Goal: Task Accomplishment & Management: Manage account settings

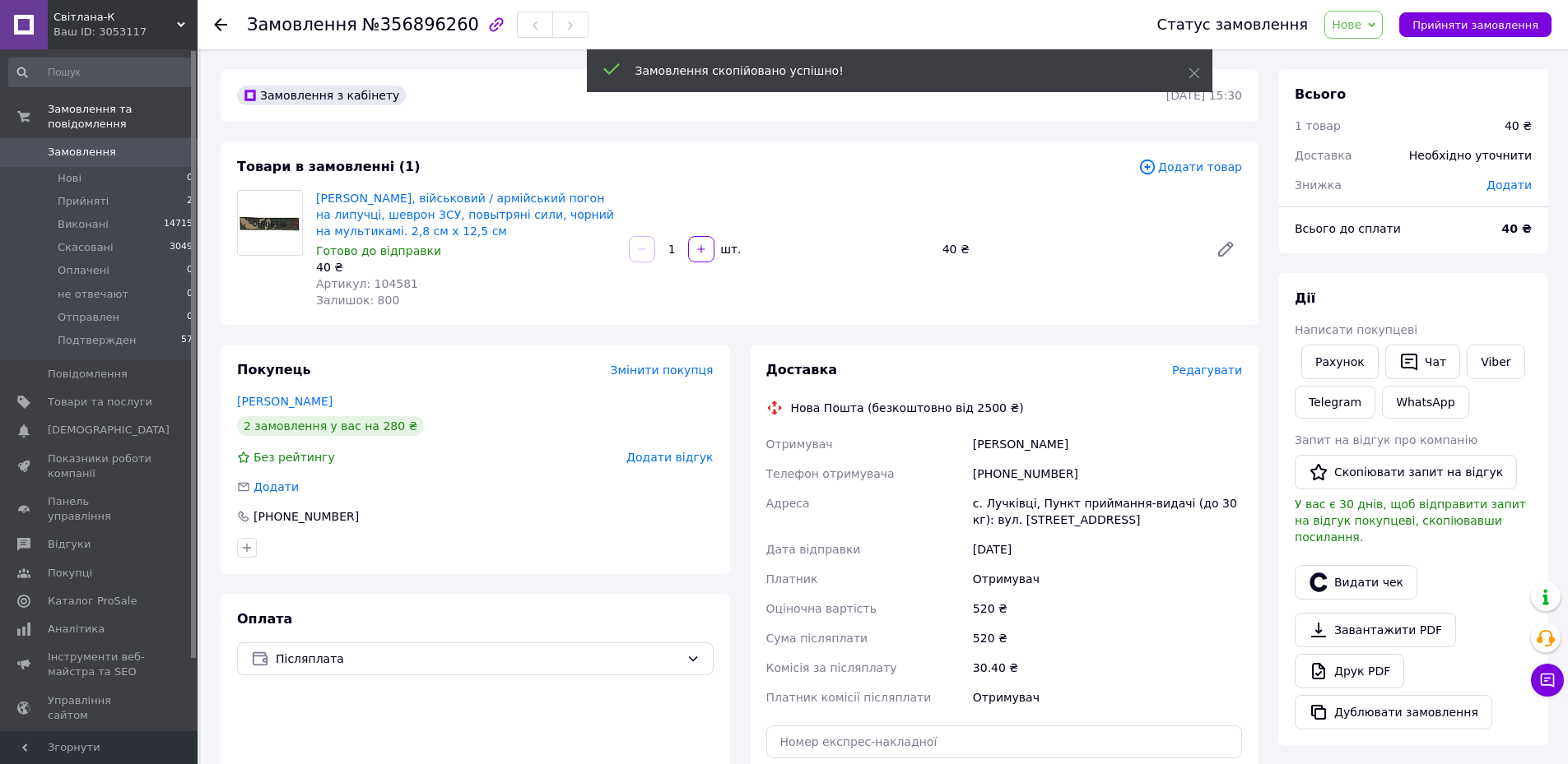
click at [1205, 368] on span "Редагувати" at bounding box center [1207, 370] width 70 height 13
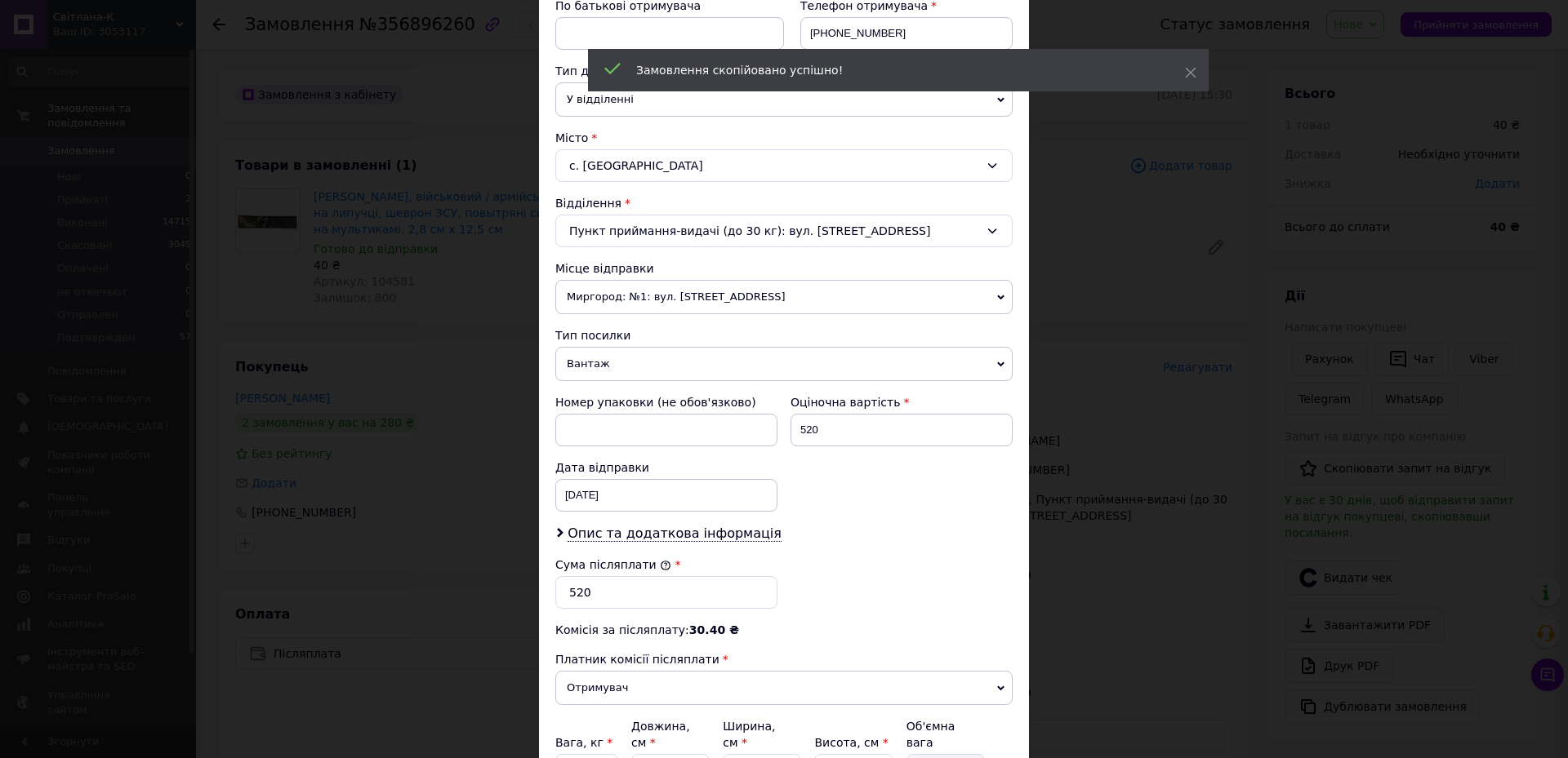
scroll to position [326, 0]
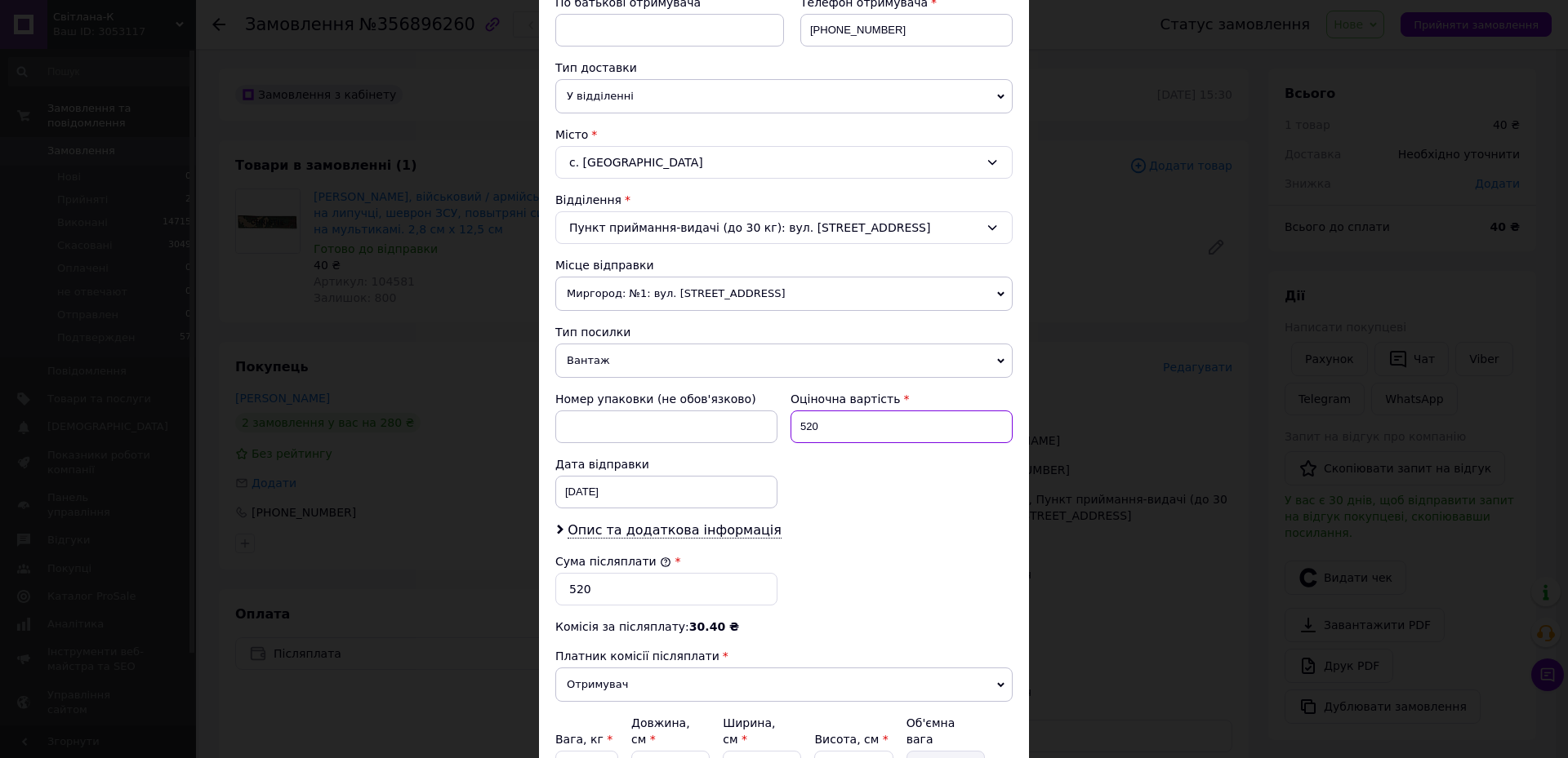
click at [821, 426] on input "520" at bounding box center [902, 427] width 222 height 33
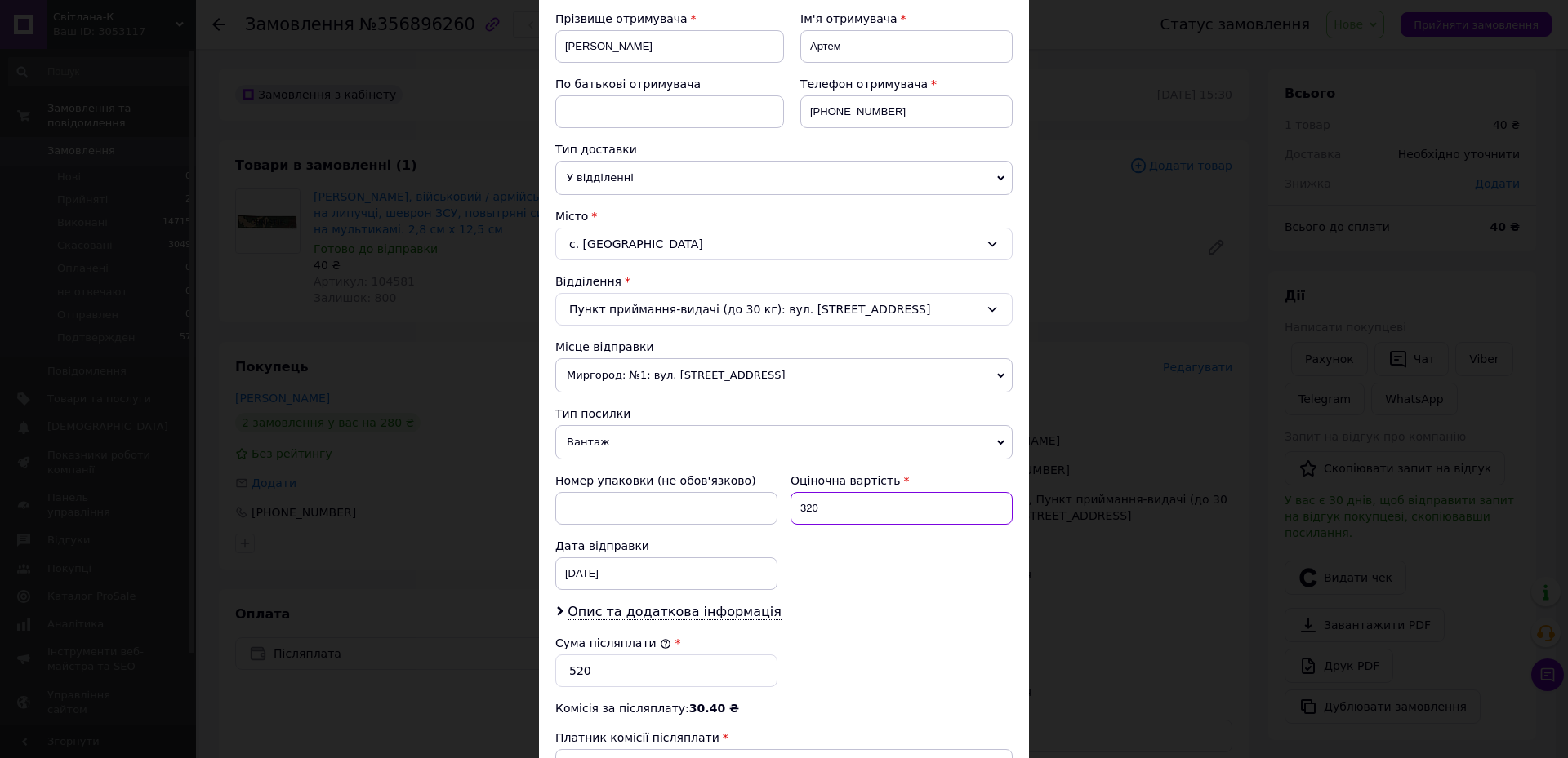
type input "320"
click at [651, 565] on div "09.07.2025 < 2025 > < Июль > Пн Вт Ср Чт Пт Сб Вс 30 1 2 3 4 5 6 7 8 9 10 11 12…" at bounding box center [666, 574] width 222 height 33
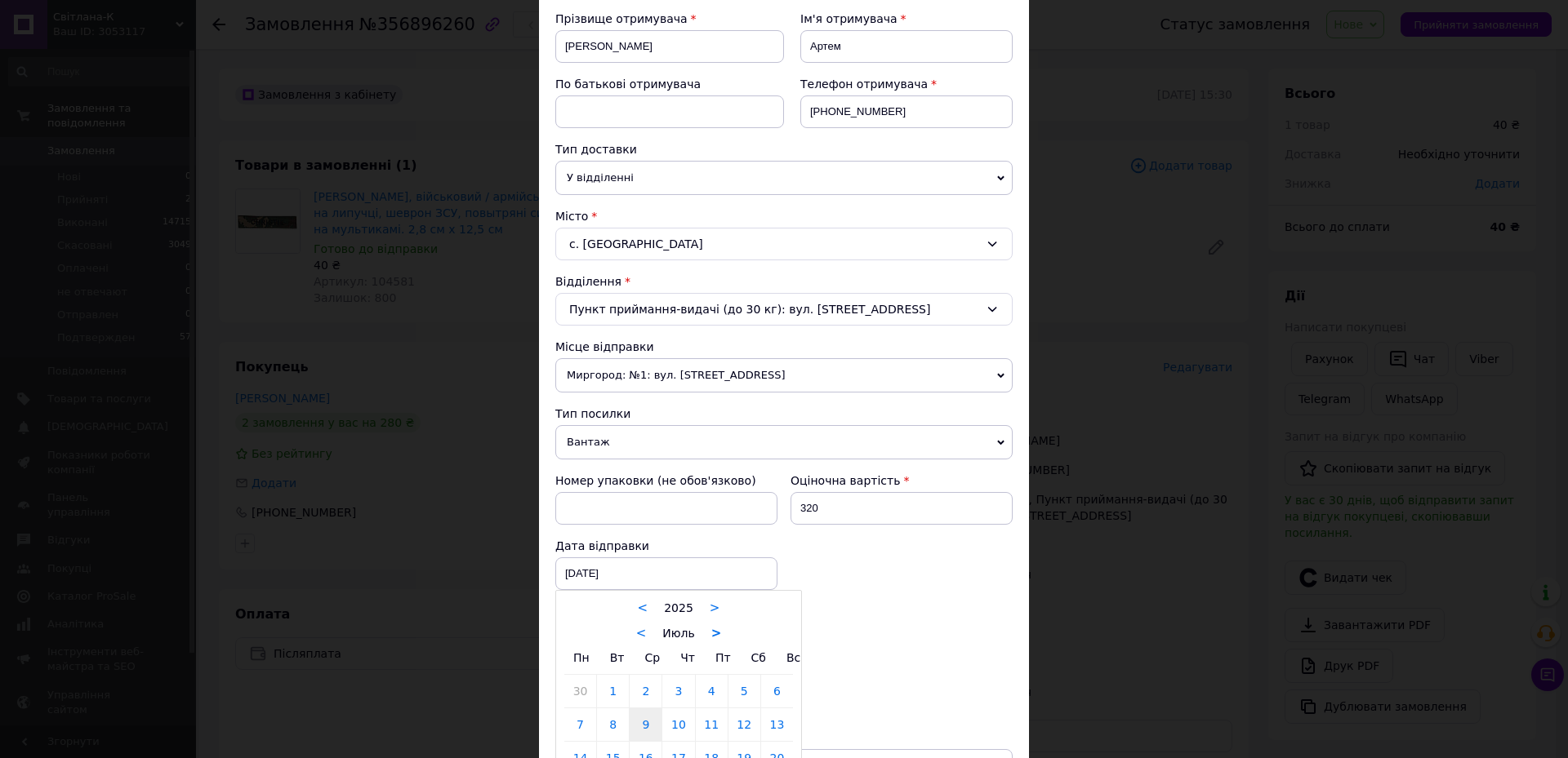
click at [714, 632] on link ">" at bounding box center [716, 633] width 11 height 15
click at [920, 660] on div at bounding box center [784, 379] width 1568 height 758
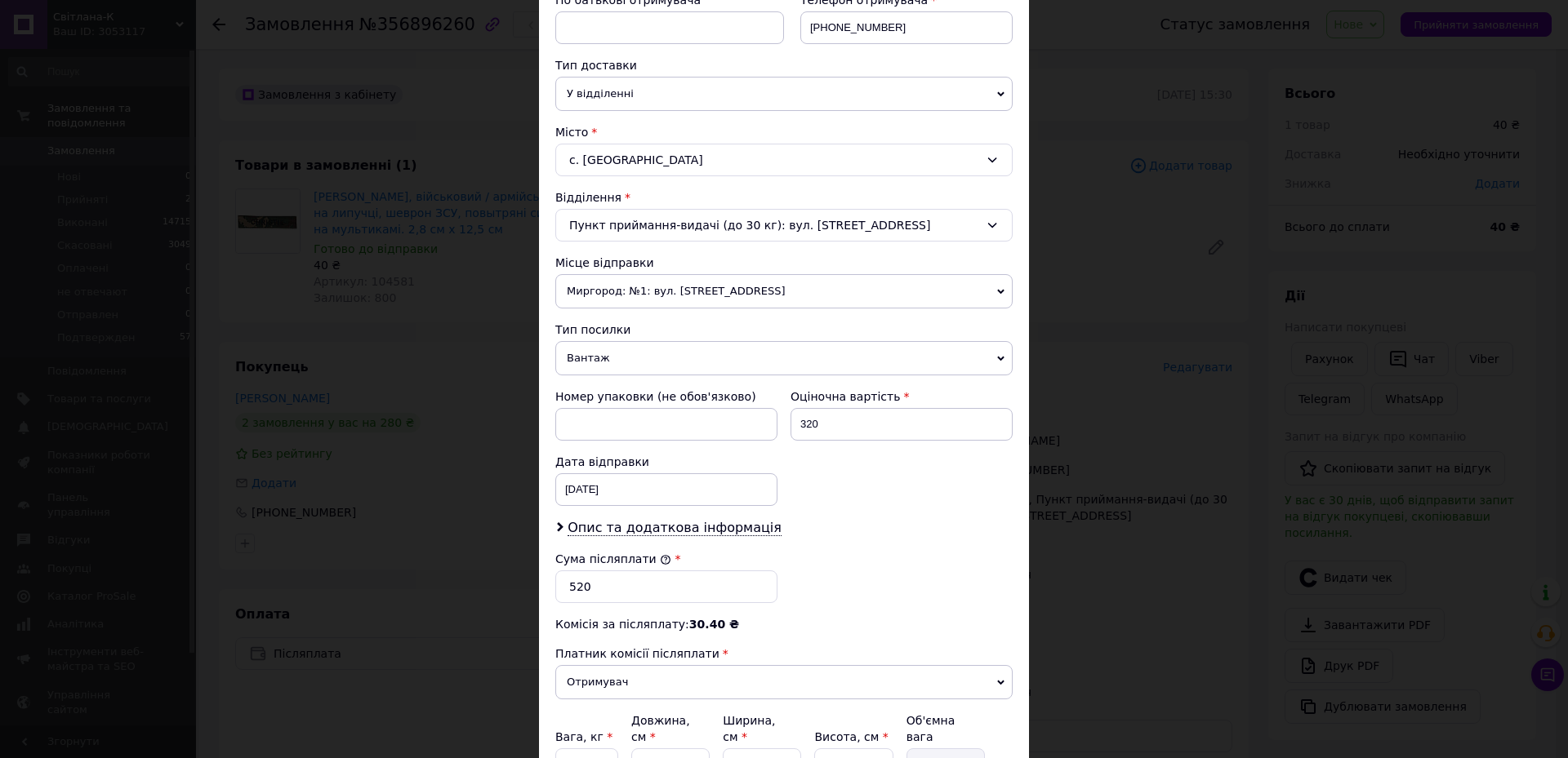
scroll to position [408, 0]
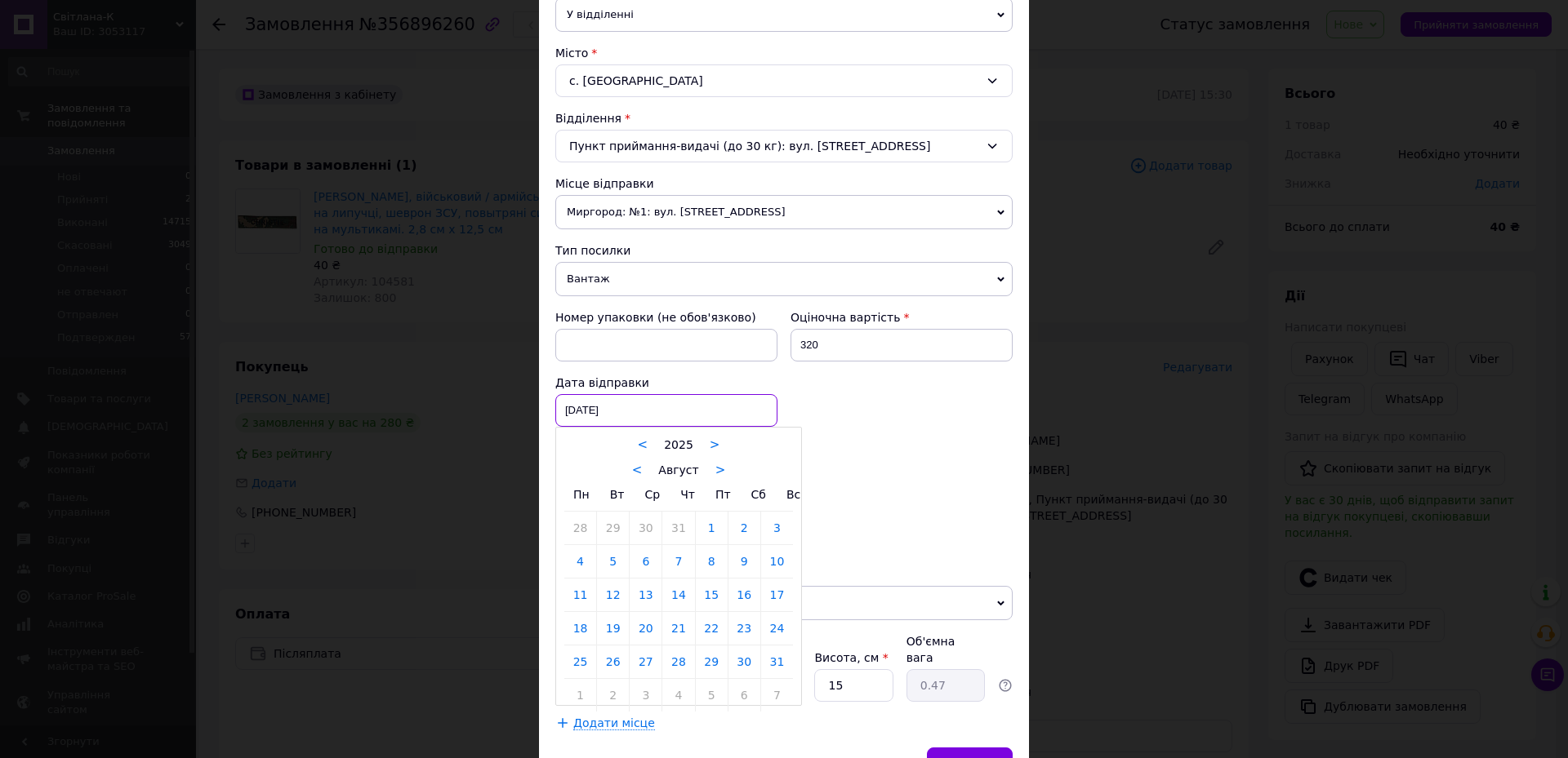
click at [674, 405] on div "09.07.2025 < 2025 > < Август > Пн Вт Ср Чт Пт Сб Вс 28 29 30 31 1 2 3 4 5 6 7 8…" at bounding box center [666, 411] width 222 height 33
click at [678, 597] on link "14" at bounding box center [677, 595] width 32 height 33
type input "14.08.2025"
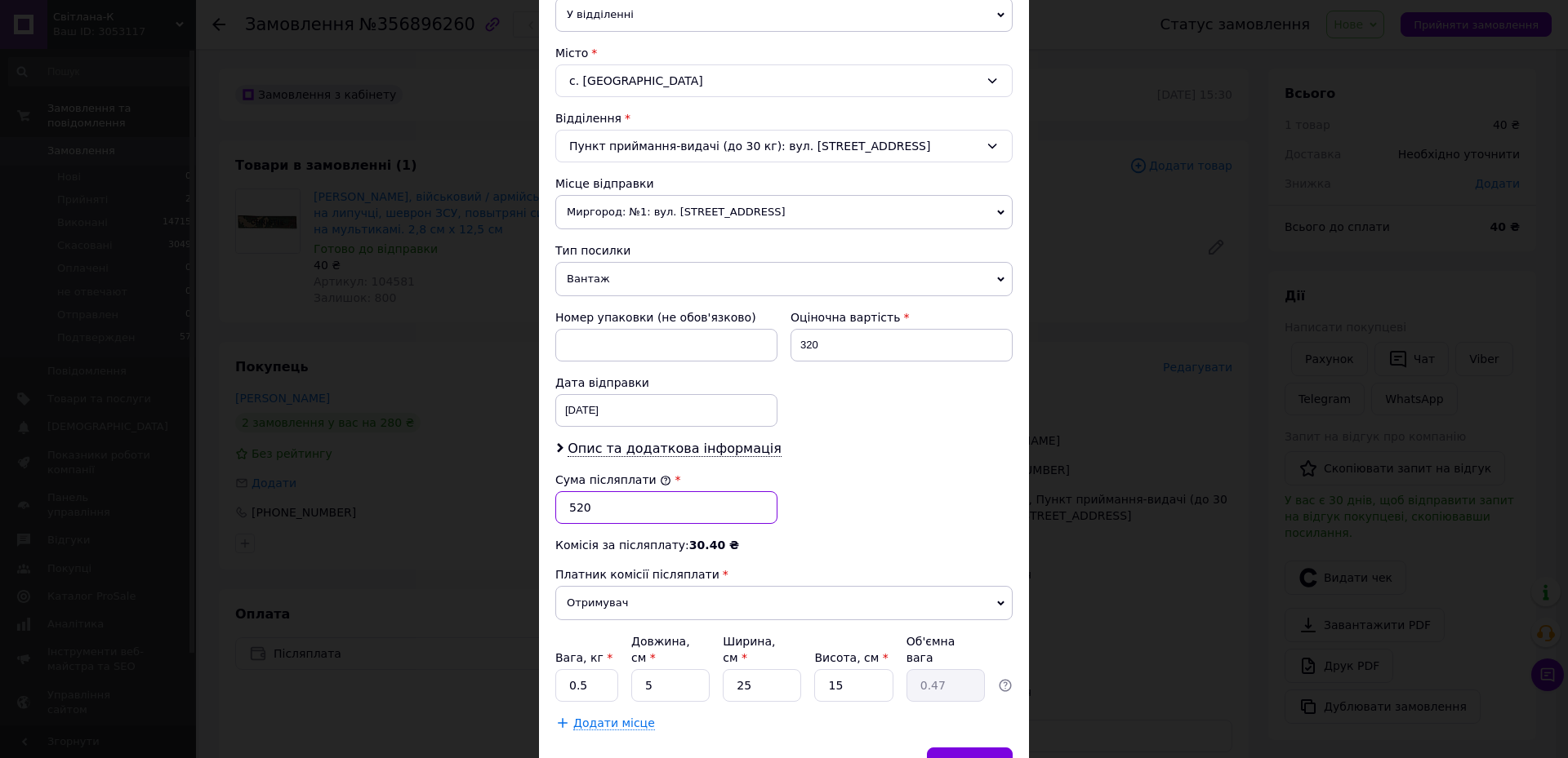
click at [614, 509] on input "520" at bounding box center [666, 508] width 222 height 33
type input "320"
click at [837, 559] on div "Платник Отримувач Відправник Прізвище отримувача Буркеня Ім'я отримувача Артем …" at bounding box center [784, 255] width 457 height 951
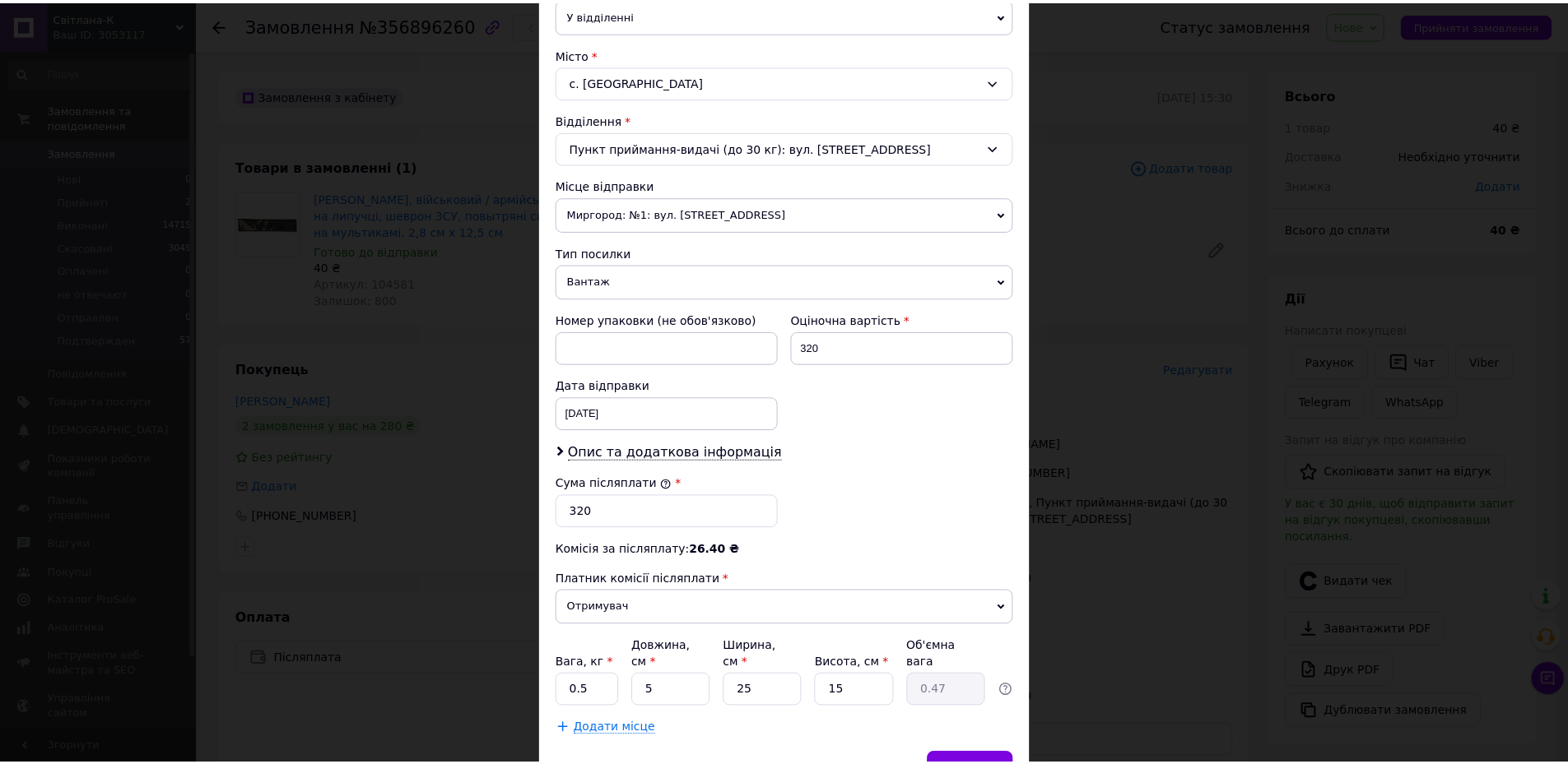
scroll to position [491, 0]
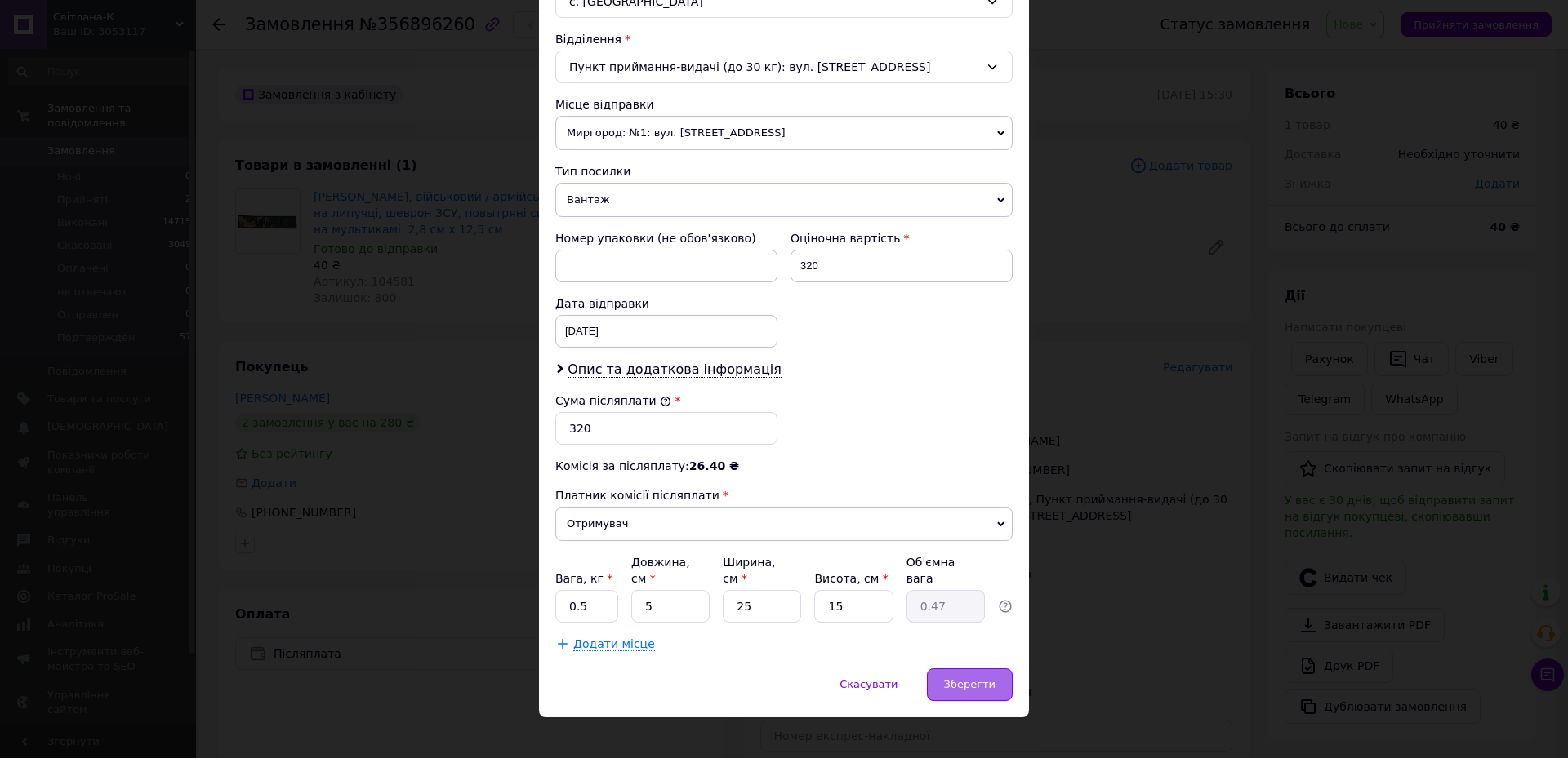
click at [960, 678] on span "Зберегти" at bounding box center [969, 683] width 52 height 12
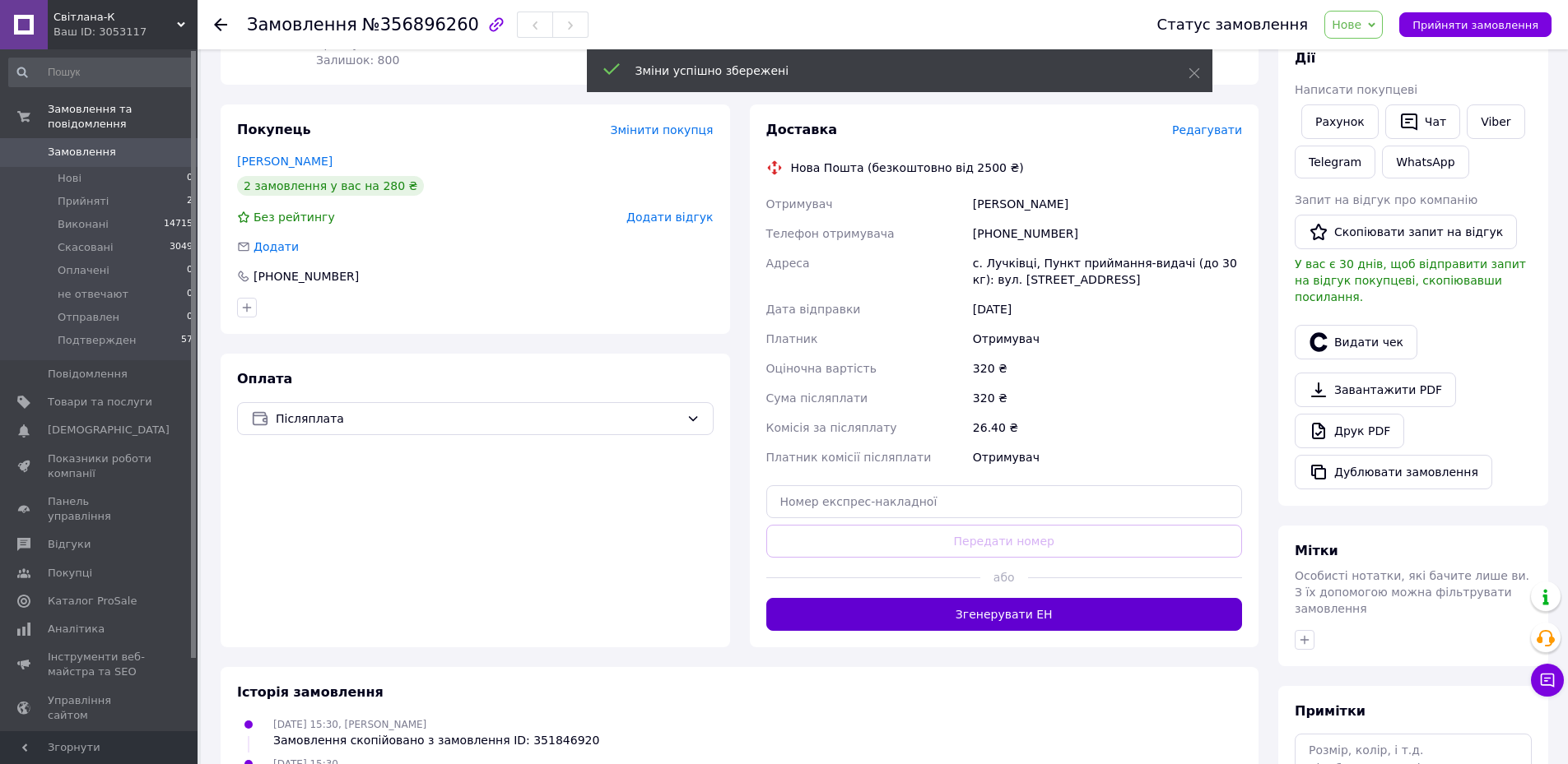
scroll to position [246, 0]
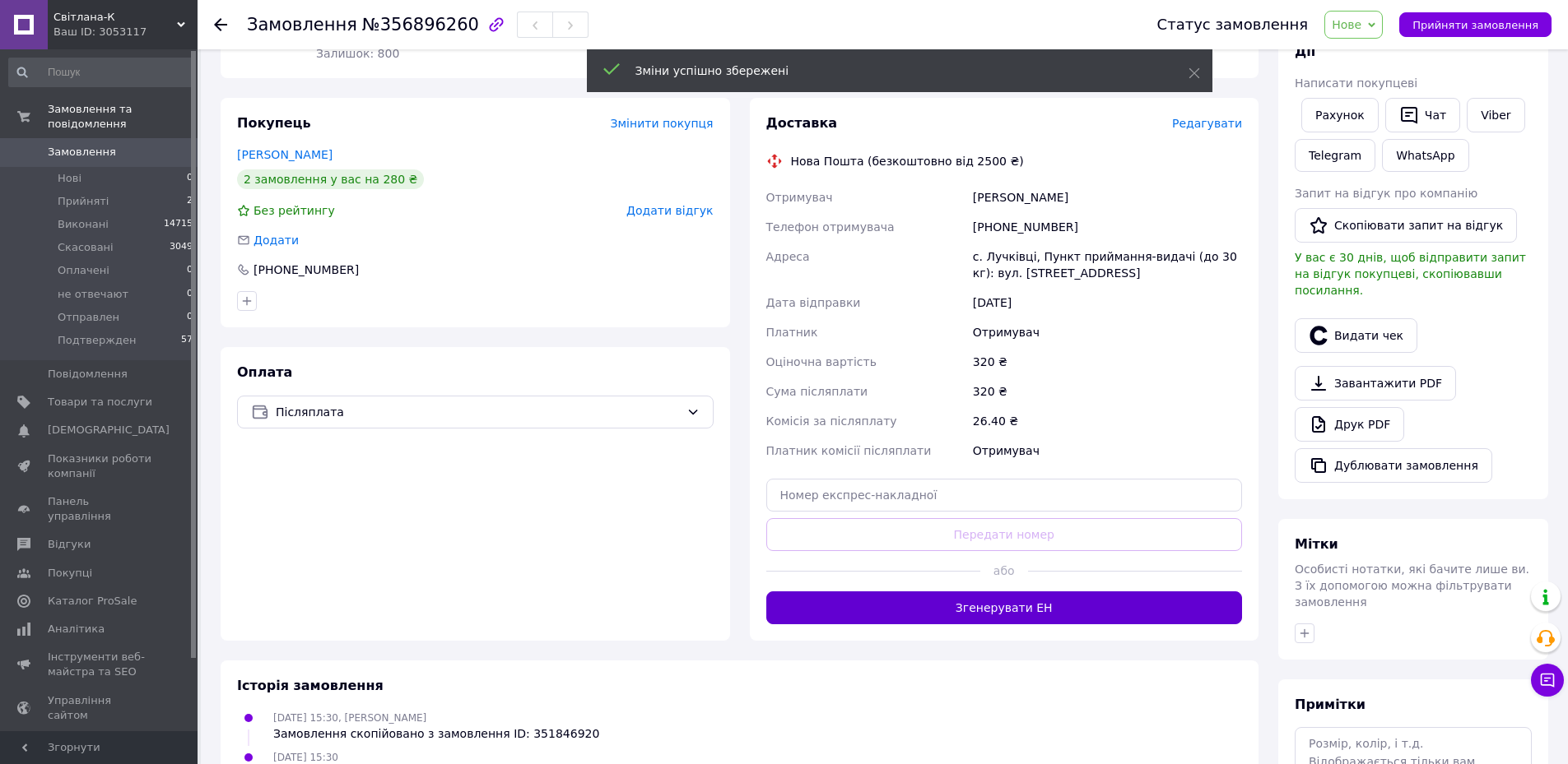
click at [1054, 610] on button "Згенерувати ЕН" at bounding box center [1004, 608] width 477 height 33
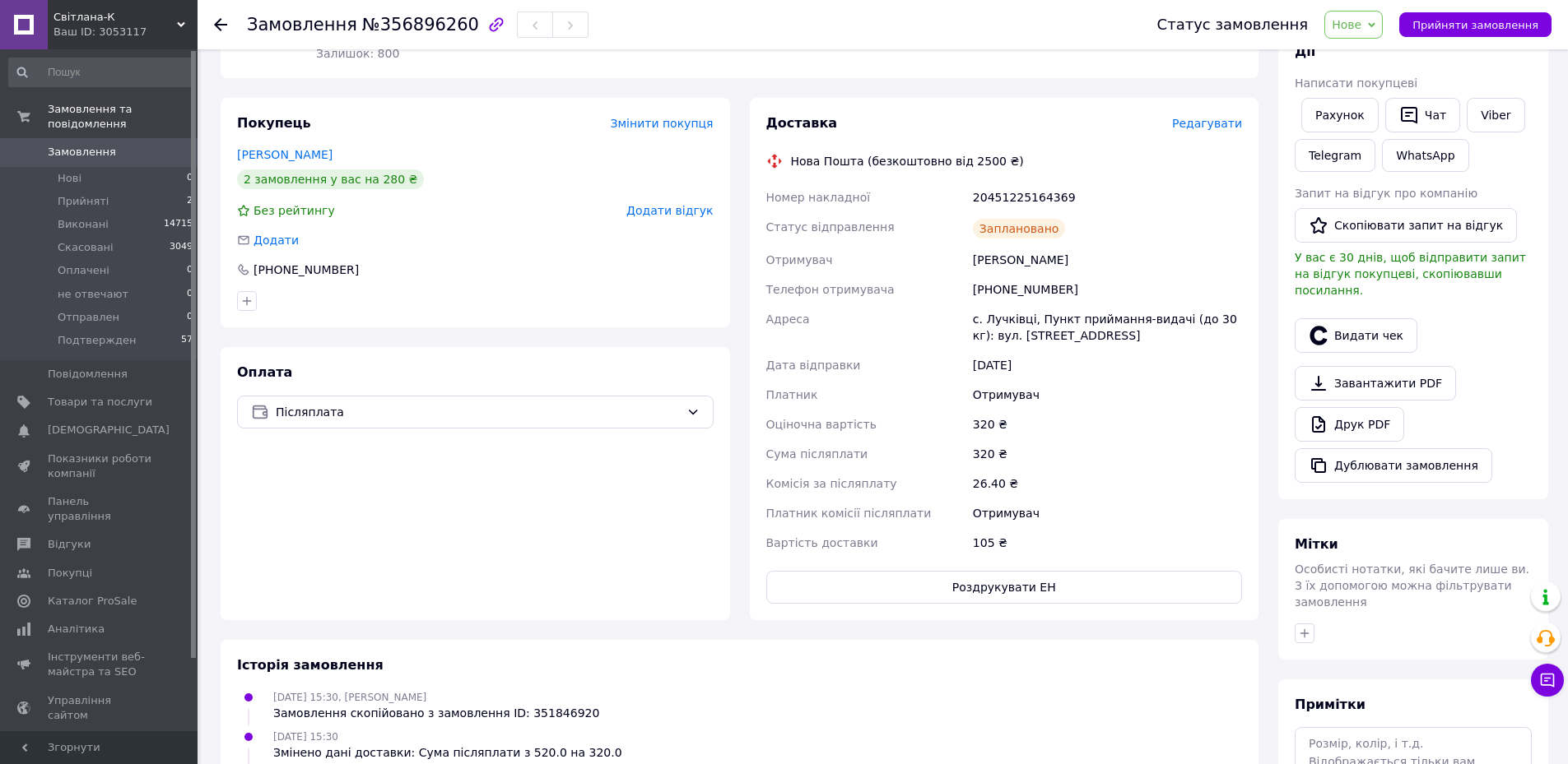
click at [1021, 203] on div "20451225164369" at bounding box center [1107, 197] width 276 height 29
copy div "20451225164369"
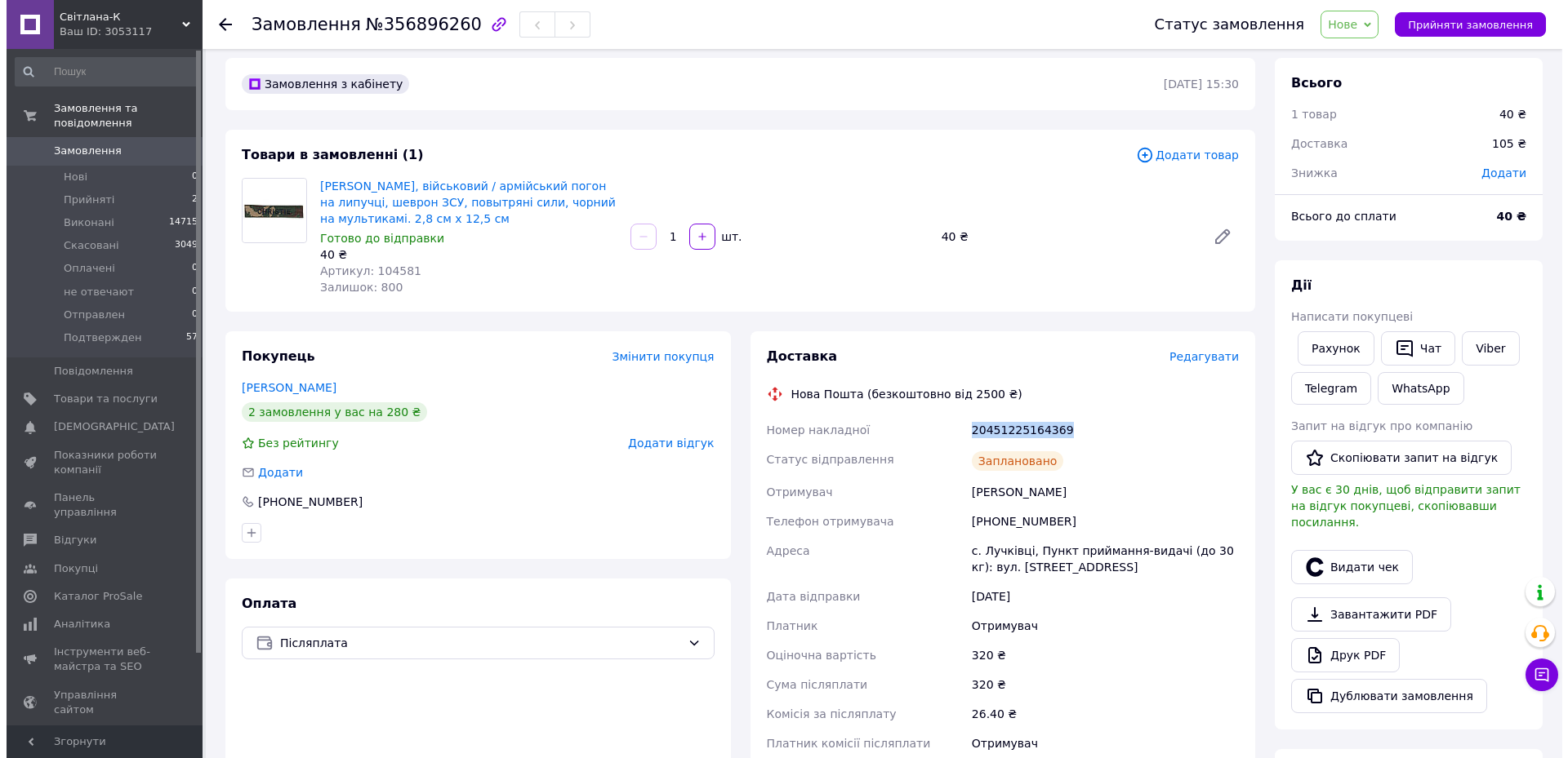
scroll to position [0, 0]
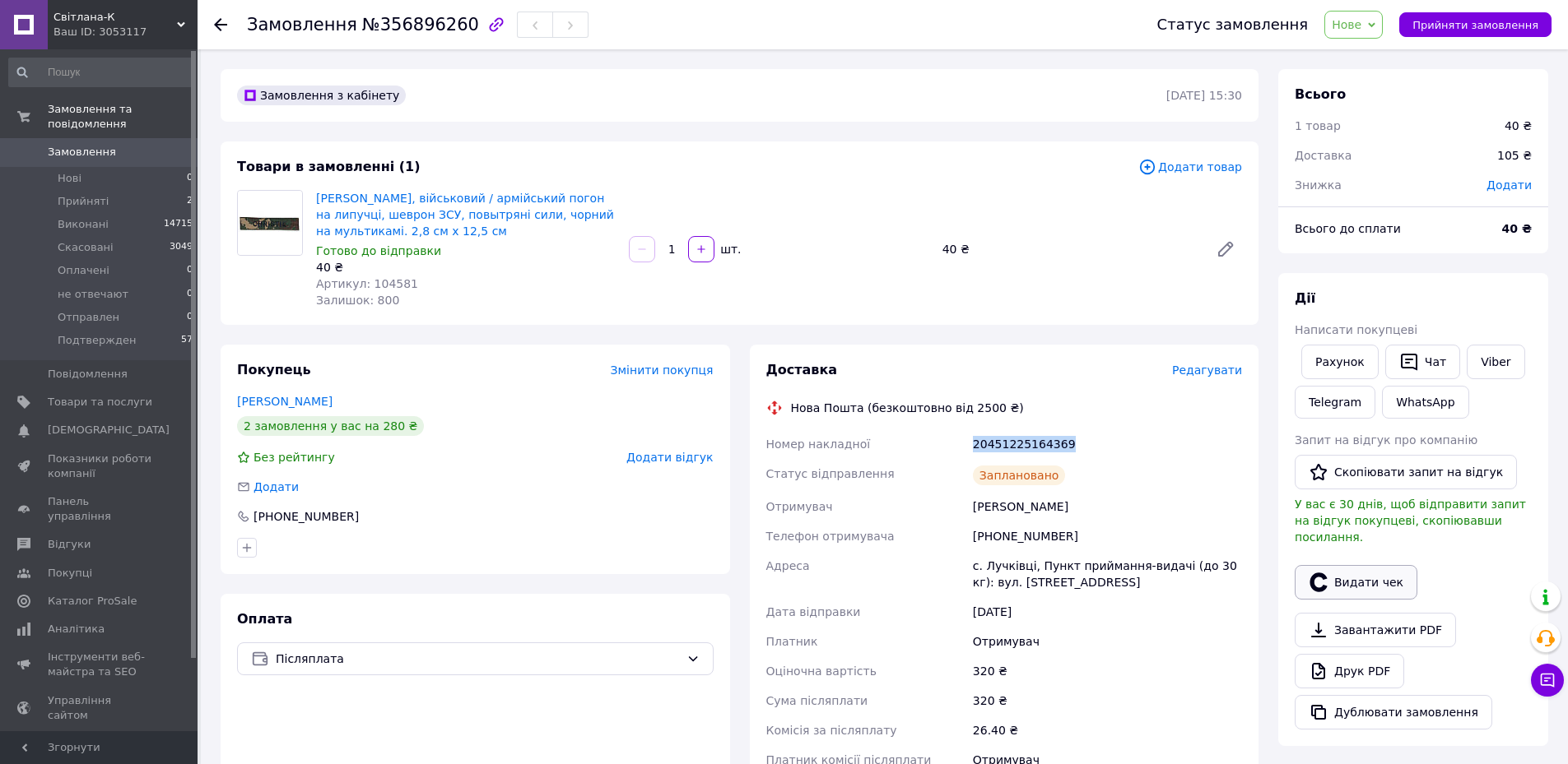
click at [1387, 565] on button "Видати чек" at bounding box center [1356, 583] width 123 height 35
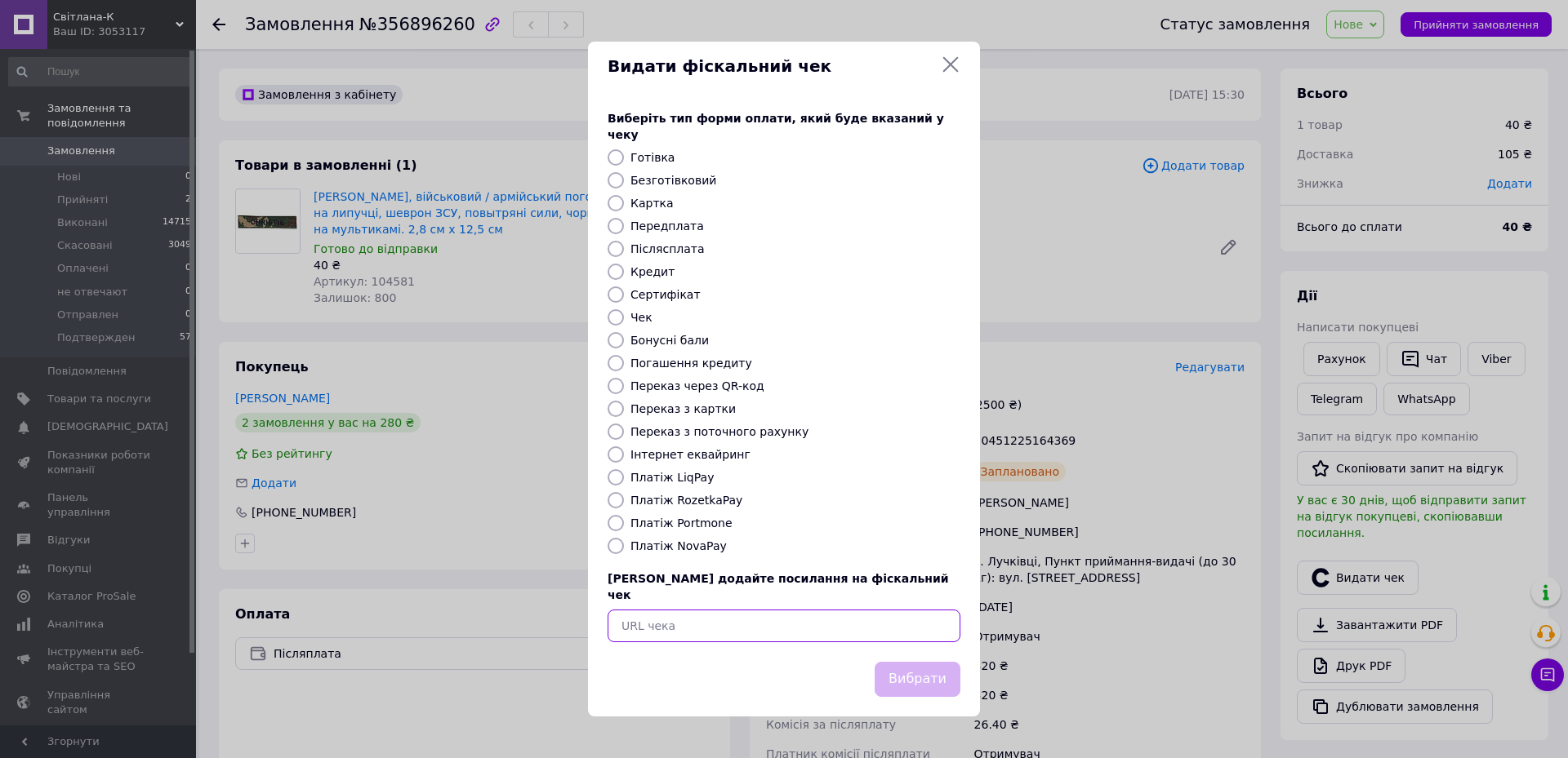
click at [880, 617] on input "text" at bounding box center [784, 626] width 353 height 33
paste input "https://check.checkbox.ua/953b8130-4ea7-4c33-9cfb-daa973a09ed6"
type input "https://check.checkbox.ua/953b8130-4ea7-4c33-9cfb-daa973a09ed6"
click at [913, 663] on button "Вибрати" at bounding box center [917, 679] width 85 height 35
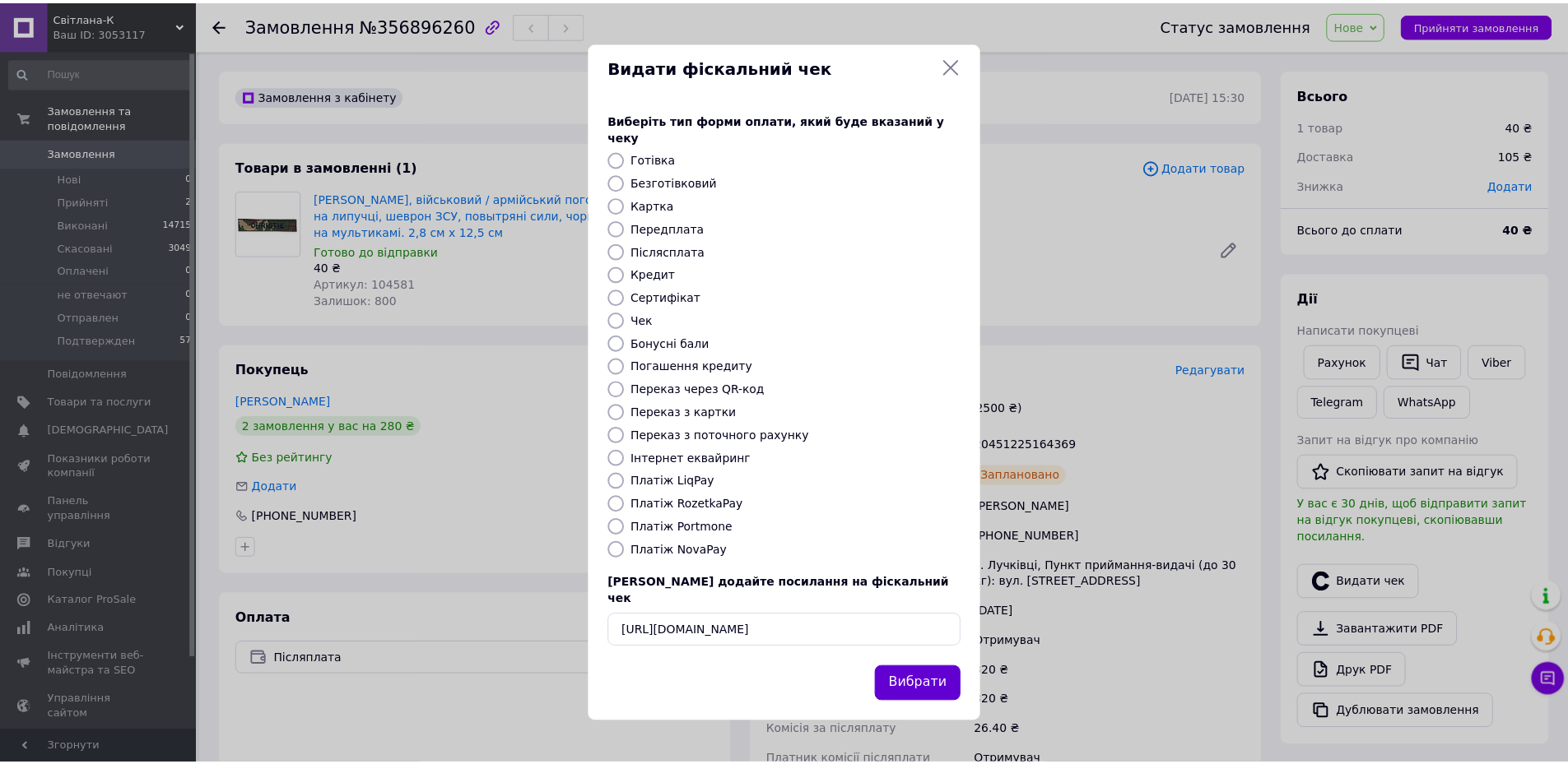
scroll to position [0, 0]
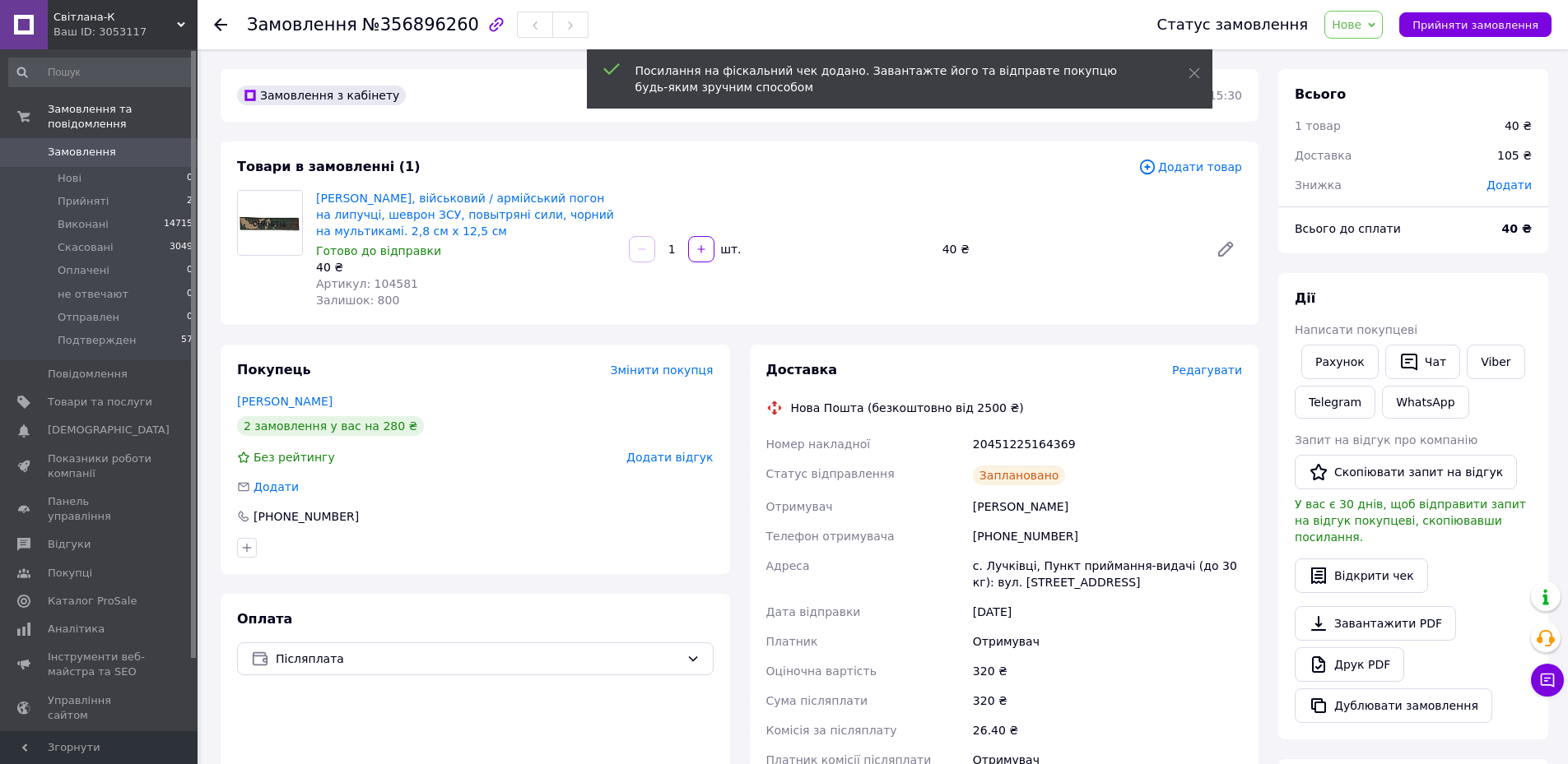
click at [1379, 27] on span "Нове" at bounding box center [1354, 25] width 59 height 28
click at [1380, 186] on li "Подтвержден" at bounding box center [1372, 187] width 94 height 25
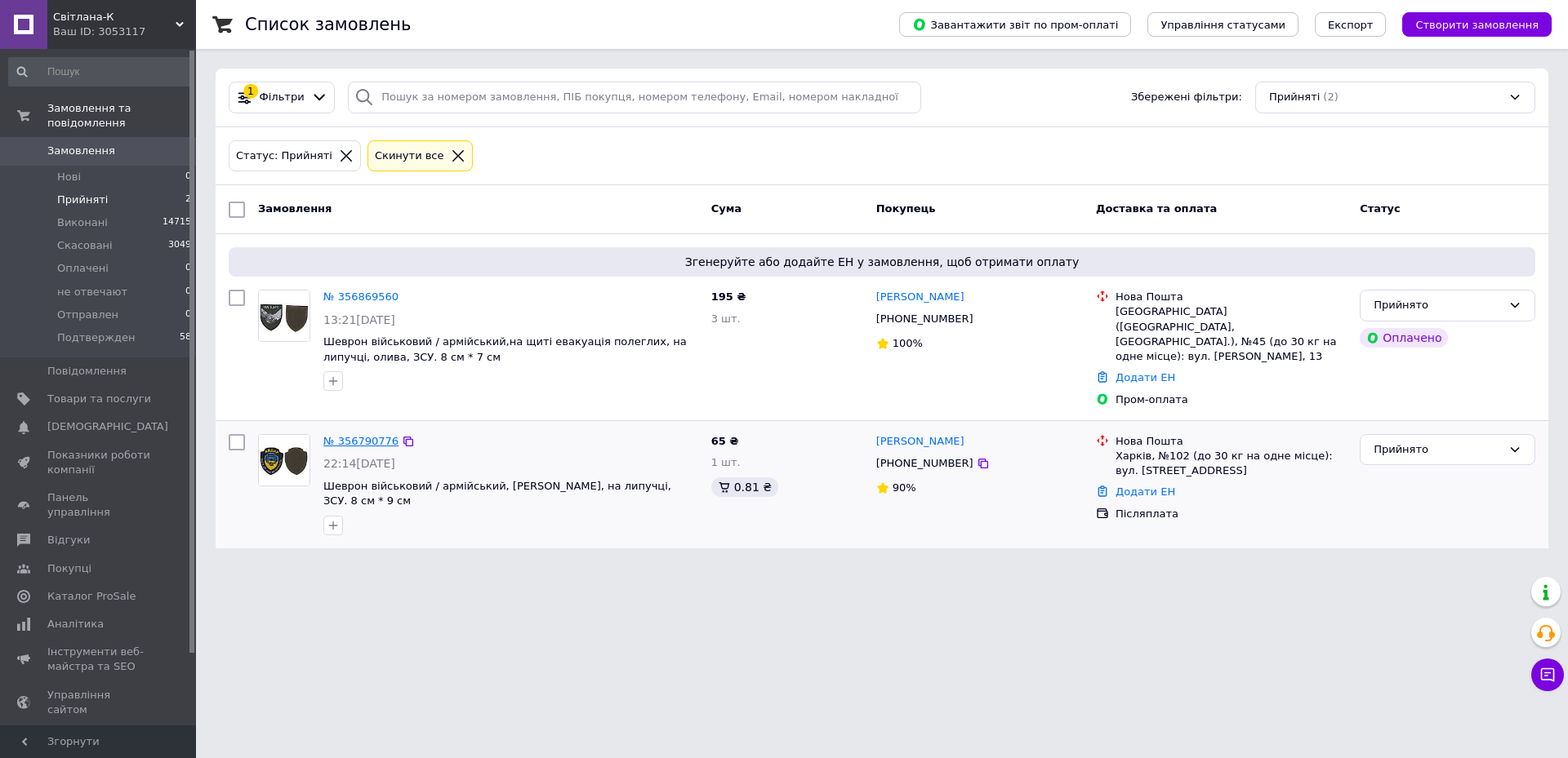
click at [364, 435] on link "№ 356790776" at bounding box center [361, 441] width 75 height 12
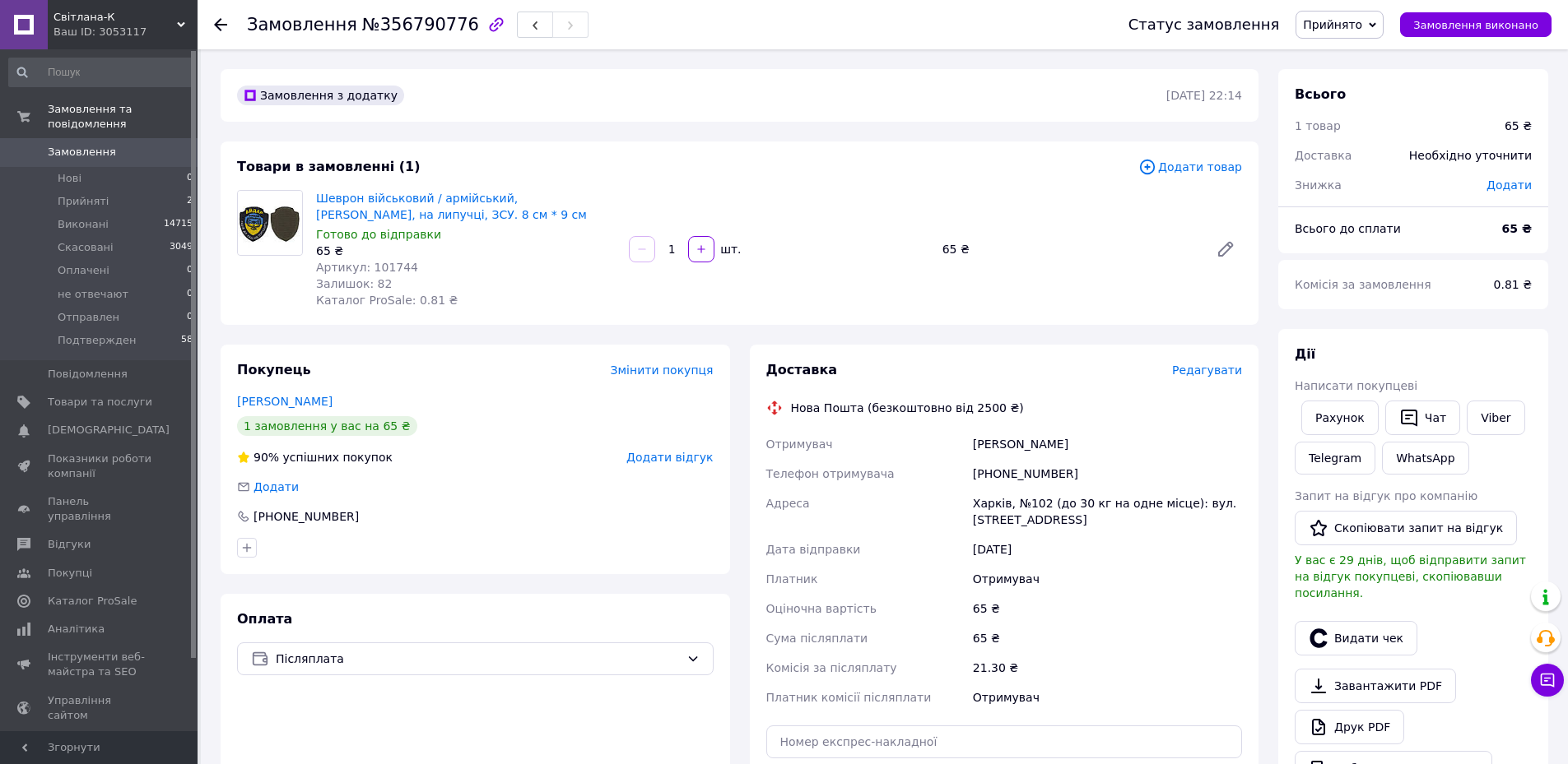
click at [1483, 391] on div "Написати покупцеві" at bounding box center [1413, 386] width 237 height 16
click at [1484, 414] on link "Viber" at bounding box center [1496, 418] width 58 height 35
click at [532, 29] on use "button" at bounding box center [534, 26] width 5 height 9
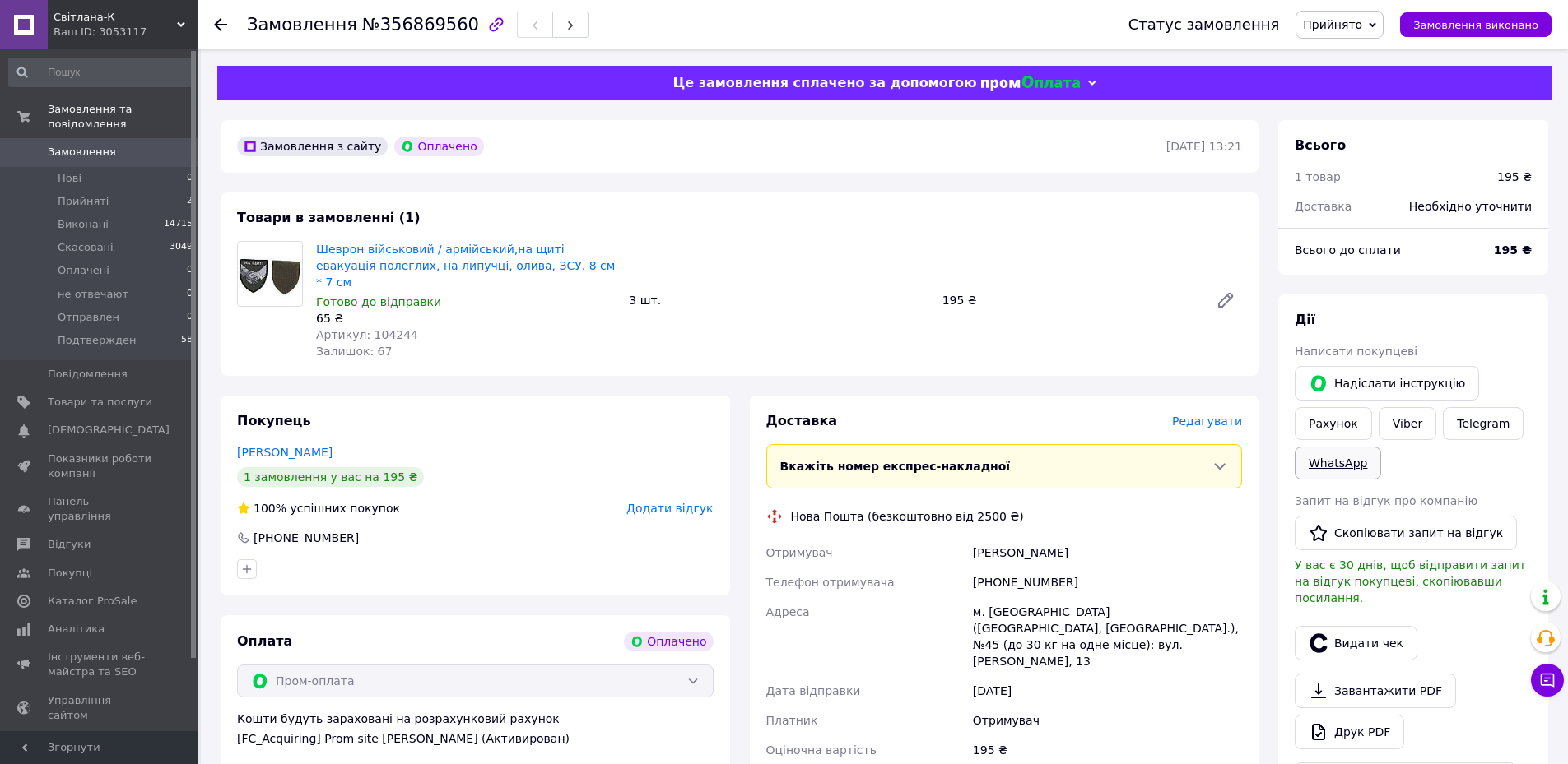
click at [1354, 466] on link "WhatsApp" at bounding box center [1338, 464] width 86 height 33
click at [1403, 434] on link "Viber" at bounding box center [1408, 424] width 58 height 33
click at [79, 145] on span "Замовлення" at bounding box center [82, 152] width 69 height 15
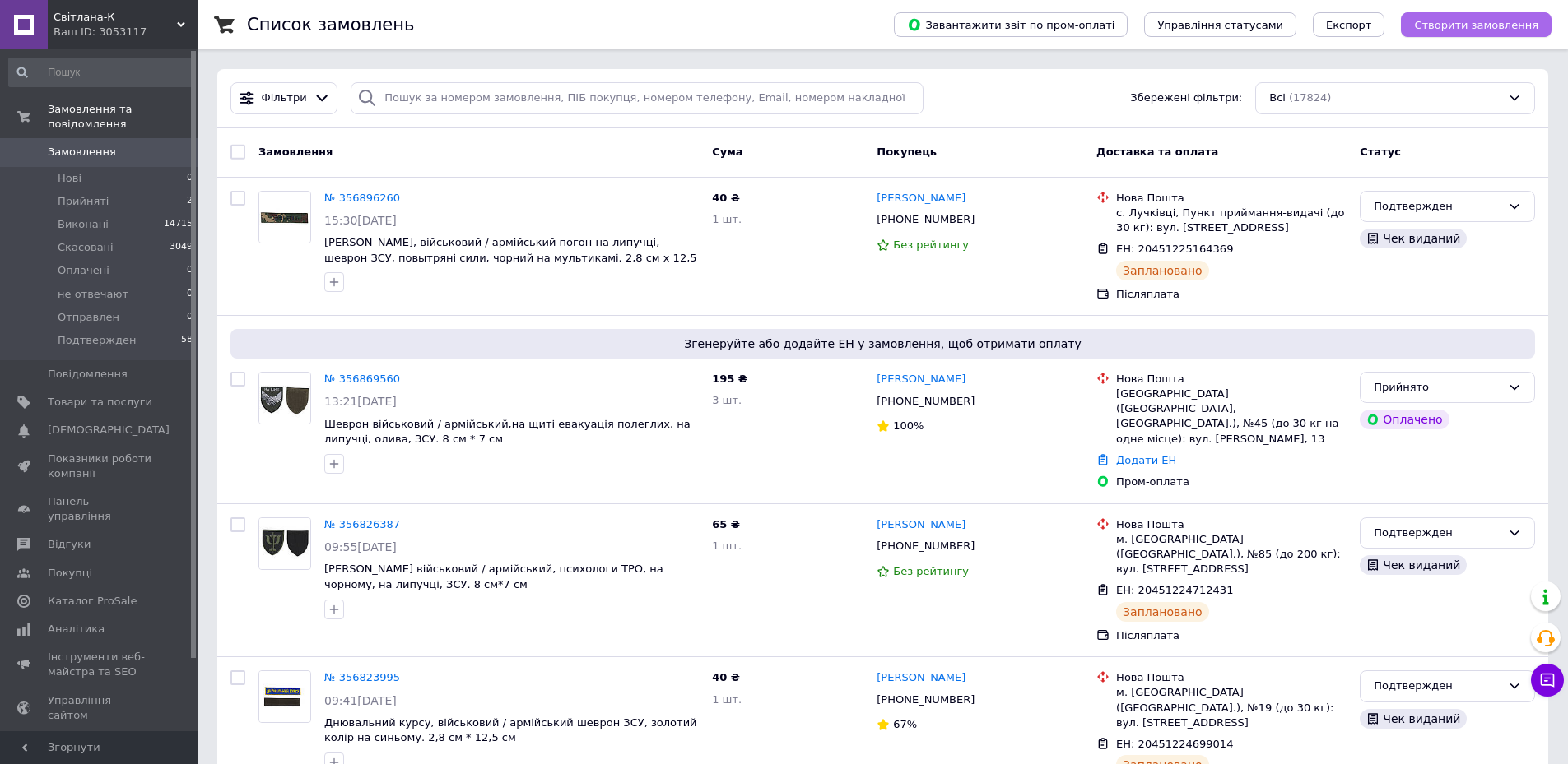
click at [1520, 27] on span "Створити замовлення" at bounding box center [1476, 25] width 125 height 12
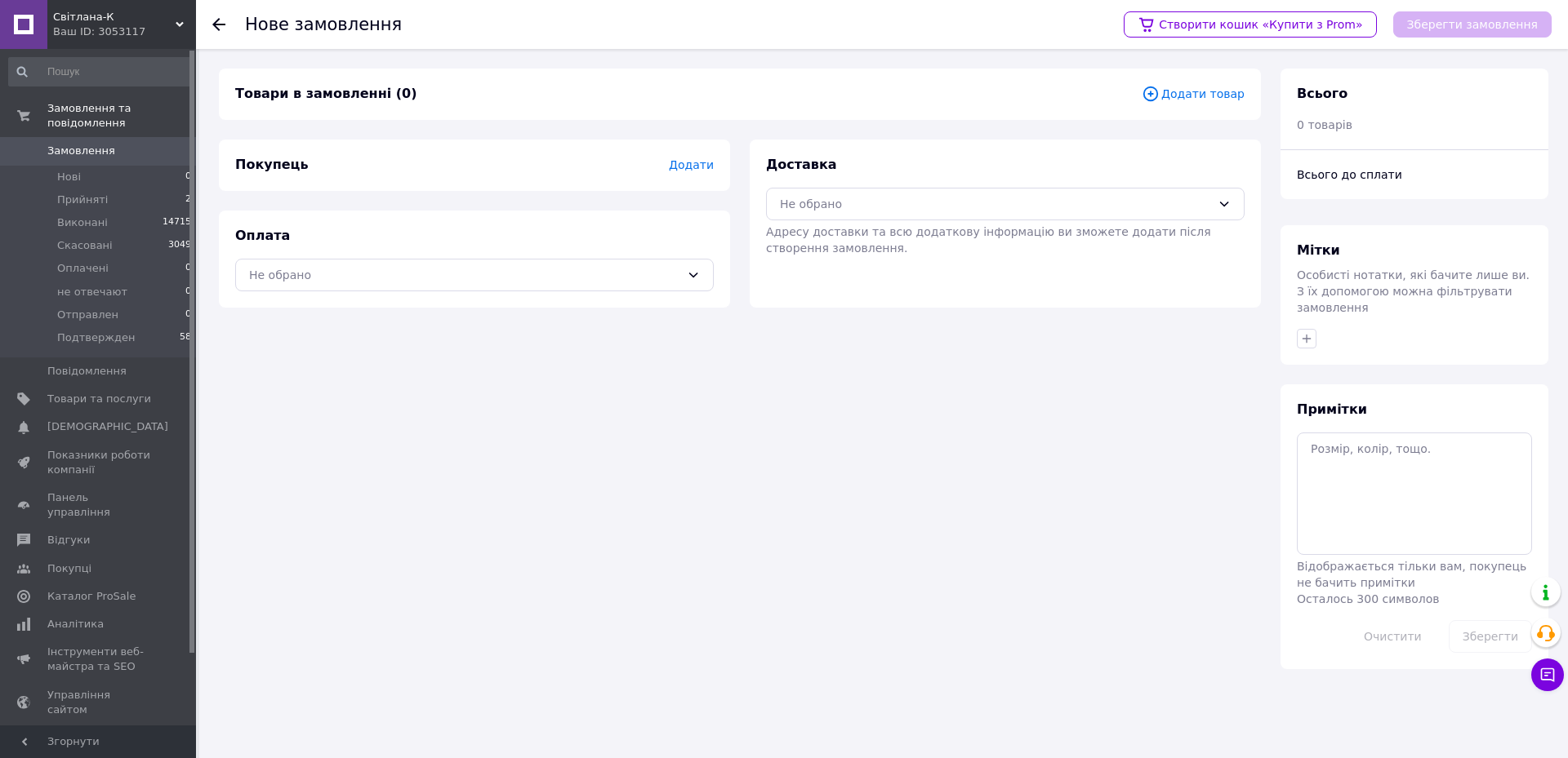
click at [1205, 97] on span "Додати товар" at bounding box center [1193, 94] width 103 height 18
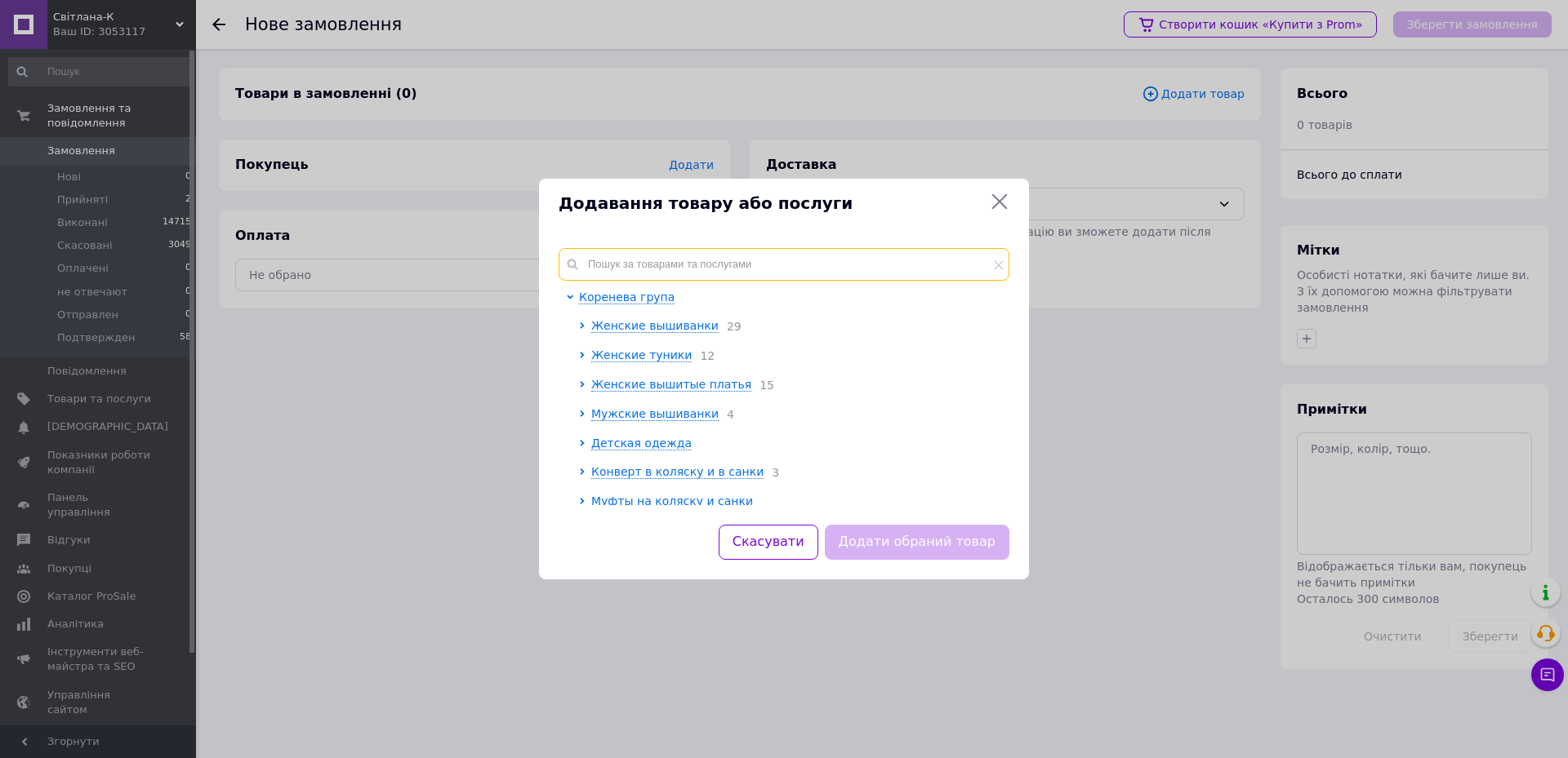
click at [697, 264] on input "text" at bounding box center [784, 264] width 451 height 33
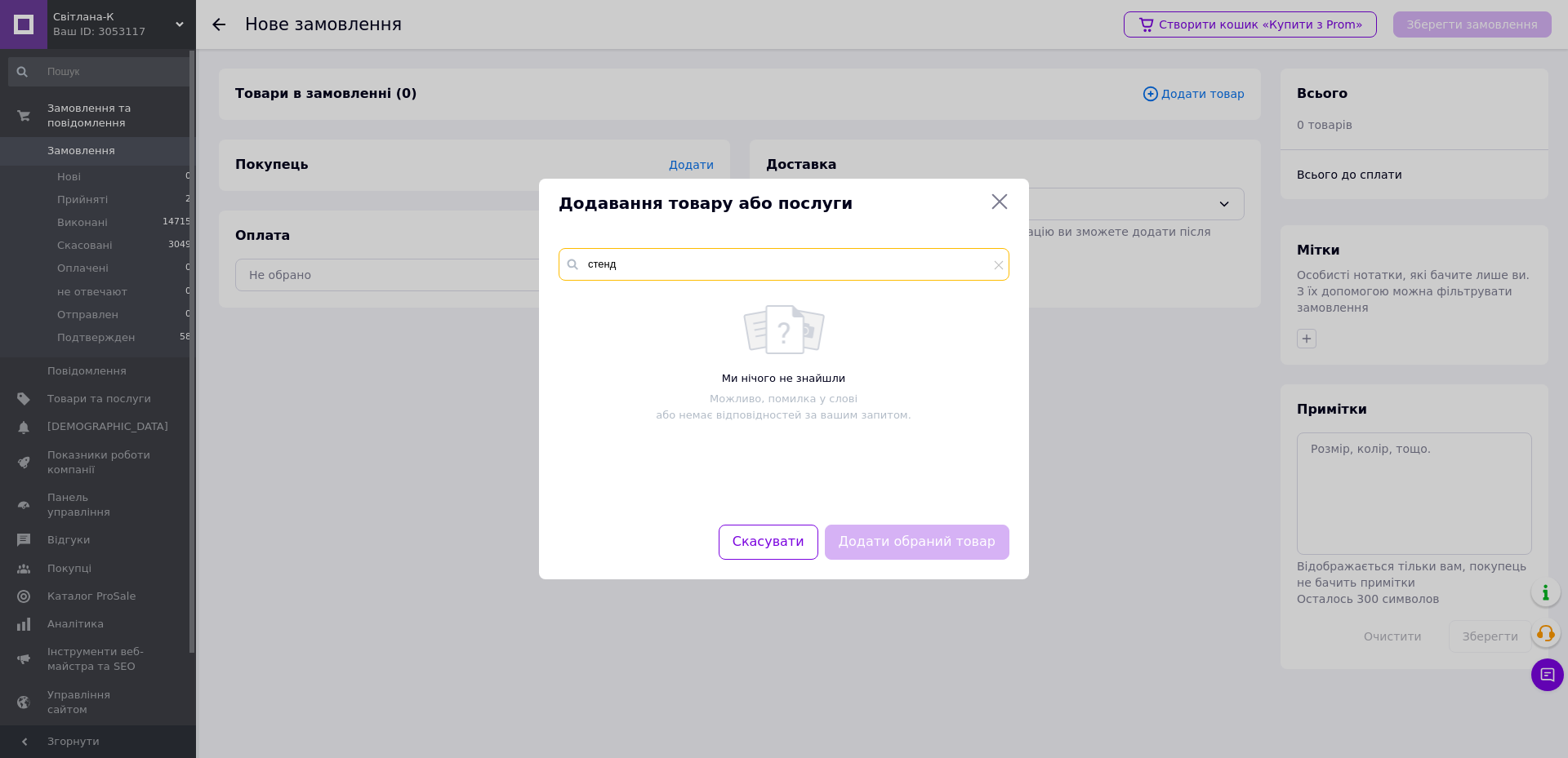
type input "стенд"
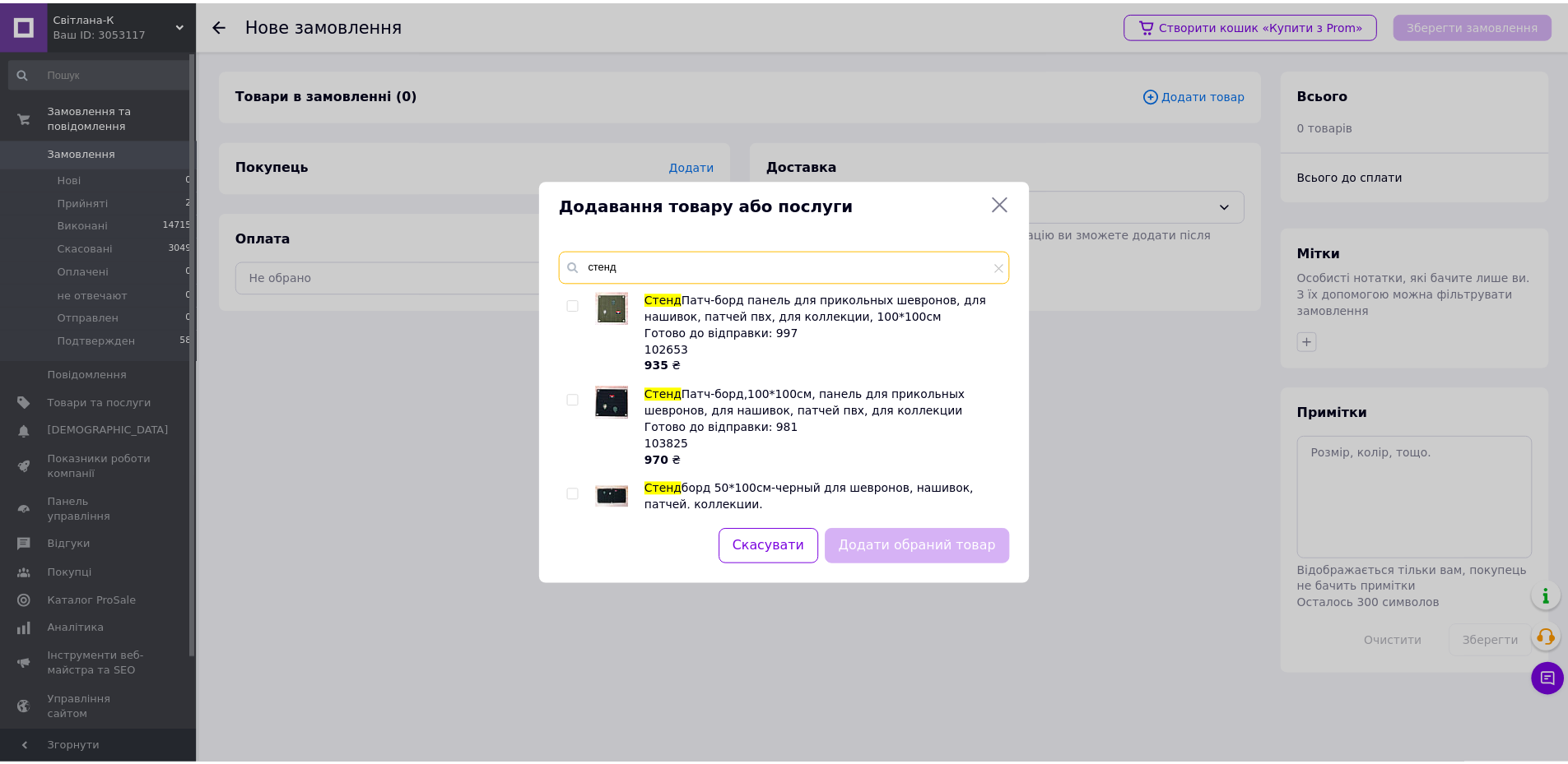
scroll to position [148, 0]
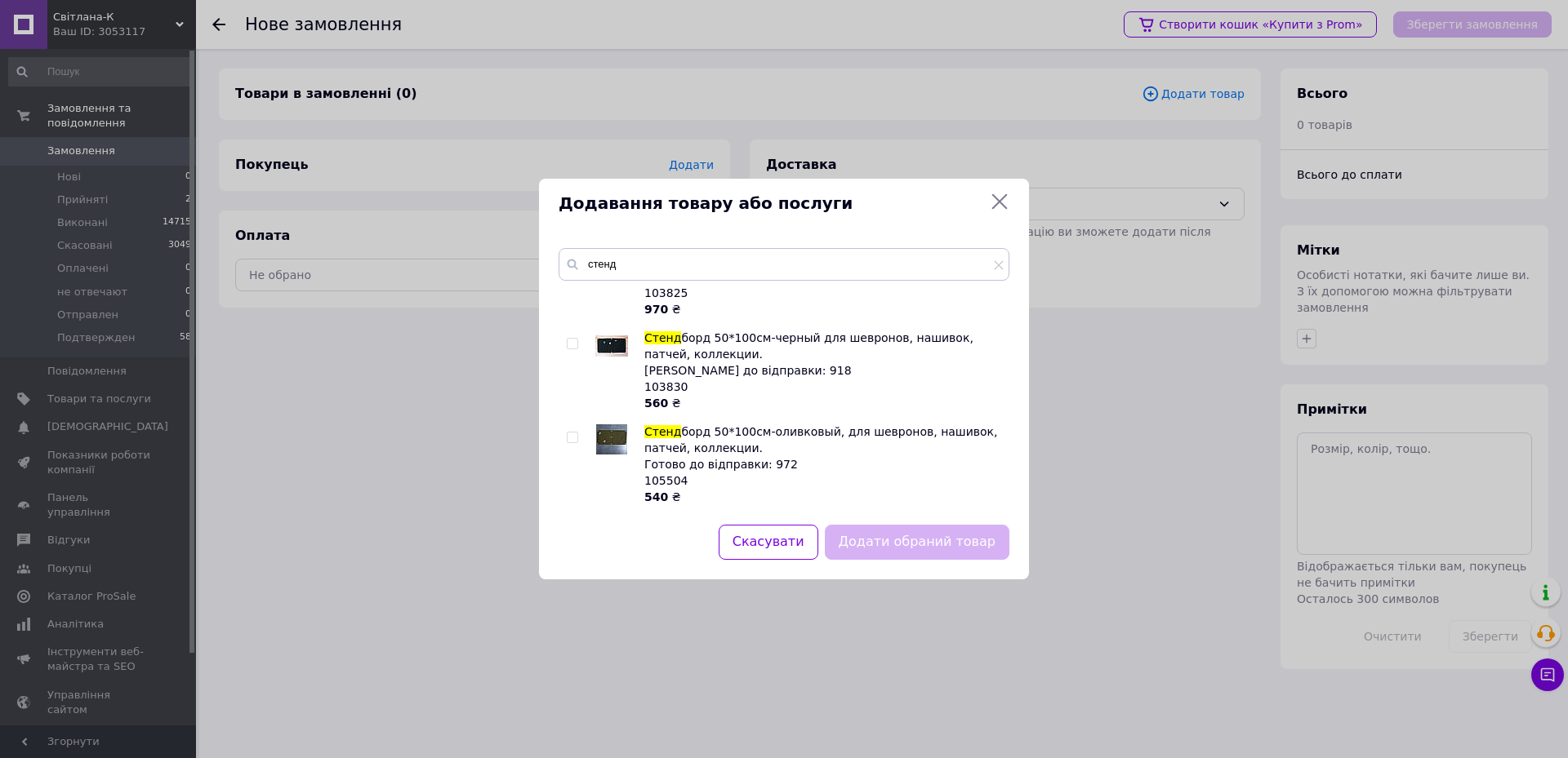
click at [572, 433] on input "checkbox" at bounding box center [572, 438] width 11 height 11
click at [572, 434] on input "checkbox" at bounding box center [572, 438] width 11 height 11
click at [572, 437] on input "checkbox" at bounding box center [572, 438] width 11 height 11
checkbox input "true"
click at [954, 550] on button "Додати обраний товар" at bounding box center [916, 543] width 185 height 35
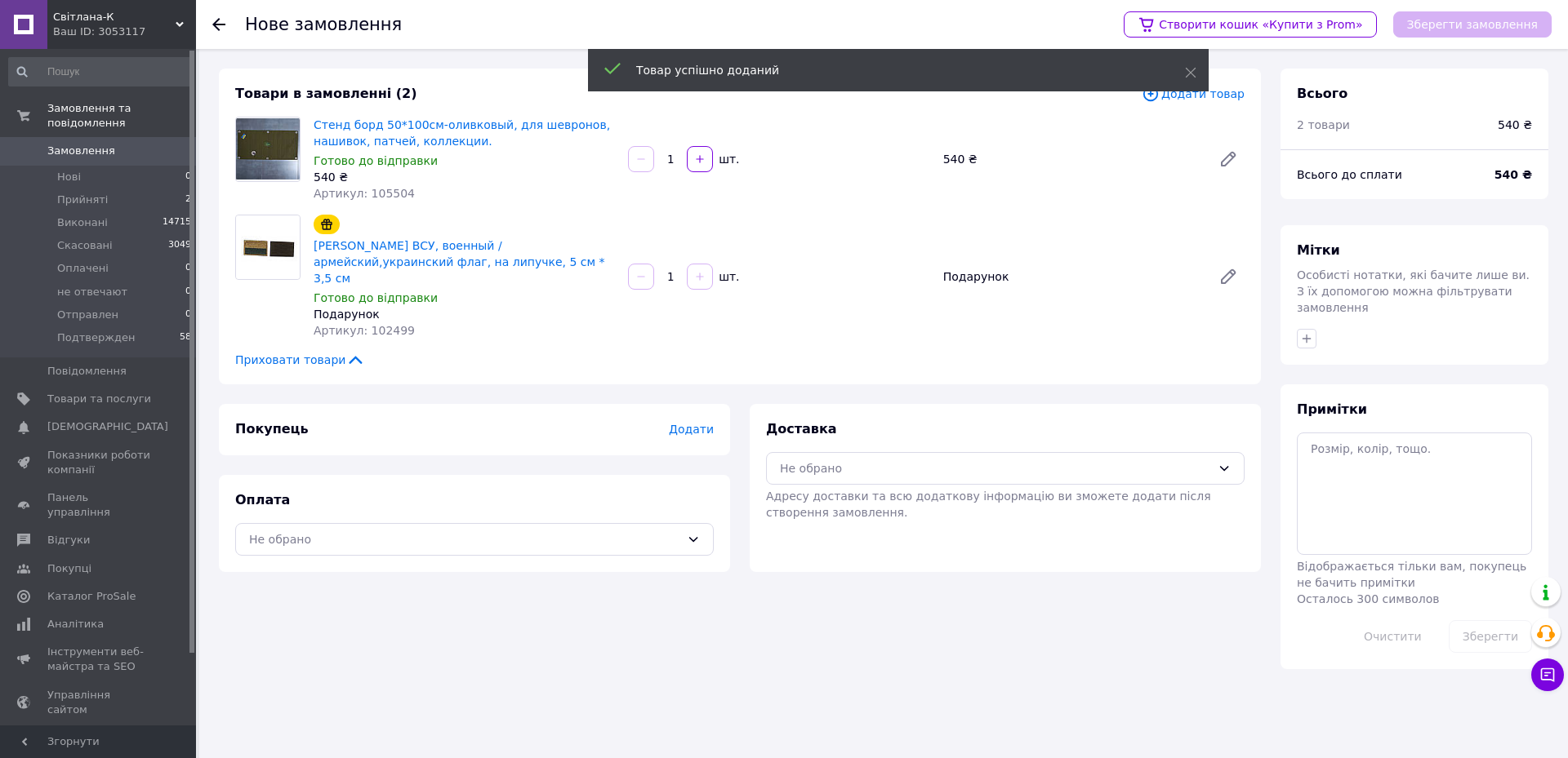
click at [681, 423] on span "Додати" at bounding box center [691, 429] width 45 height 13
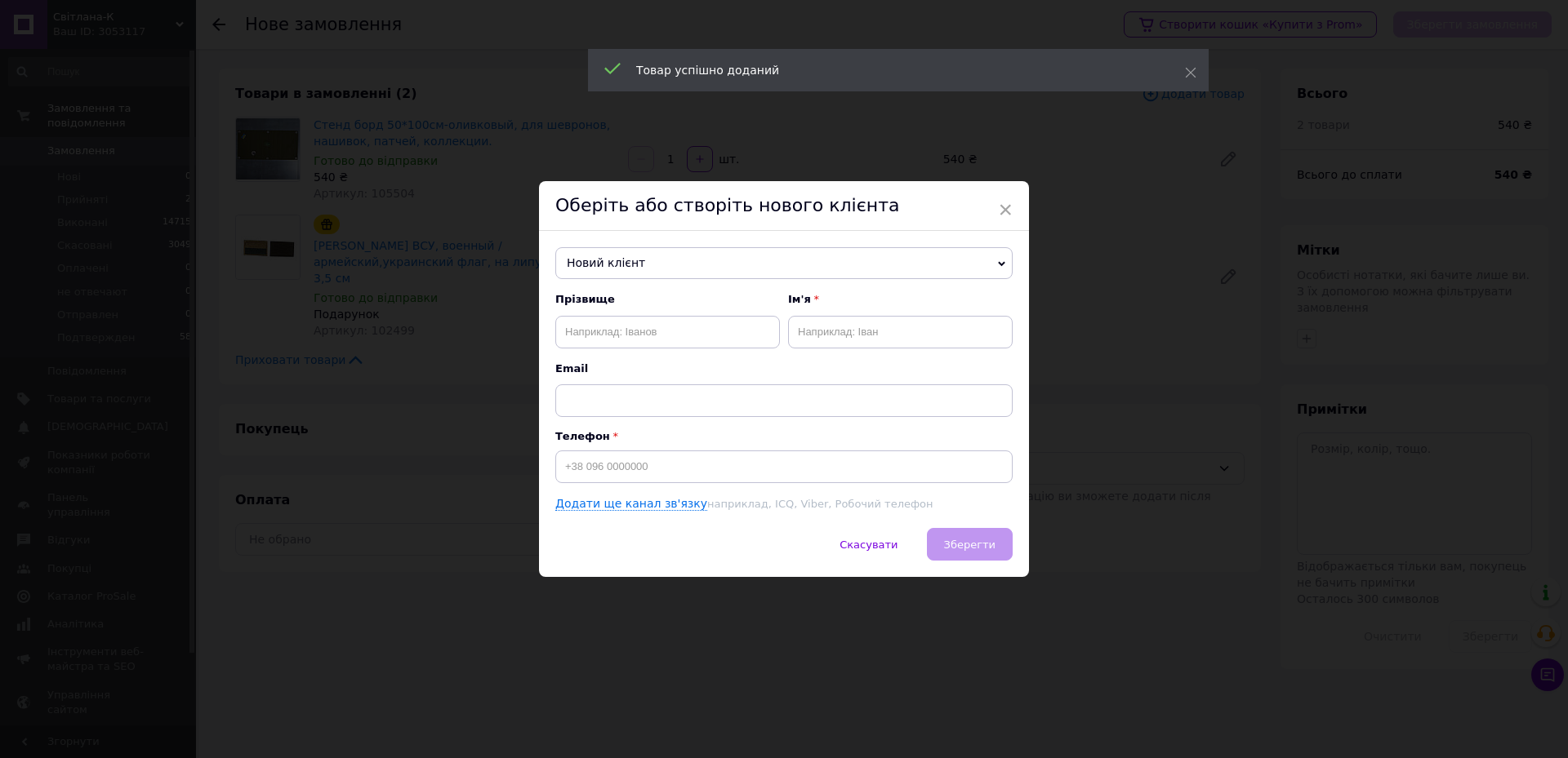
click at [728, 270] on span "Новий клієнт" at bounding box center [784, 264] width 457 height 33
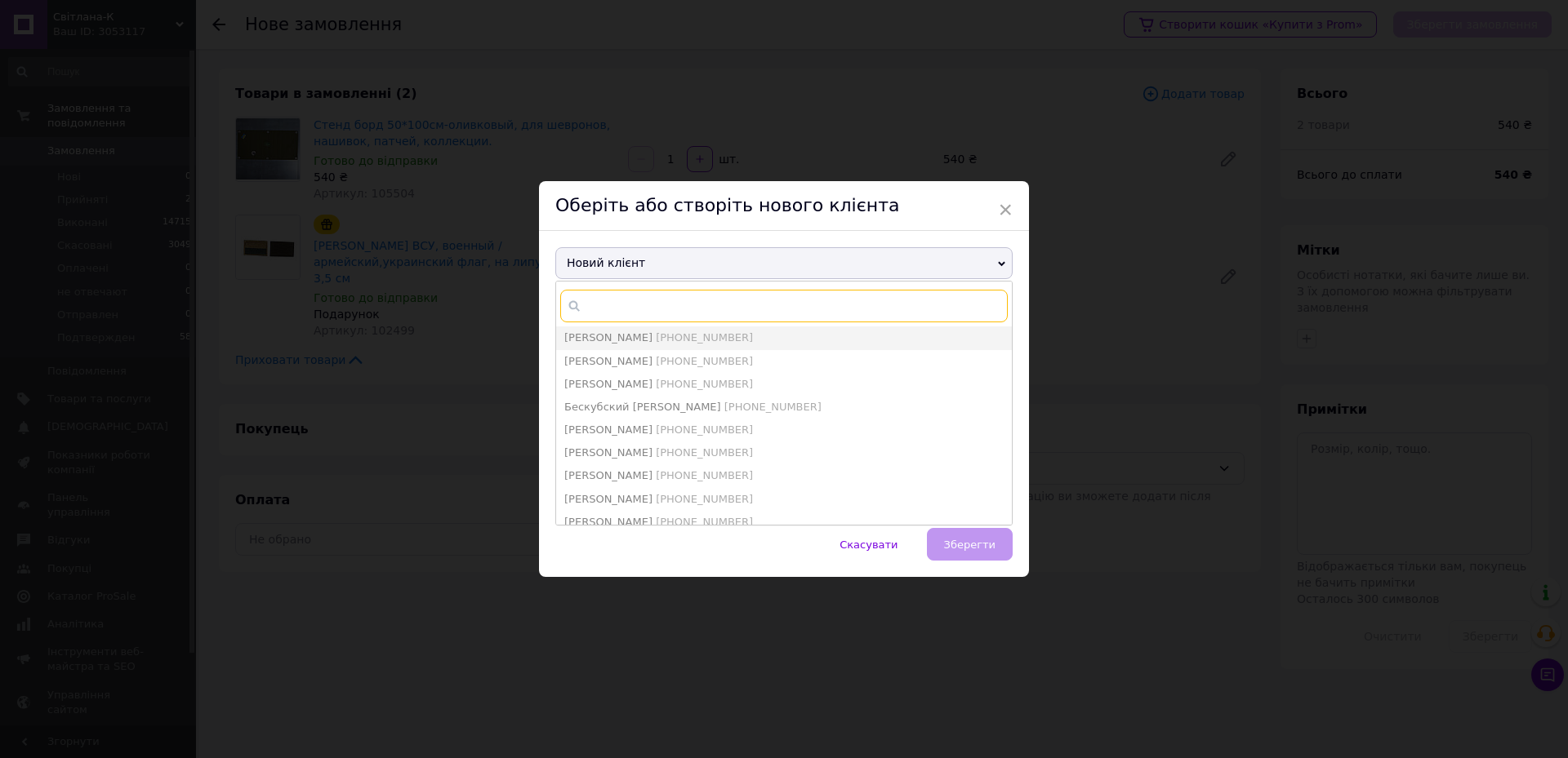
paste input "068 865 50 27"
click at [604, 304] on input "068 865 50 27" at bounding box center [784, 306] width 447 height 33
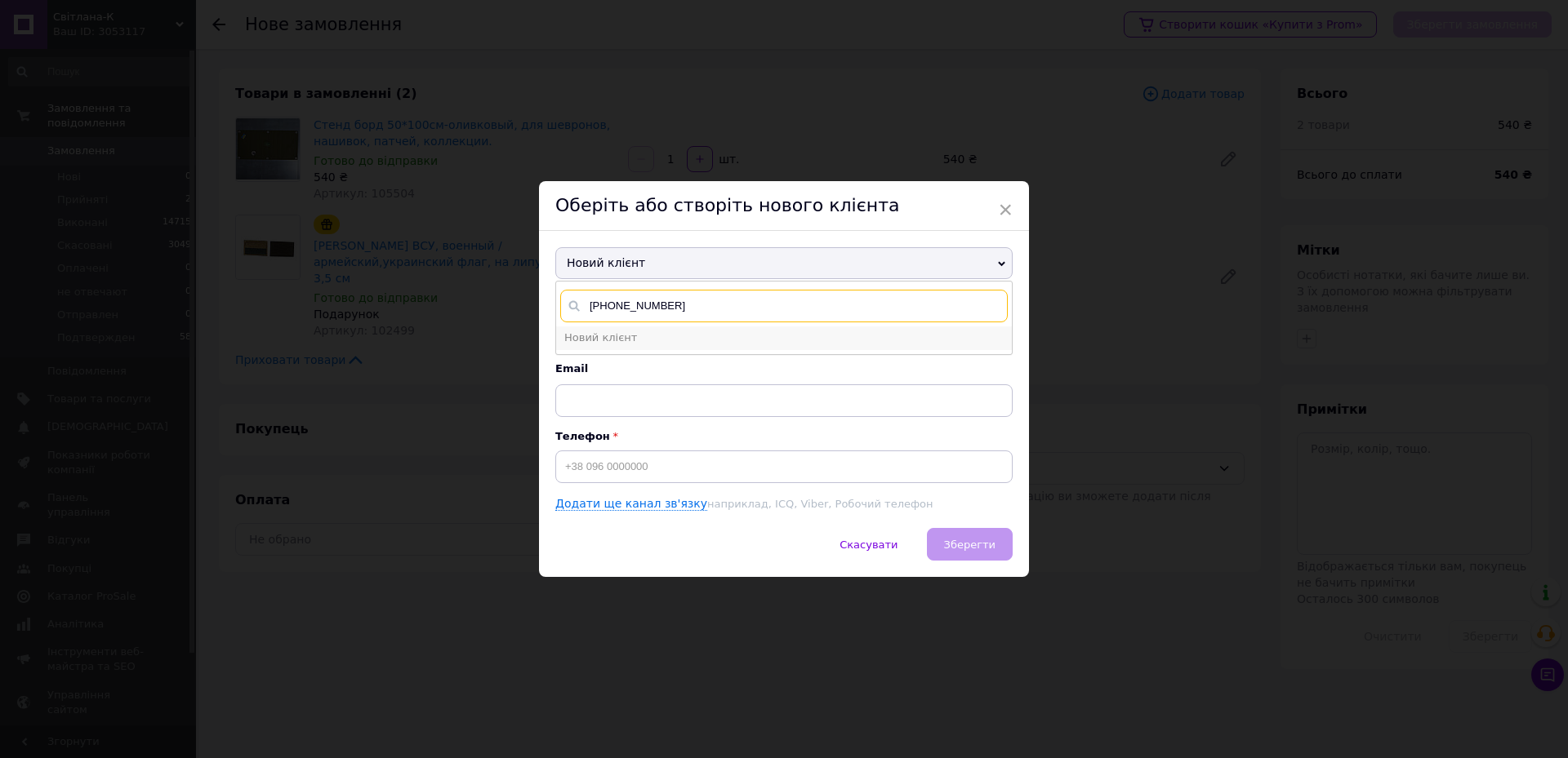
type input "[PHONE_NUMBER]"
click at [609, 342] on span "Новий клієнт" at bounding box center [601, 337] width 73 height 12
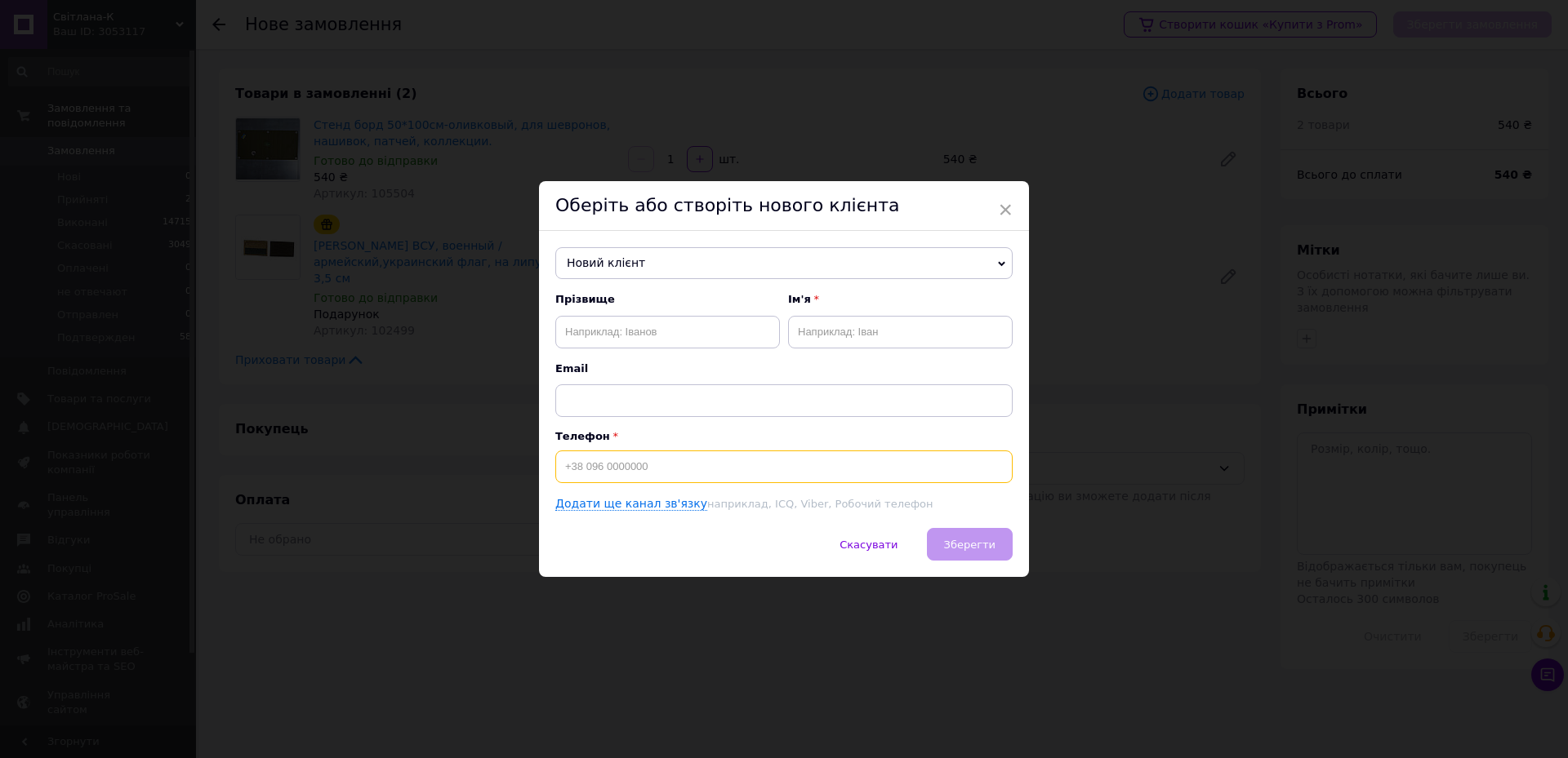
click at [613, 477] on input at bounding box center [784, 467] width 457 height 33
paste input "[PHONE_NUMBER]"
type input "[PHONE_NUMBER]"
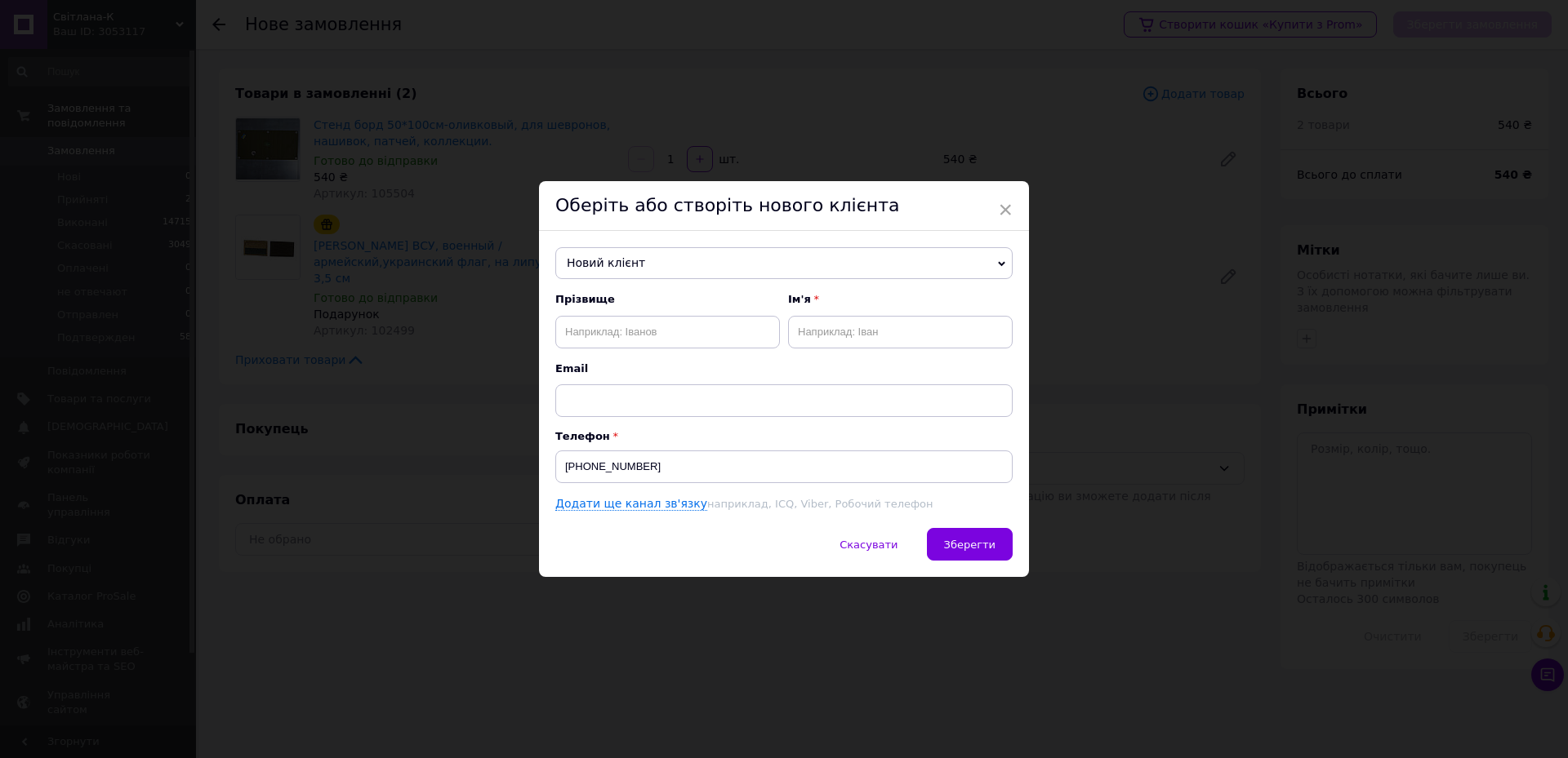
click at [614, 312] on div "Прізвище" at bounding box center [667, 320] width 225 height 55
click at [618, 324] on input "text" at bounding box center [667, 333] width 225 height 33
paste input "Шинкаренко"
type input "Шинкаренко"
click at [839, 328] on input "text" at bounding box center [900, 333] width 225 height 33
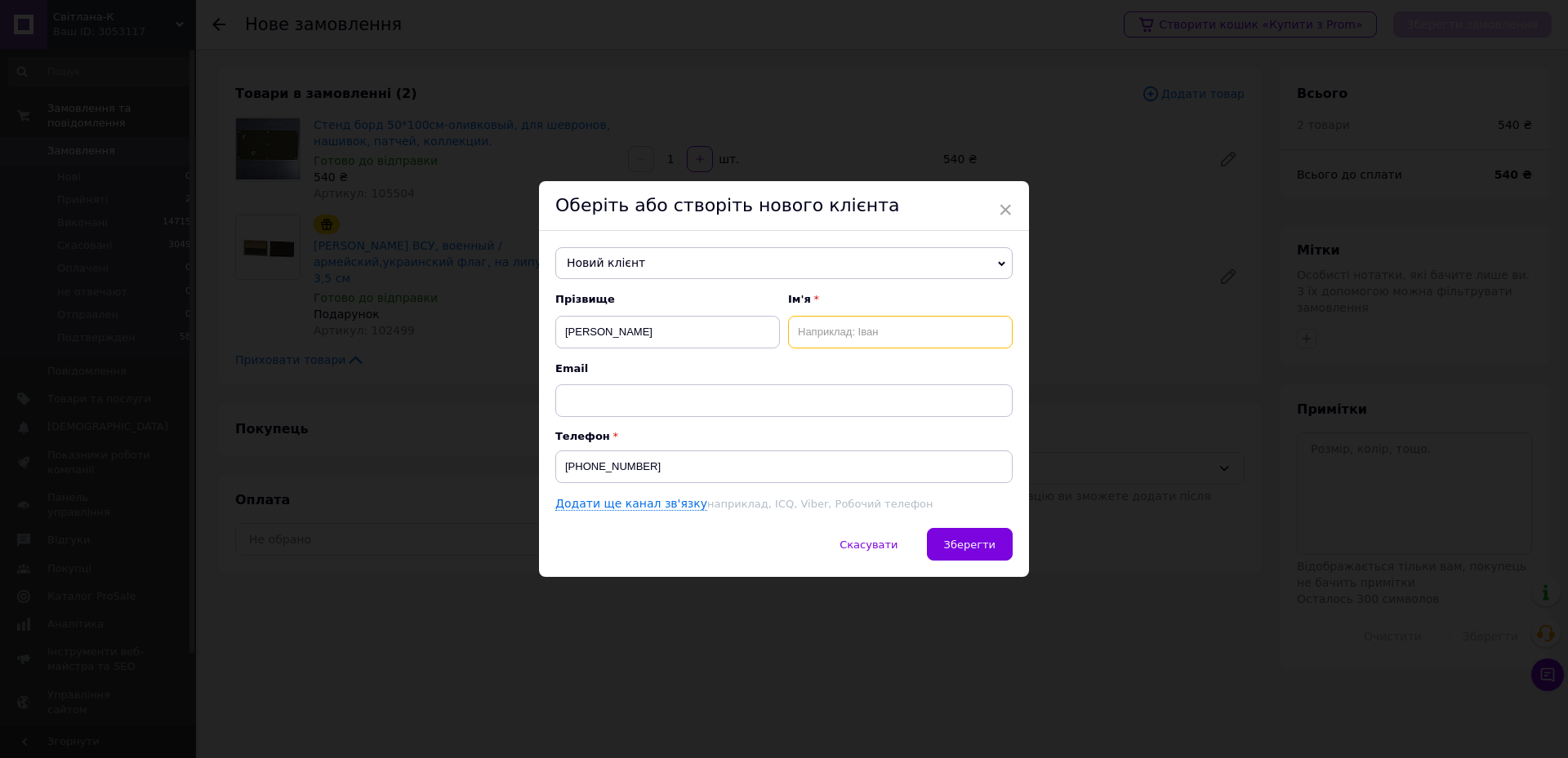
paste input "Станіслав"
type input "Станіслав"
click at [975, 549] on span "Зберегти" at bounding box center [969, 544] width 52 height 12
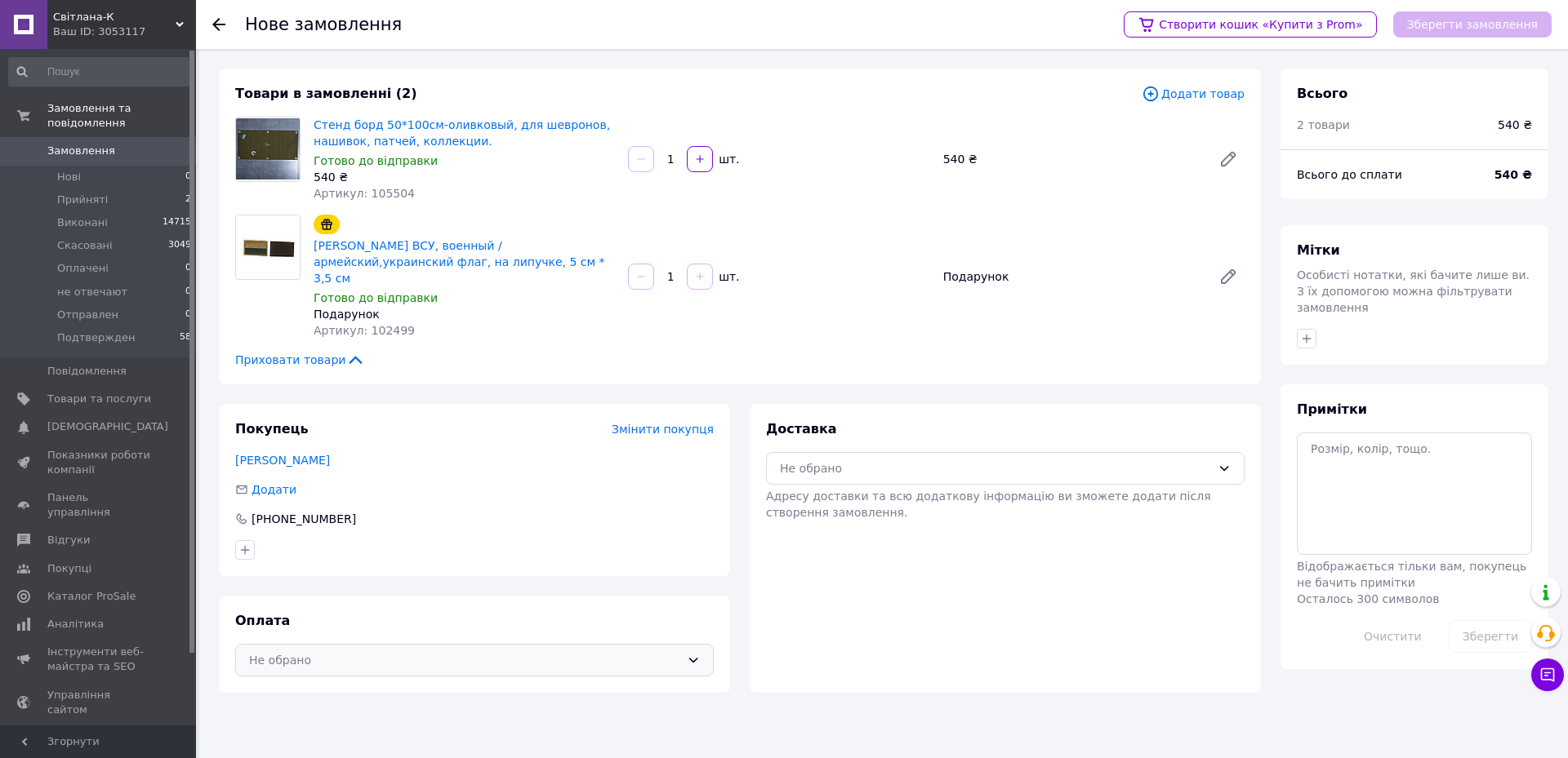
click at [310, 652] on div "Не обрано" at bounding box center [464, 661] width 431 height 18
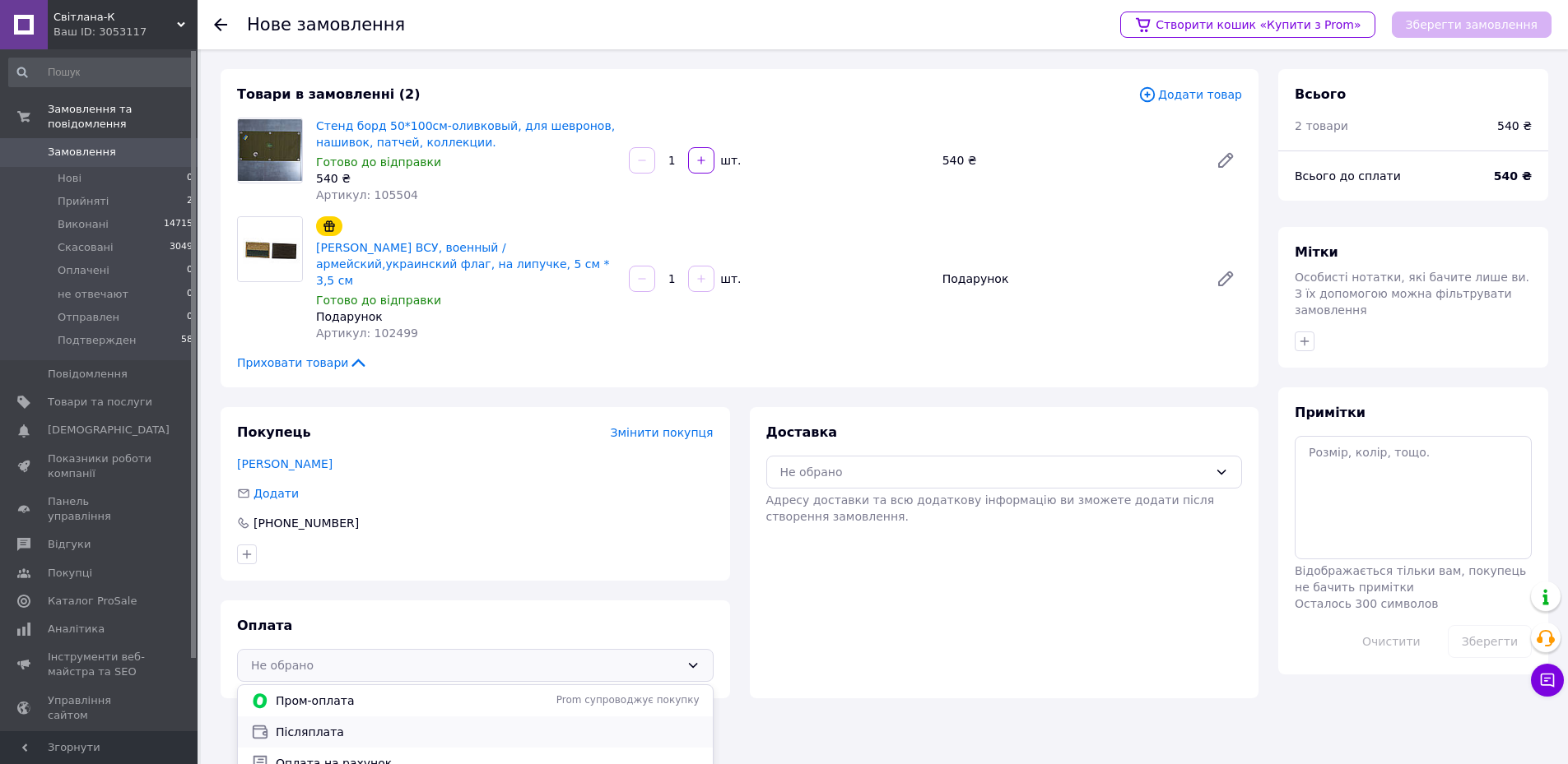
click at [301, 724] on span "Післяплата" at bounding box center [488, 732] width 424 height 16
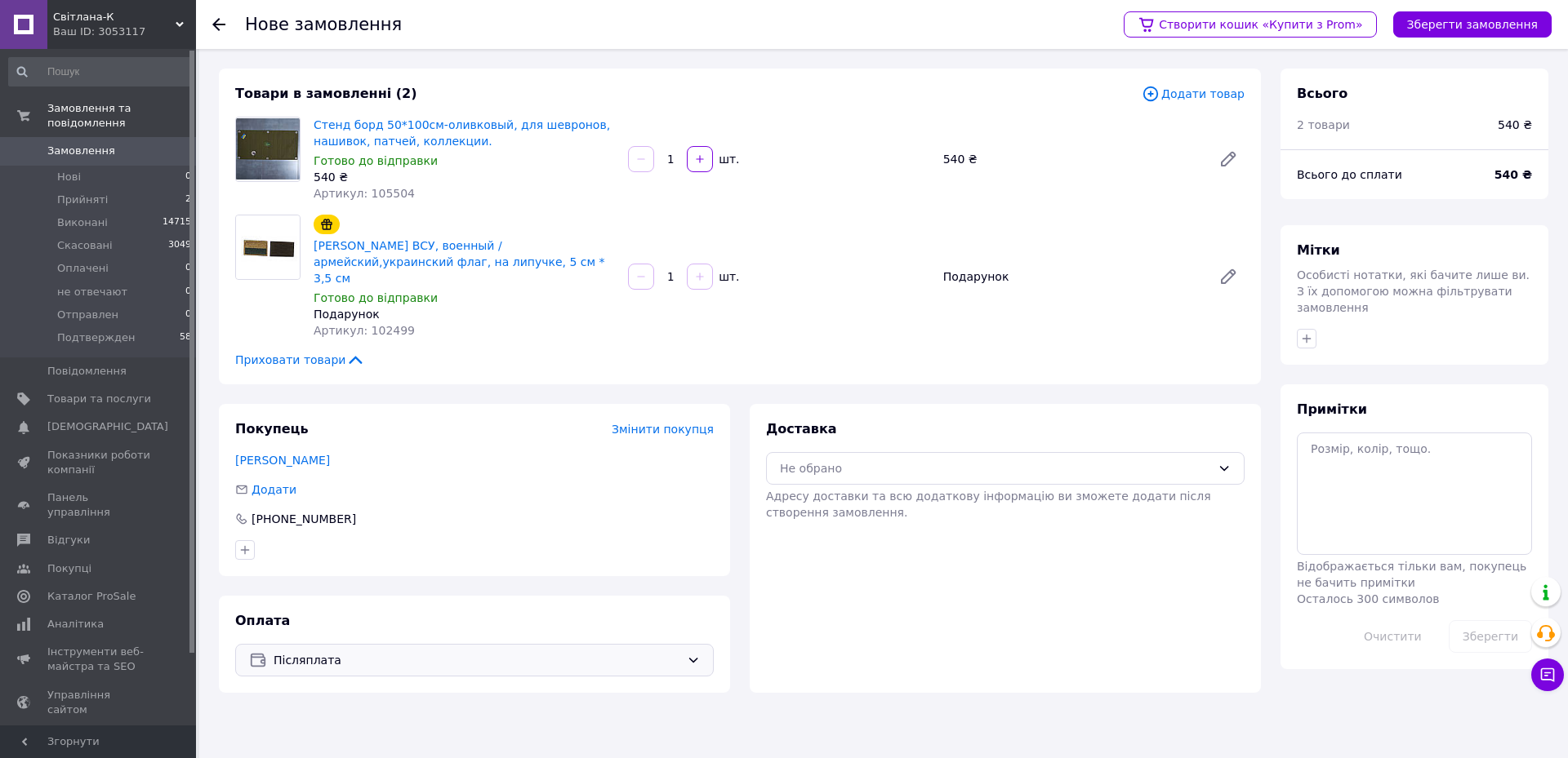
click at [305, 652] on span "Післяплата" at bounding box center [476, 661] width 406 height 18
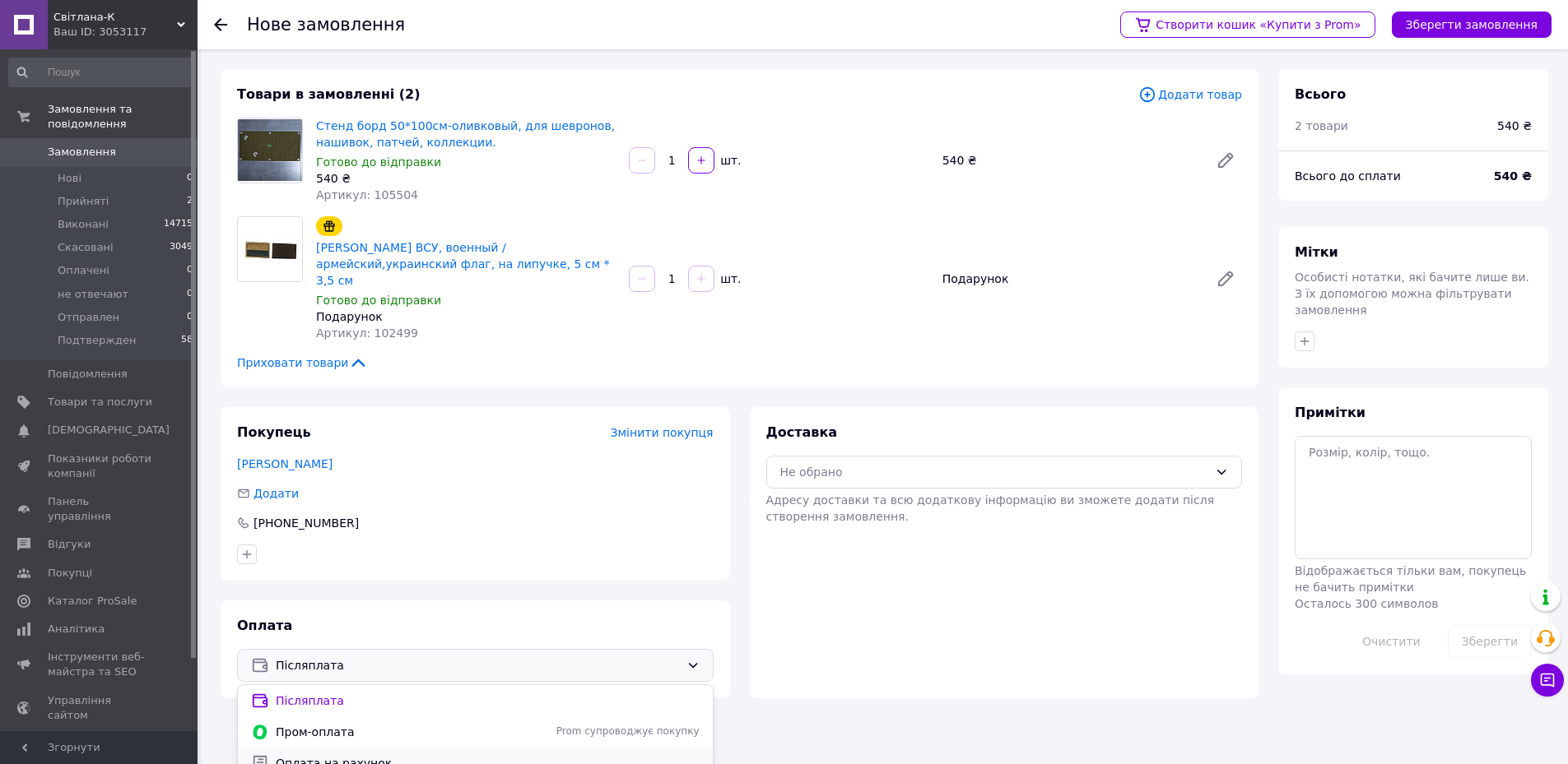
click at [310, 756] on span "Оплата на рахунок" at bounding box center [488, 764] width 424 height 16
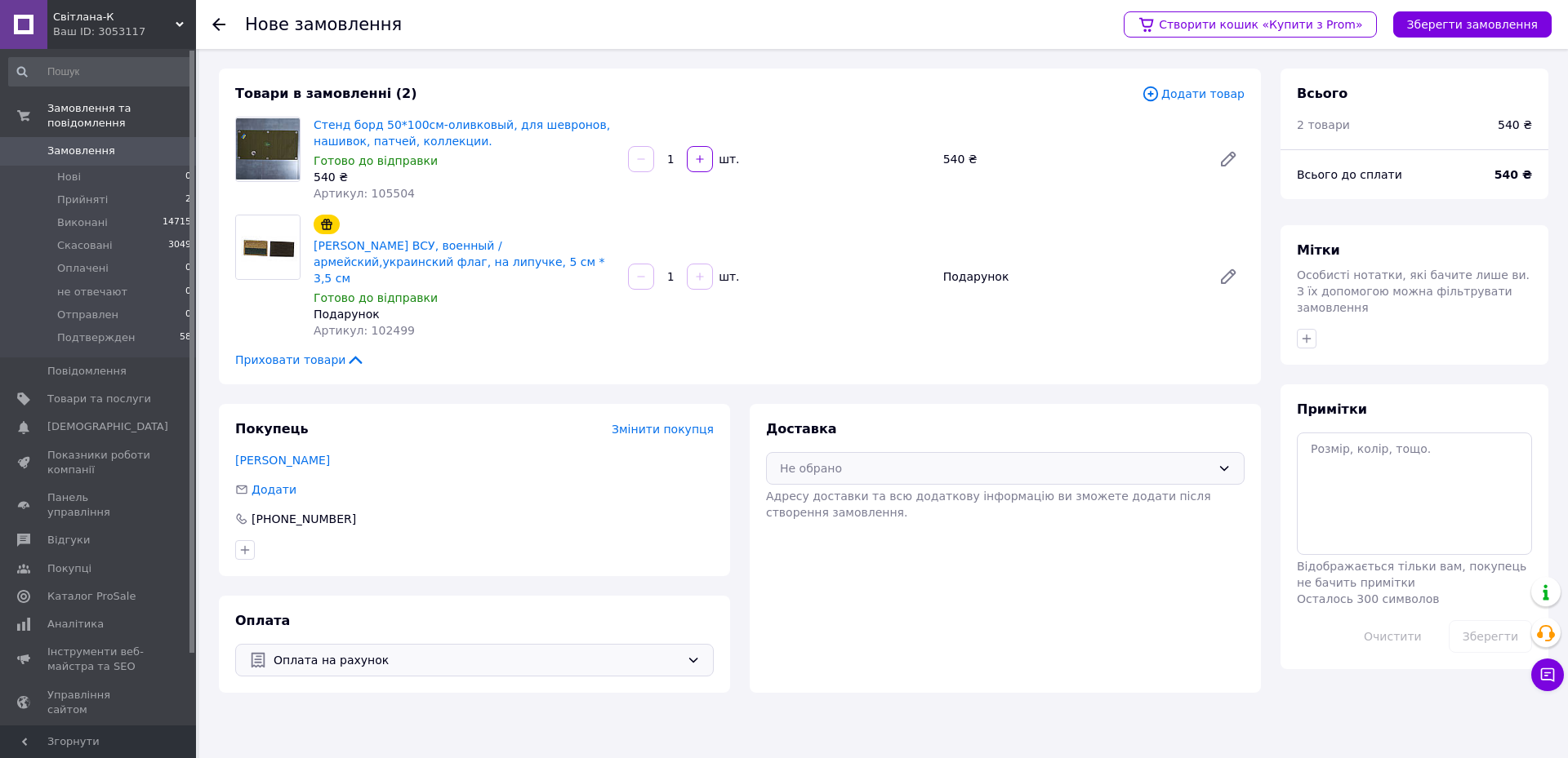
click at [823, 460] on div "Не обрано" at bounding box center [995, 469] width 431 height 18
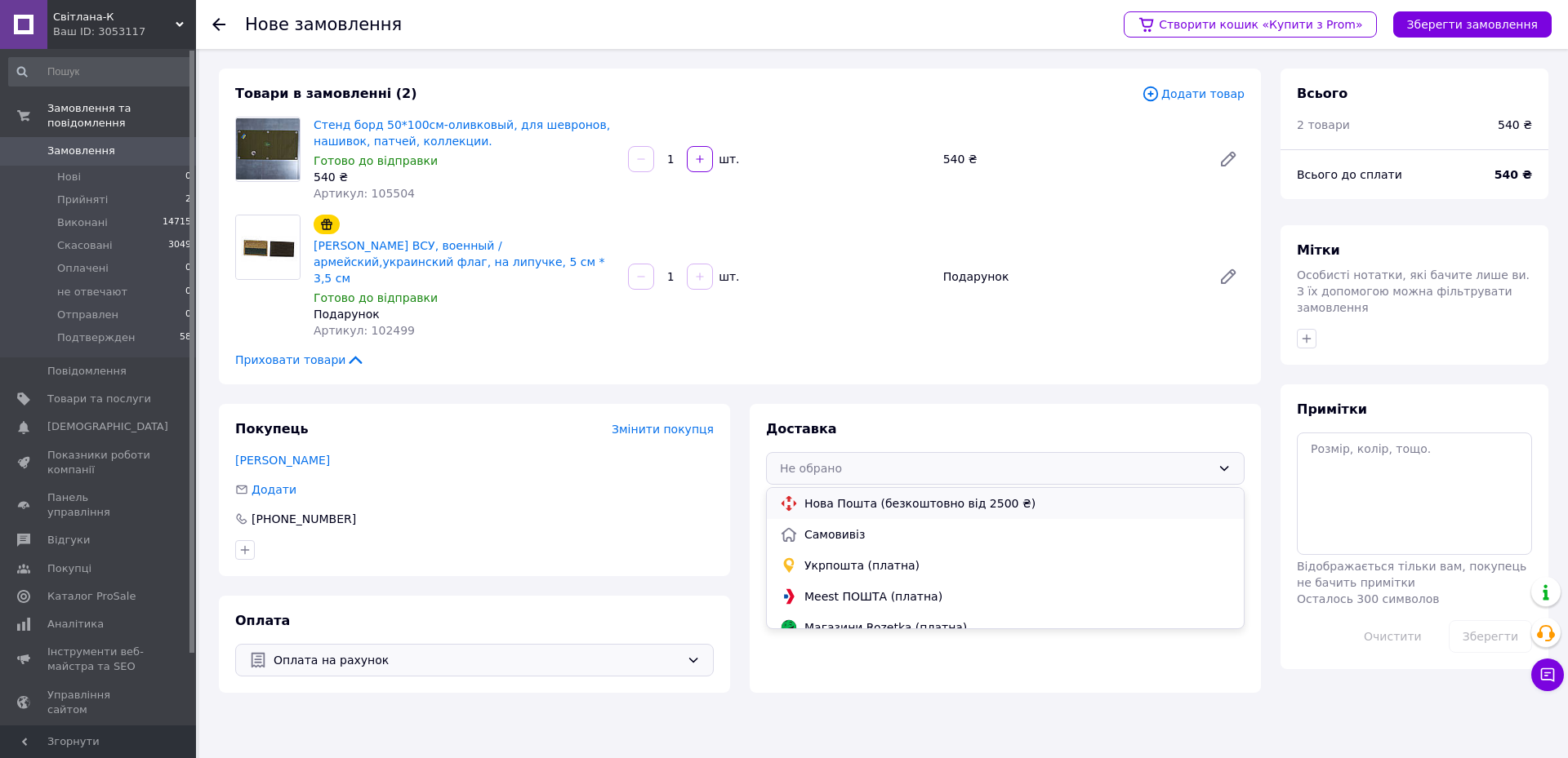
click at [832, 495] on span "Нова Пошта (безкоштовно від 2500 ₴)" at bounding box center [1017, 504] width 426 height 16
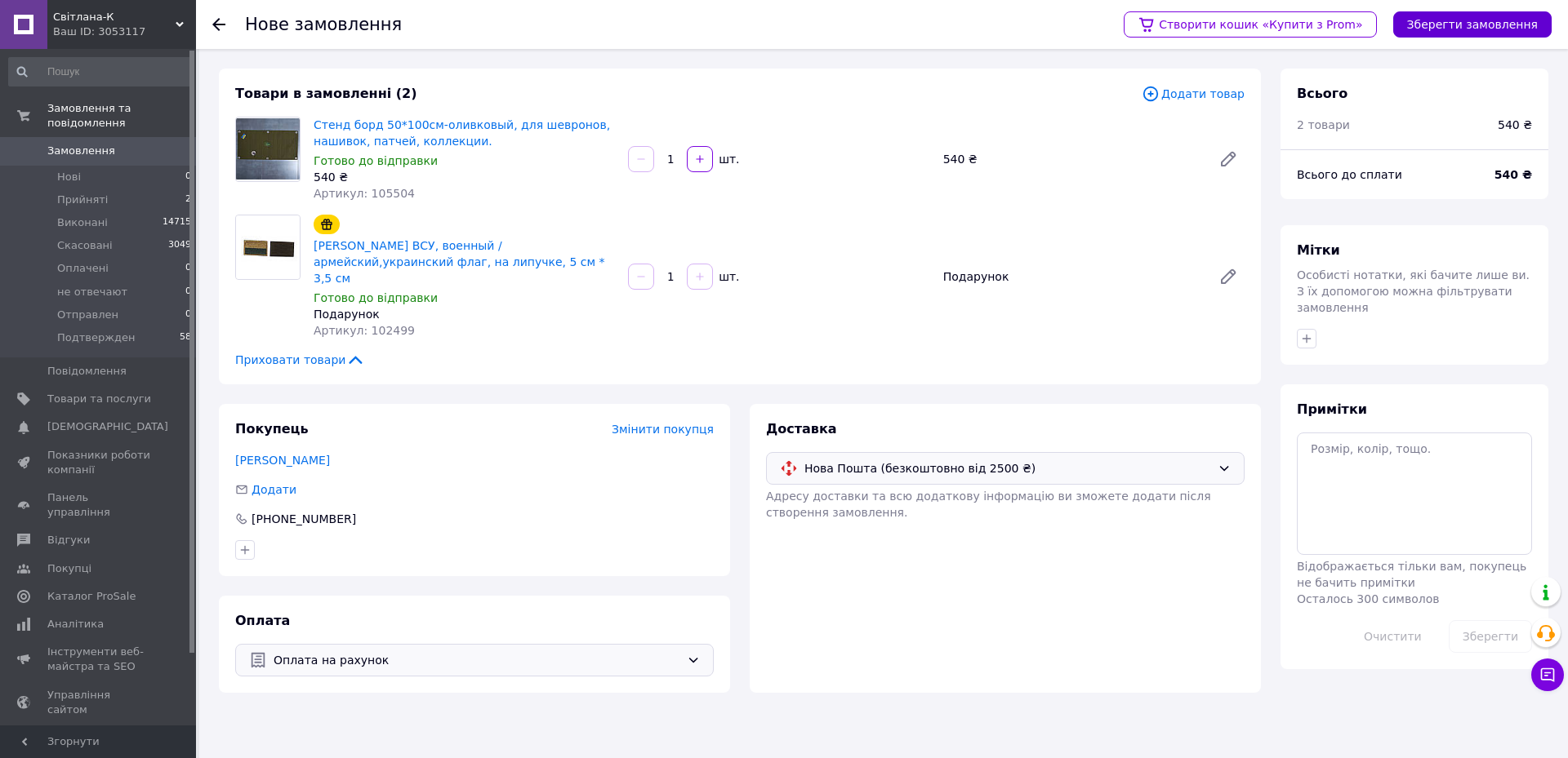
click at [1482, 25] on button "Зберегти замовлення" at bounding box center [1472, 25] width 158 height 26
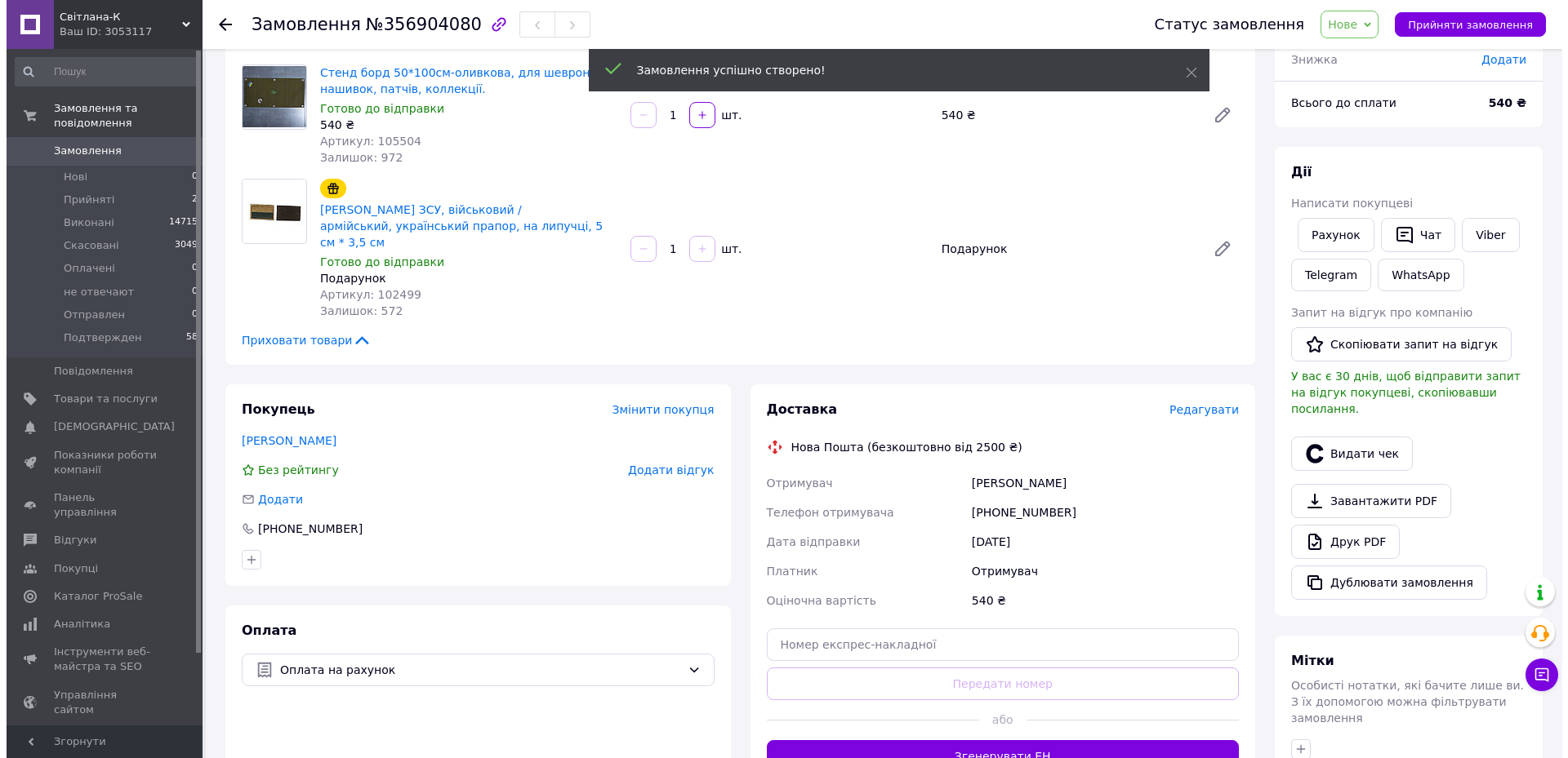
scroll to position [164, 0]
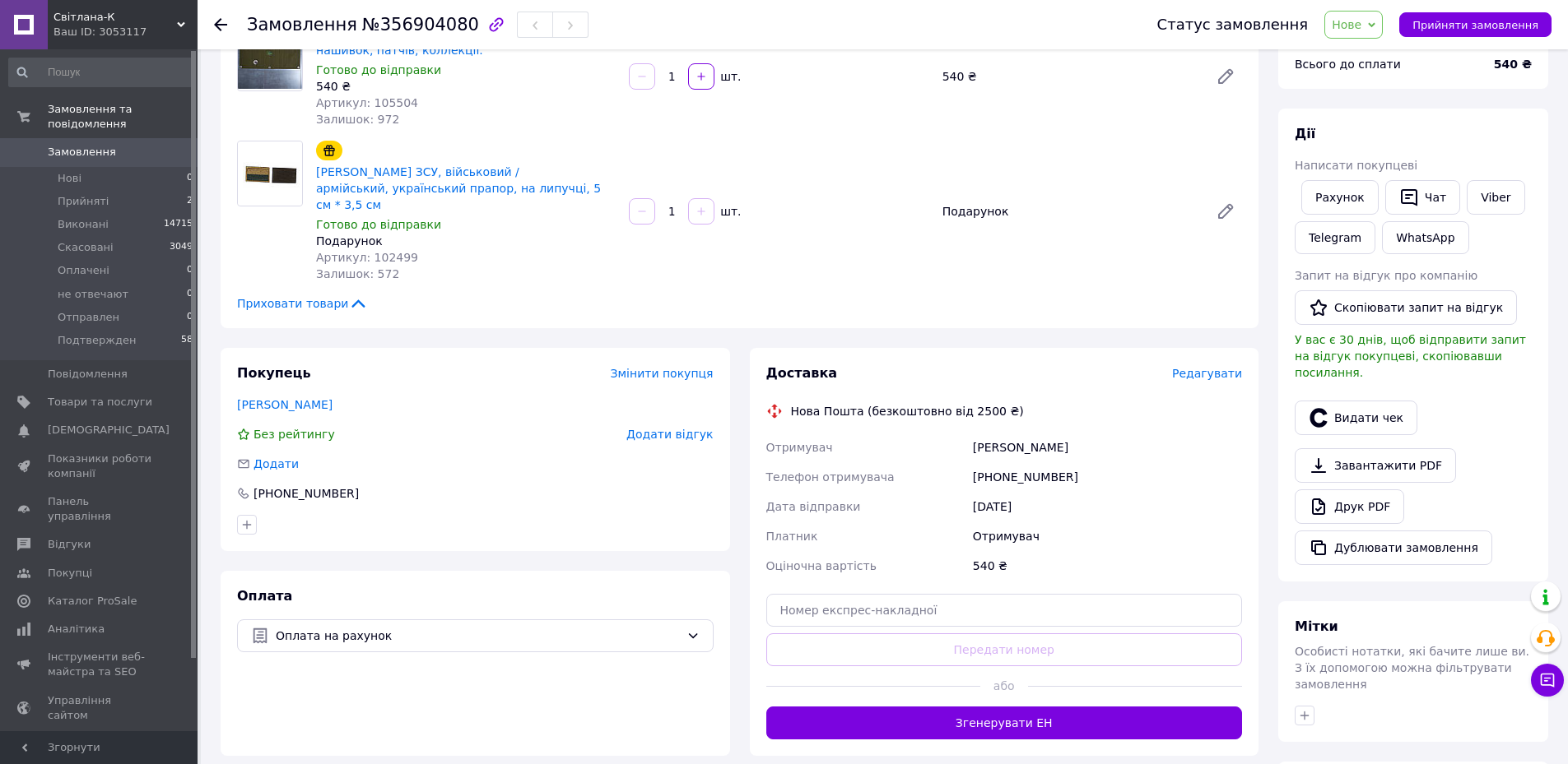
click at [1206, 367] on span "Редагувати" at bounding box center [1207, 374] width 70 height 13
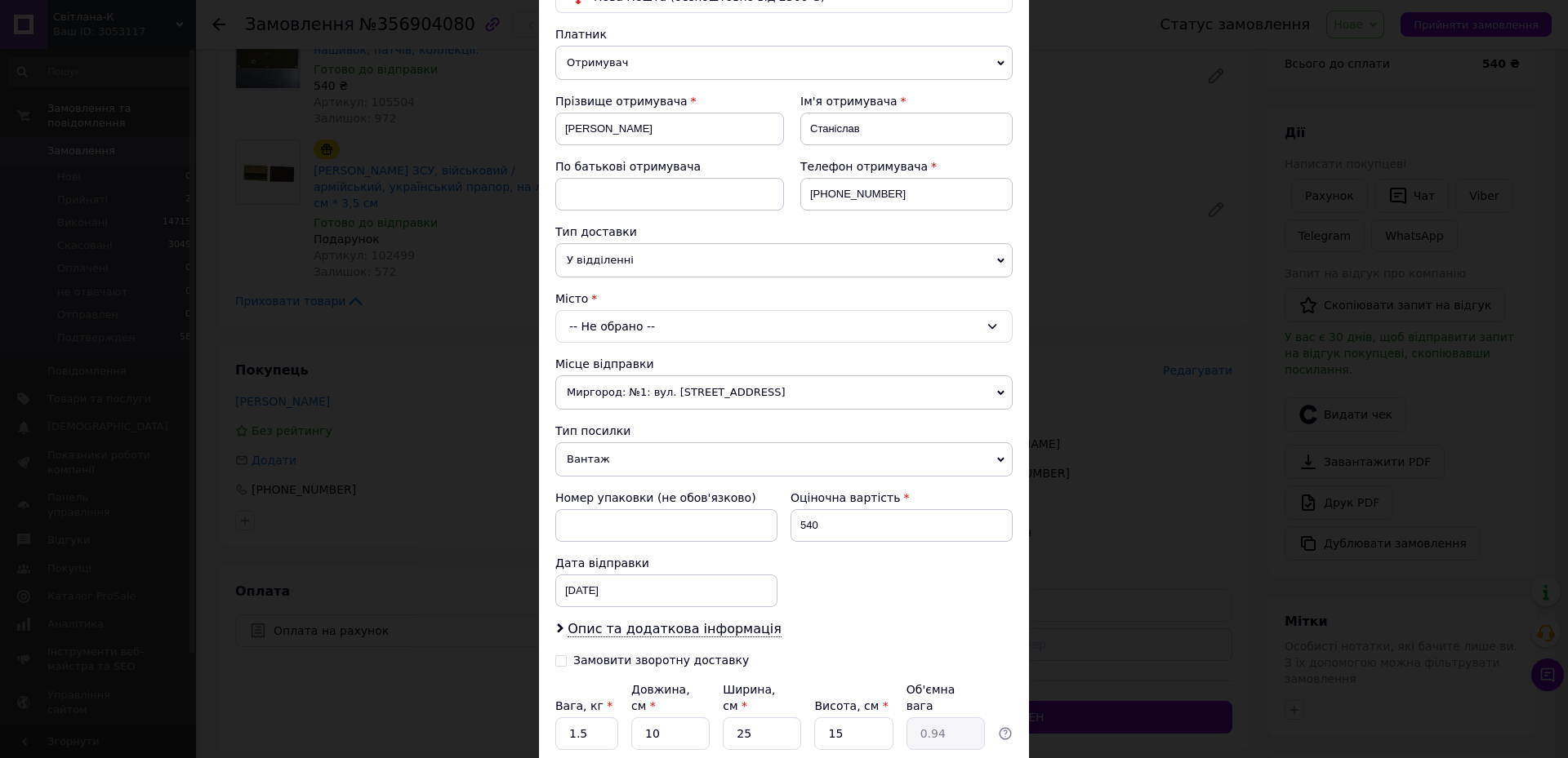
scroll to position [244, 0]
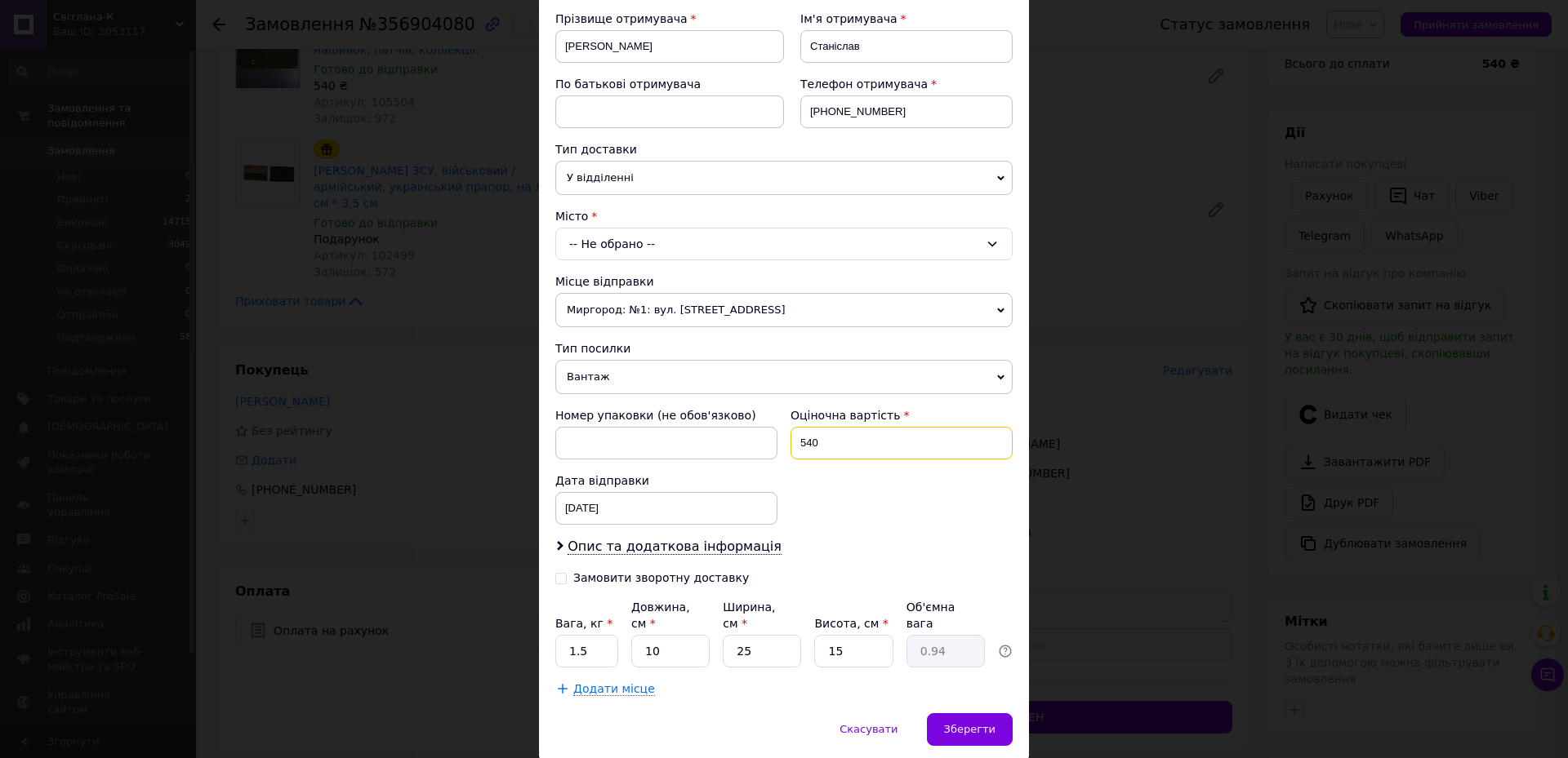
click at [853, 436] on input "540" at bounding box center [902, 444] width 222 height 33
type input "1230"
click at [727, 542] on span "Опис та додаткова інформація" at bounding box center [674, 547] width 214 height 16
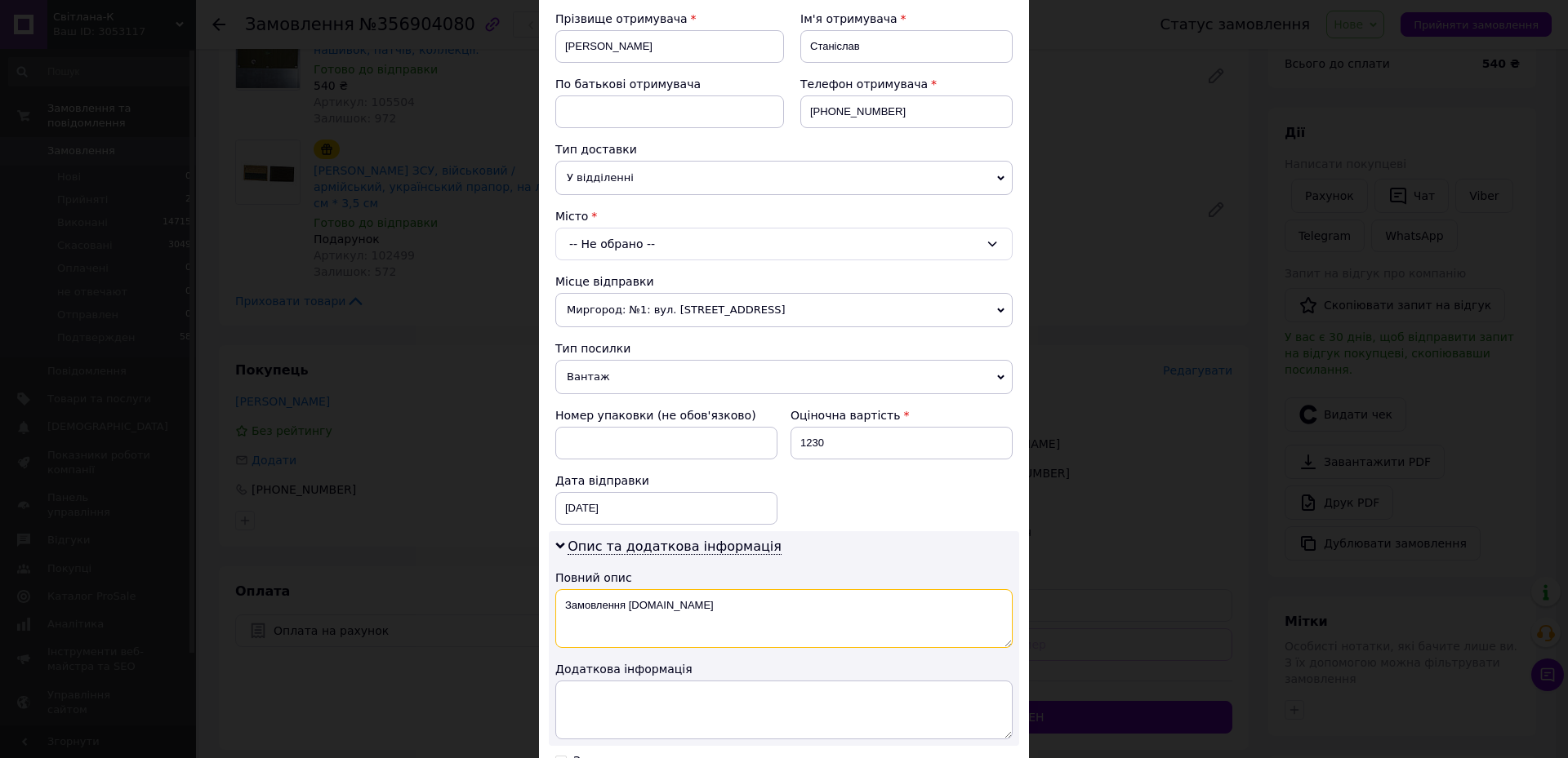
click at [726, 606] on textarea "Замовлення Prom.ua" at bounding box center [784, 619] width 457 height 59
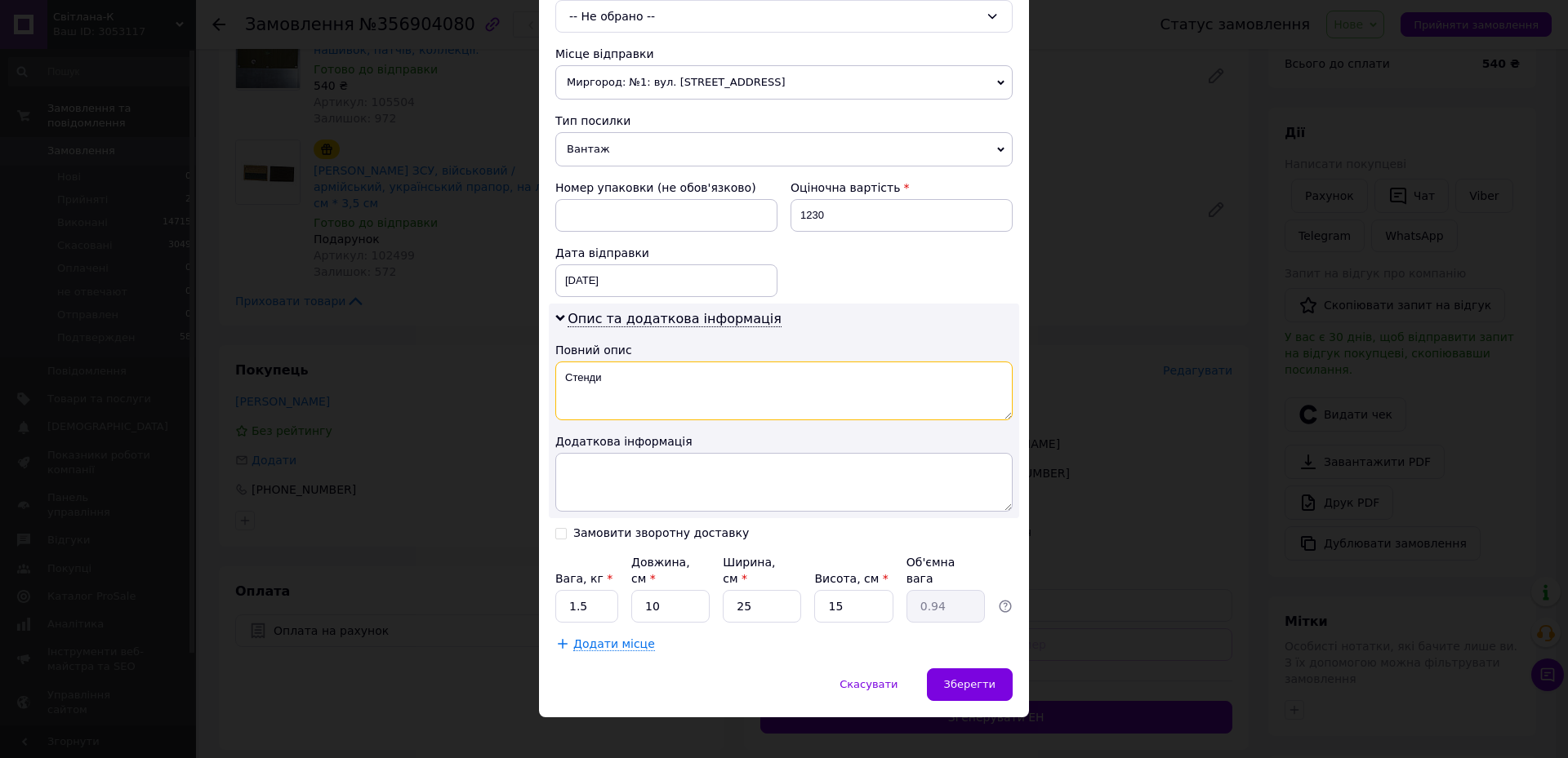
type textarea "Стенди"
click at [599, 590] on input "1.5" at bounding box center [586, 606] width 63 height 33
type input "2"
click at [987, 678] on span "Зберегти" at bounding box center [969, 683] width 52 height 12
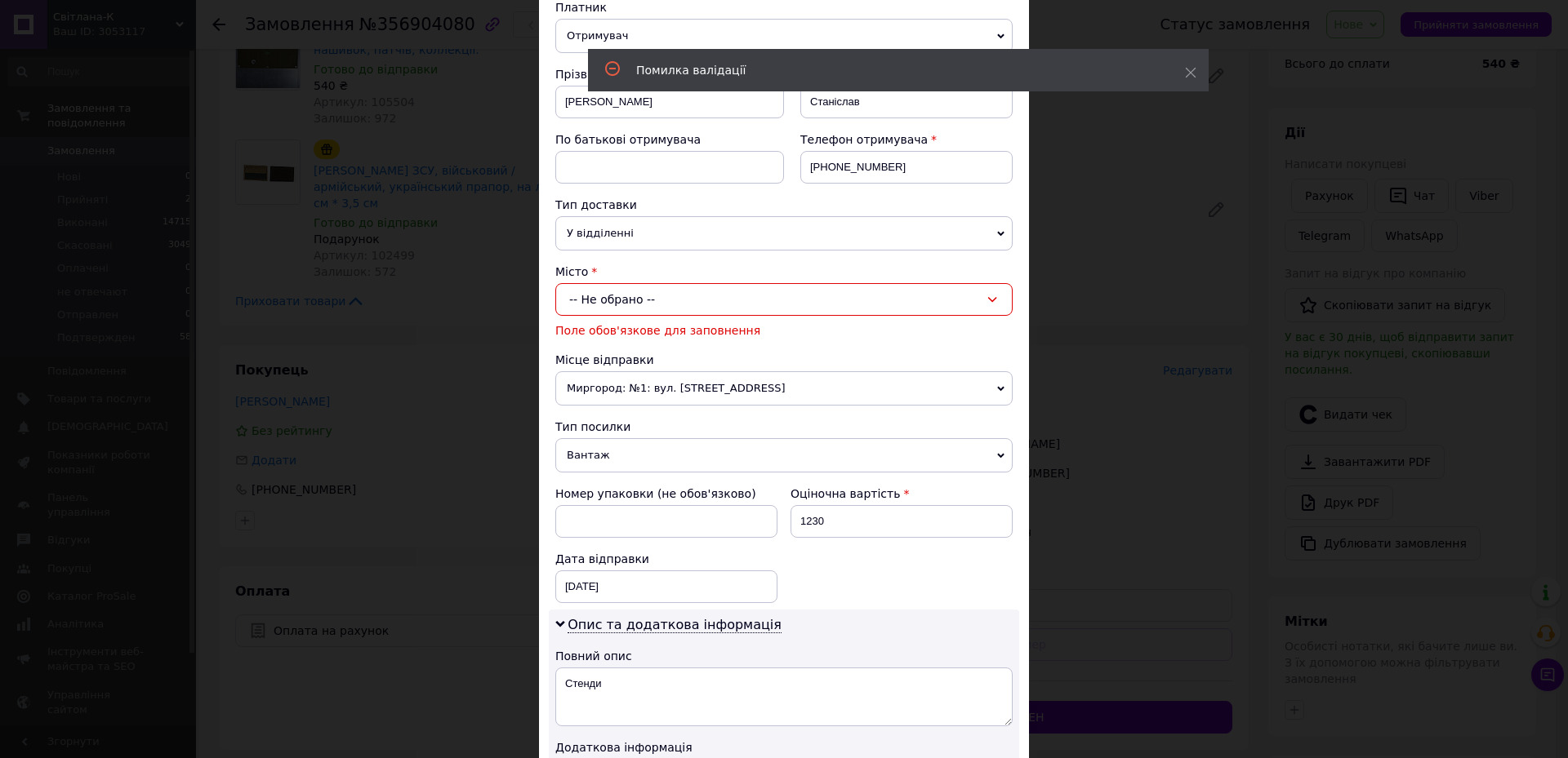
scroll to position [146, 0]
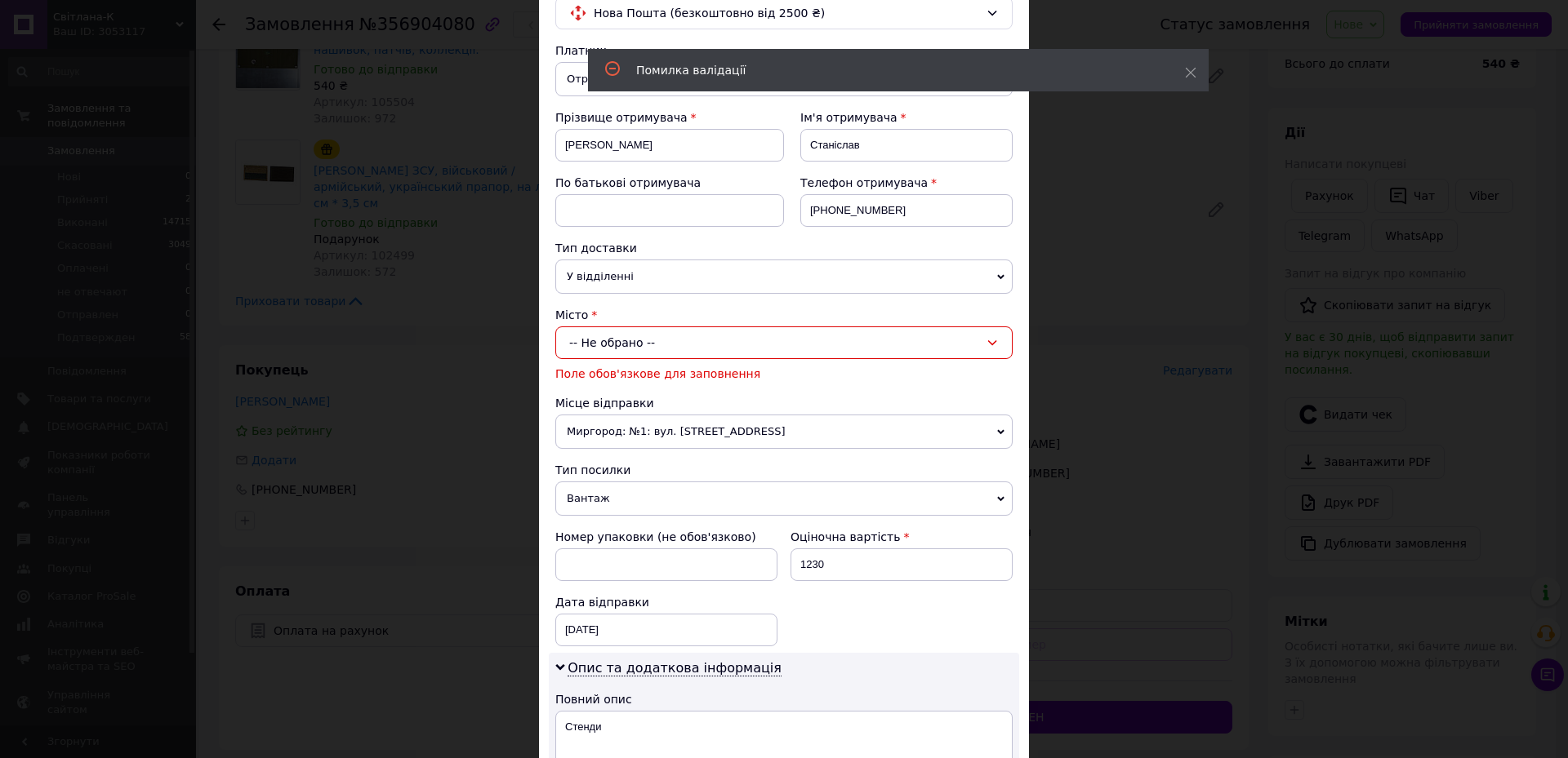
click at [625, 333] on div "-- Не обрано --" at bounding box center [784, 343] width 457 height 33
type input "Краматорськ"
click at [624, 403] on li "Краматорськ" at bounding box center [784, 412] width 455 height 26
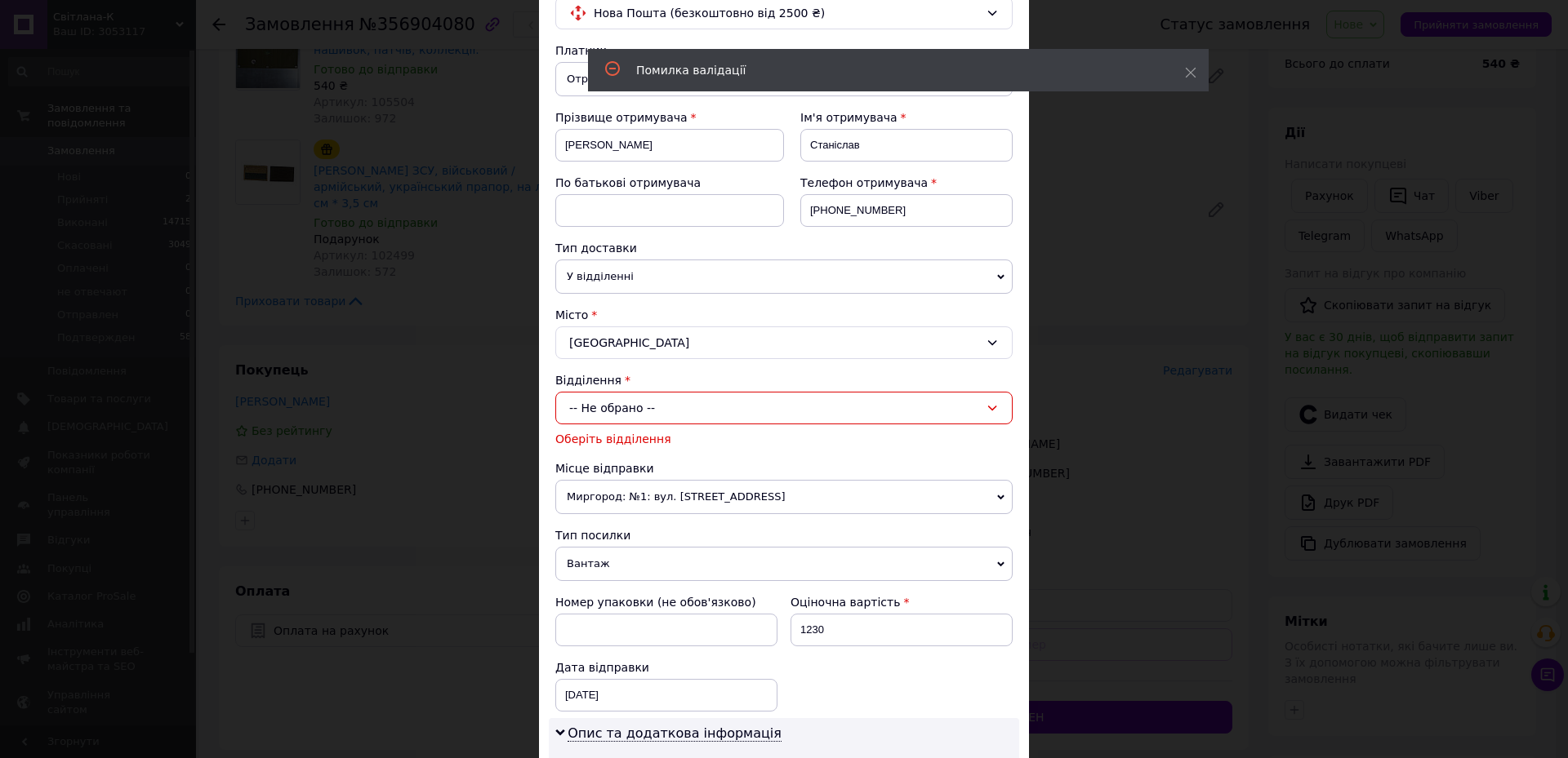
click at [619, 422] on div "-- Не обрано --" at bounding box center [784, 408] width 457 height 33
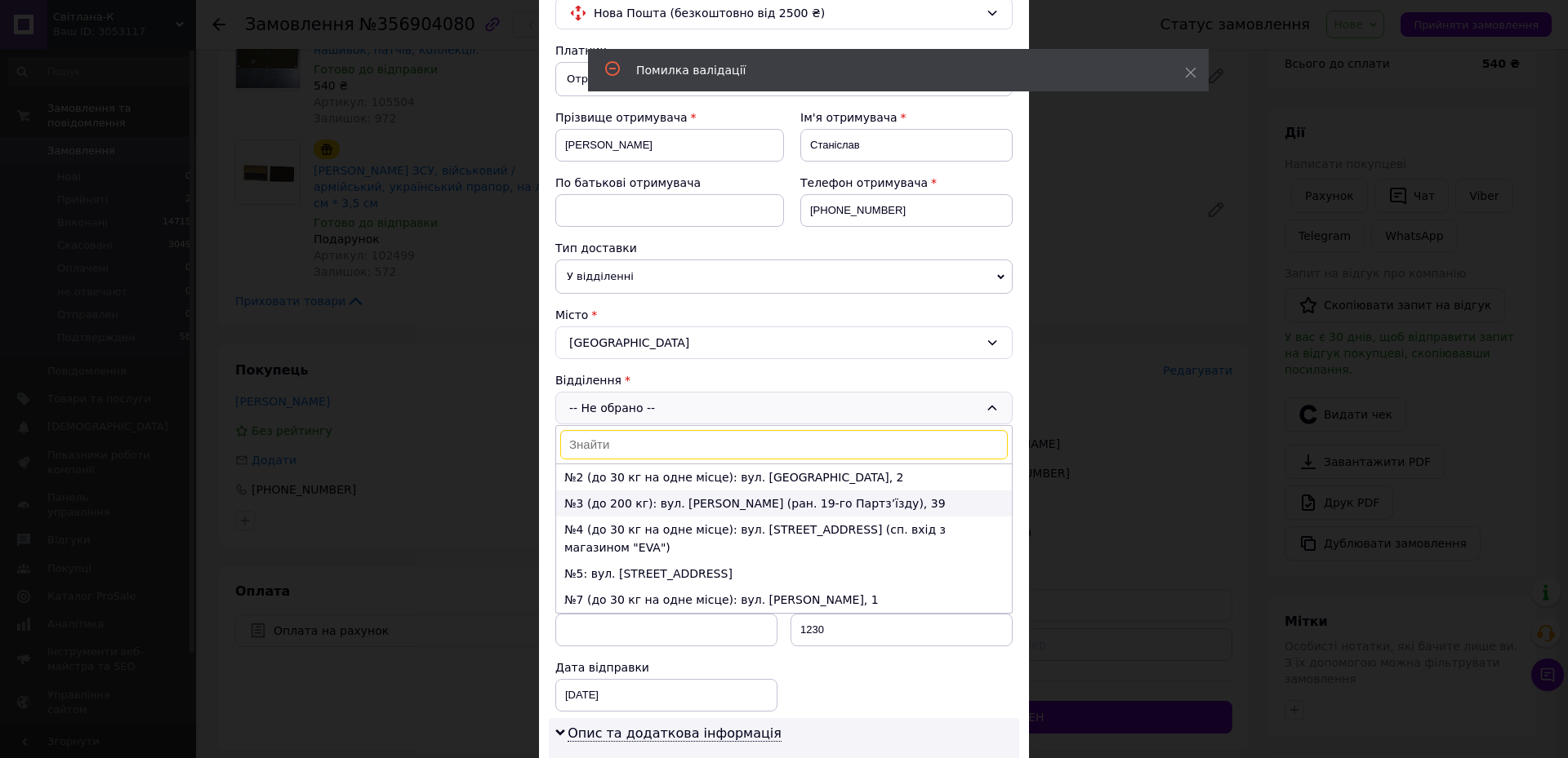
click at [611, 501] on li "№3 (до 200 кг): вул. Ярослава Мудрого (ран. 19-го Партз’їзду), 39" at bounding box center [784, 504] width 455 height 26
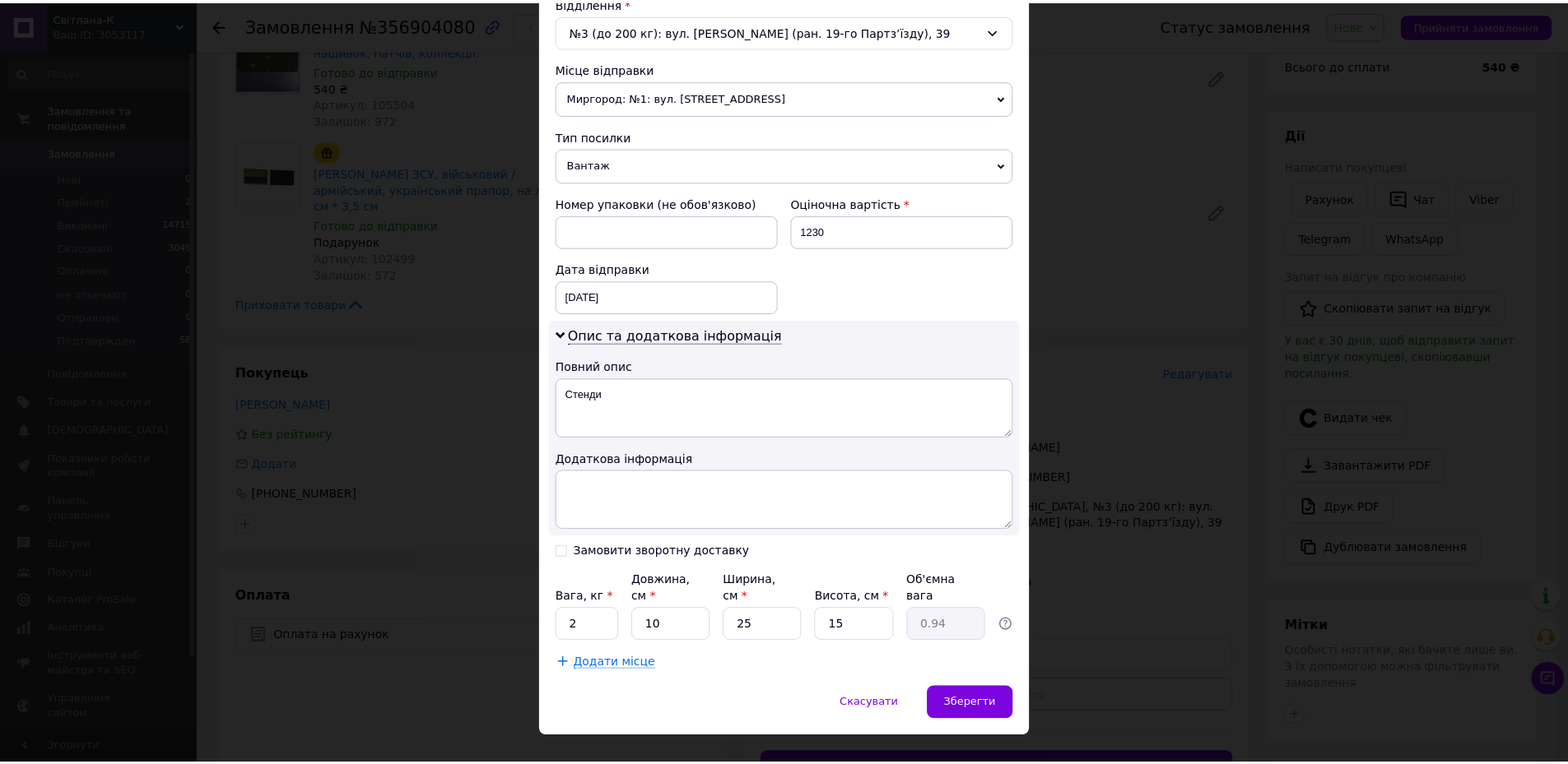
scroll to position [542, 0]
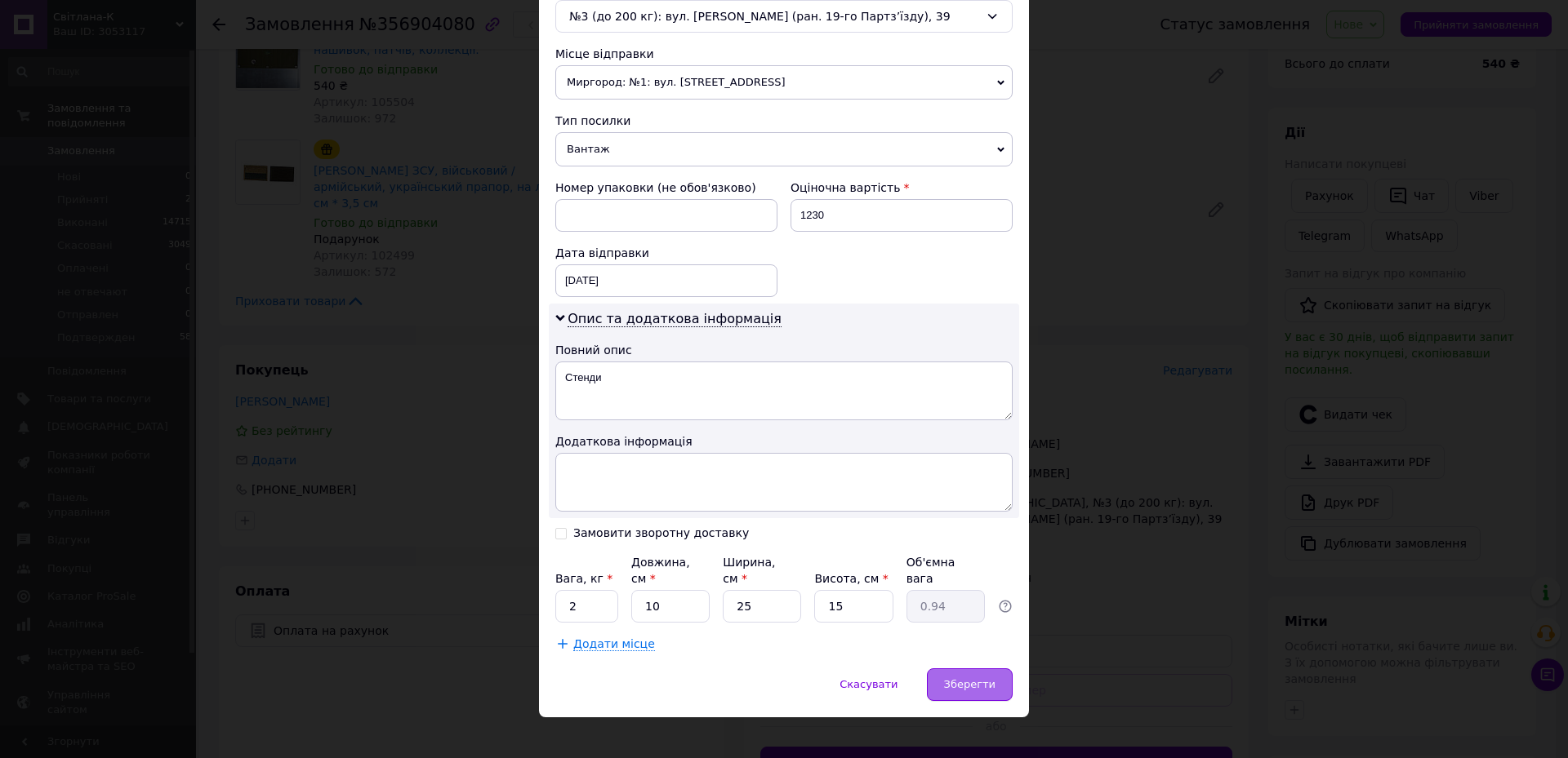
click at [968, 678] on span "Зберегти" at bounding box center [969, 683] width 52 height 12
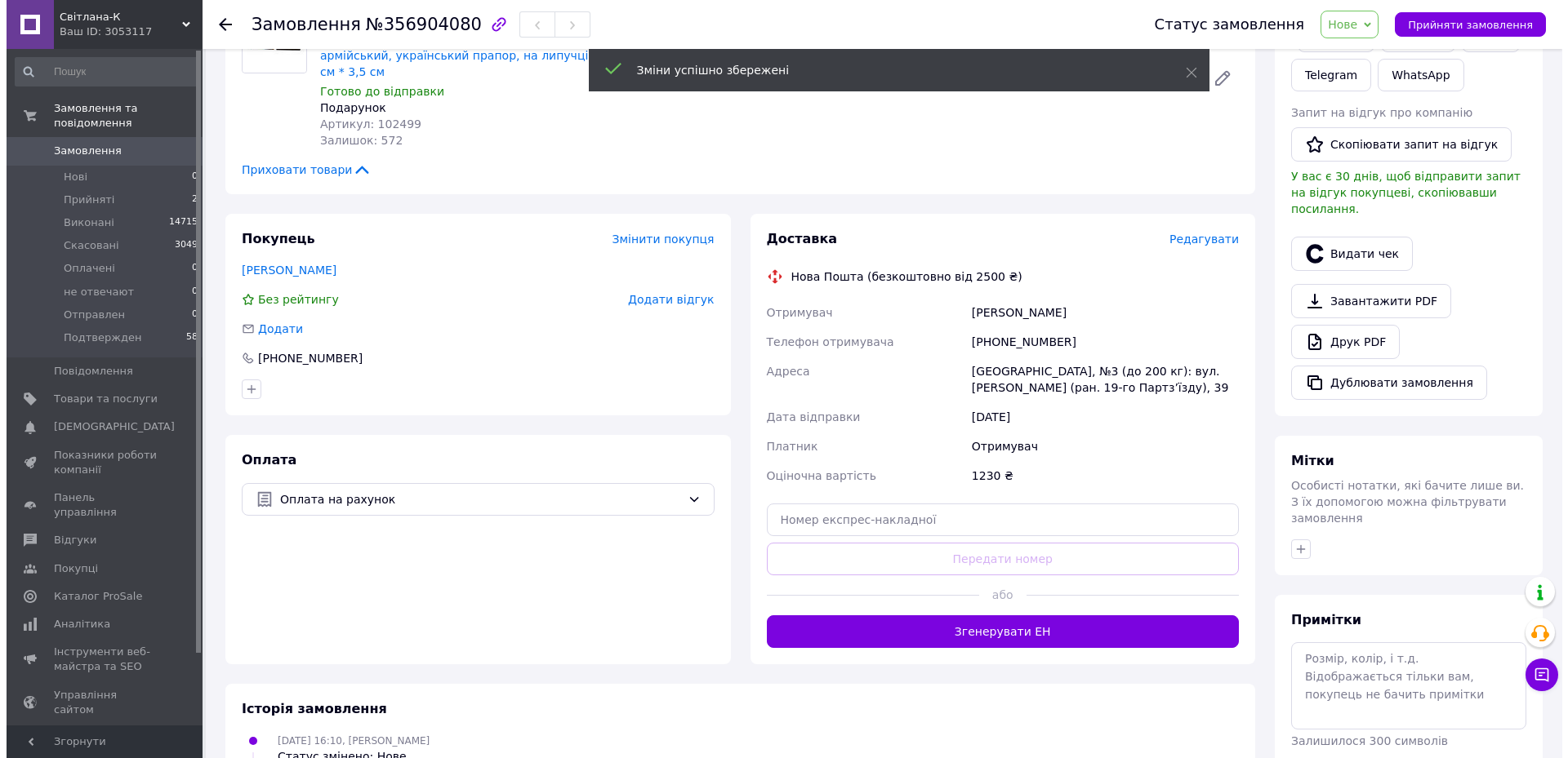
scroll to position [326, 0]
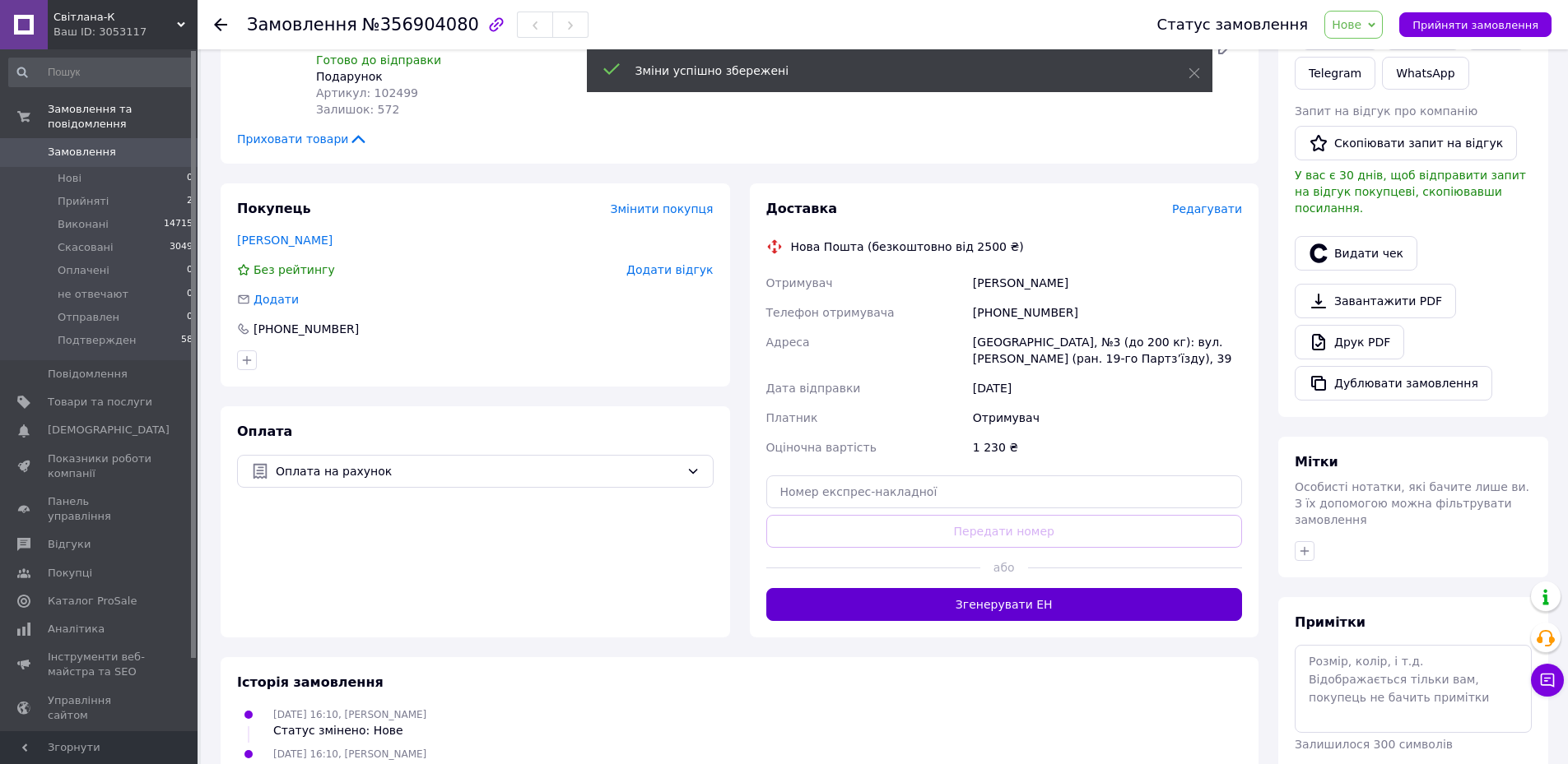
click at [1001, 602] on button "Згенерувати ЕН" at bounding box center [1004, 605] width 477 height 33
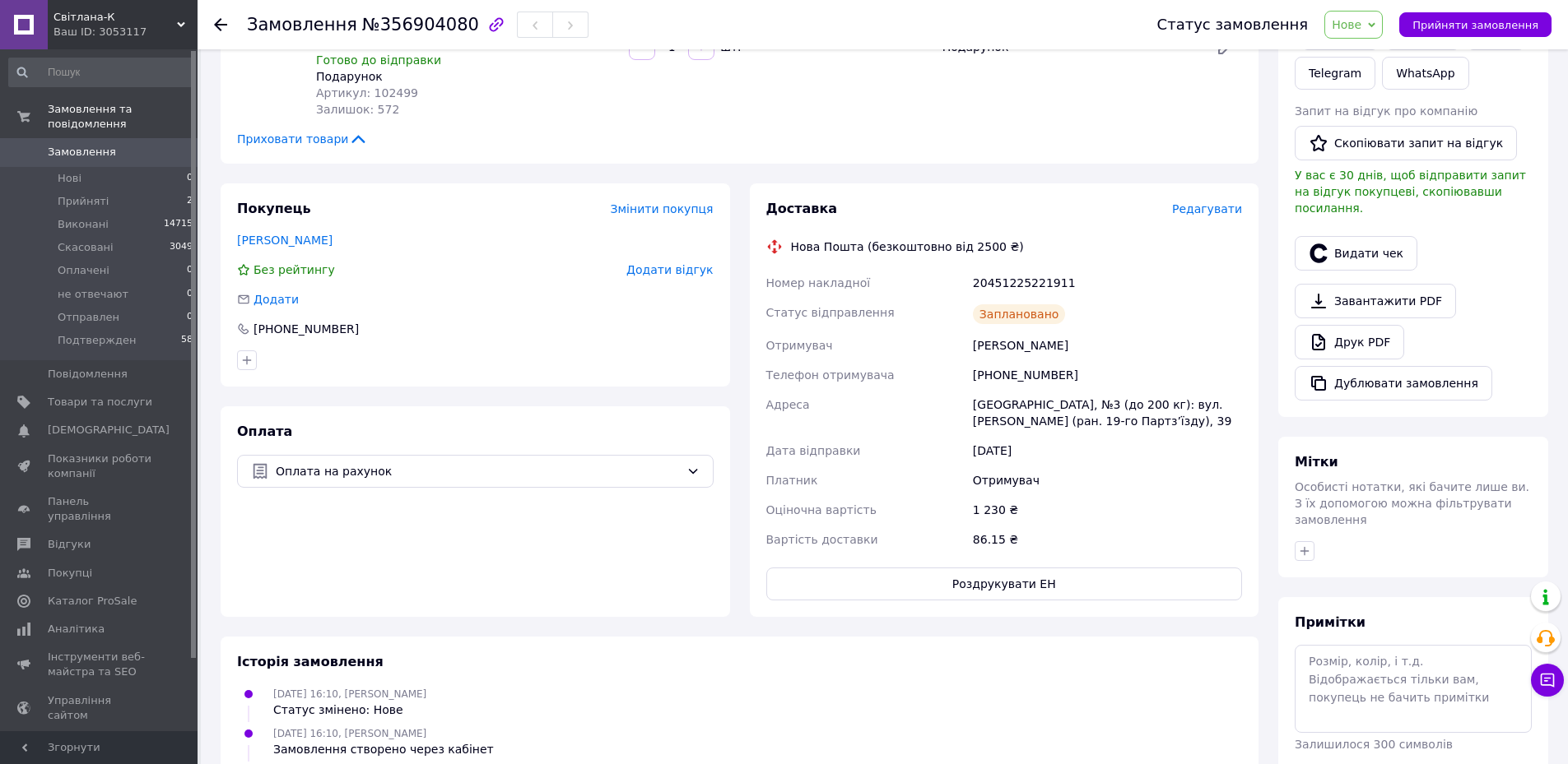
click at [1006, 268] on div "20451225221911" at bounding box center [1107, 283] width 276 height 29
copy div "20451225221911"
click at [1339, 236] on button "Видати чек" at bounding box center [1356, 254] width 123 height 35
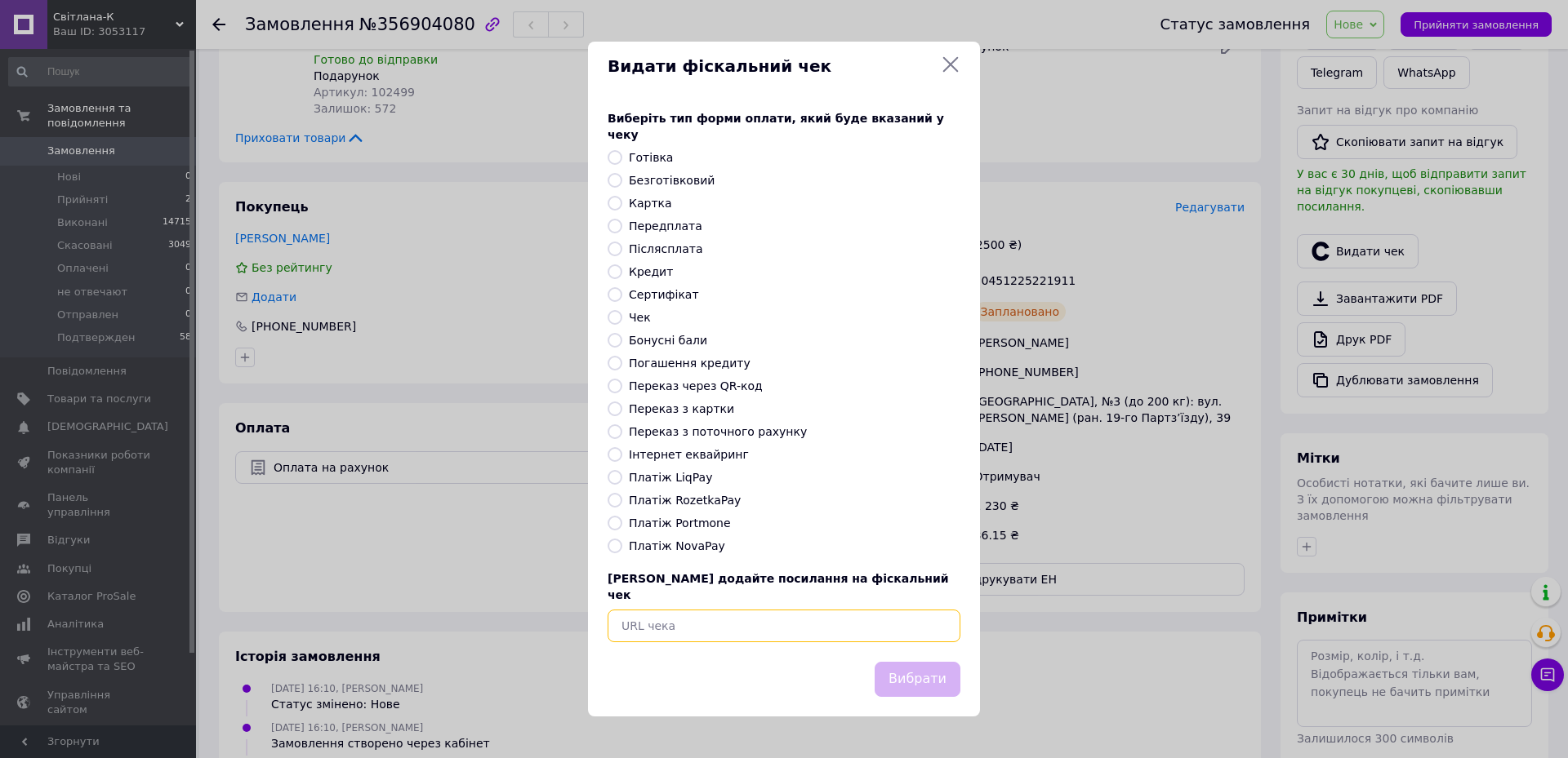
click at [894, 613] on input "text" at bounding box center [784, 626] width 353 height 33
paste input "https://check.checkbox.ua/01d4912e-d7c2-416f-8da9-cdc6b8ecfee2"
type input "https://check.checkbox.ua/01d4912e-d7c2-416f-8da9-cdc6b8ecfee2"
click at [915, 666] on button "Вибрати" at bounding box center [917, 679] width 85 height 35
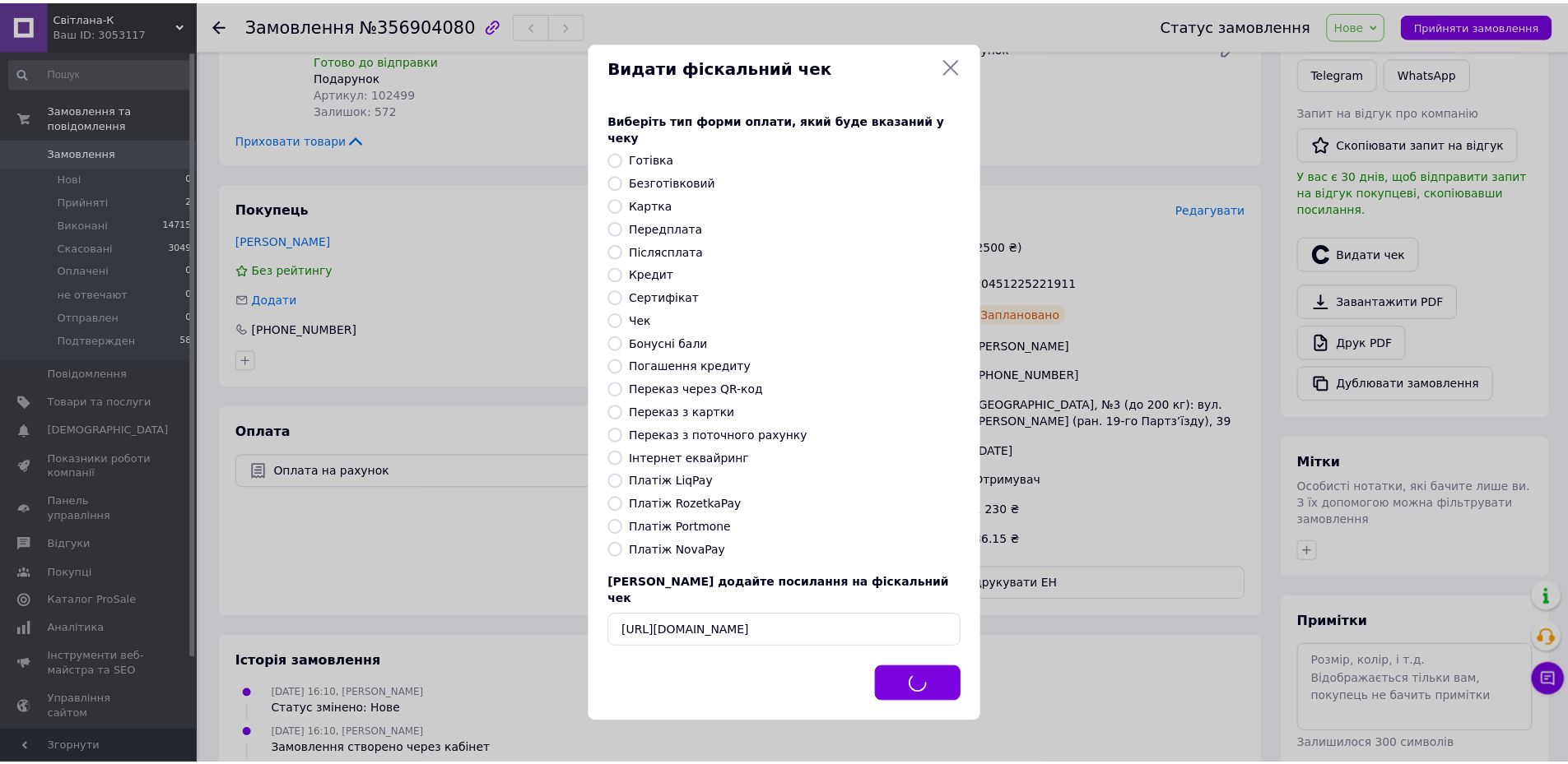
scroll to position [0, 0]
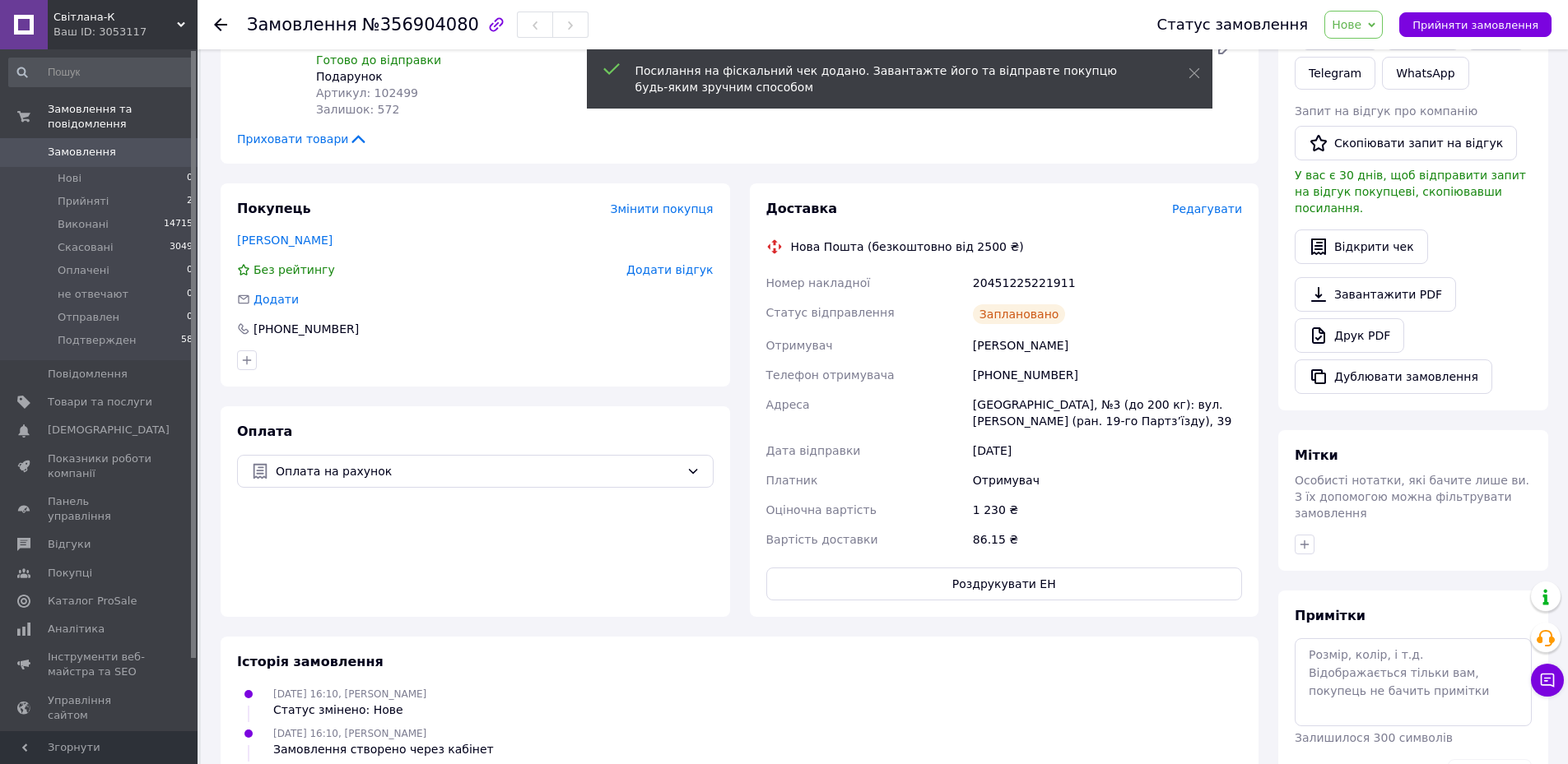
click at [1377, 34] on span "Нове" at bounding box center [1354, 25] width 59 height 28
click at [1379, 188] on li "Подтвержден" at bounding box center [1372, 187] width 94 height 25
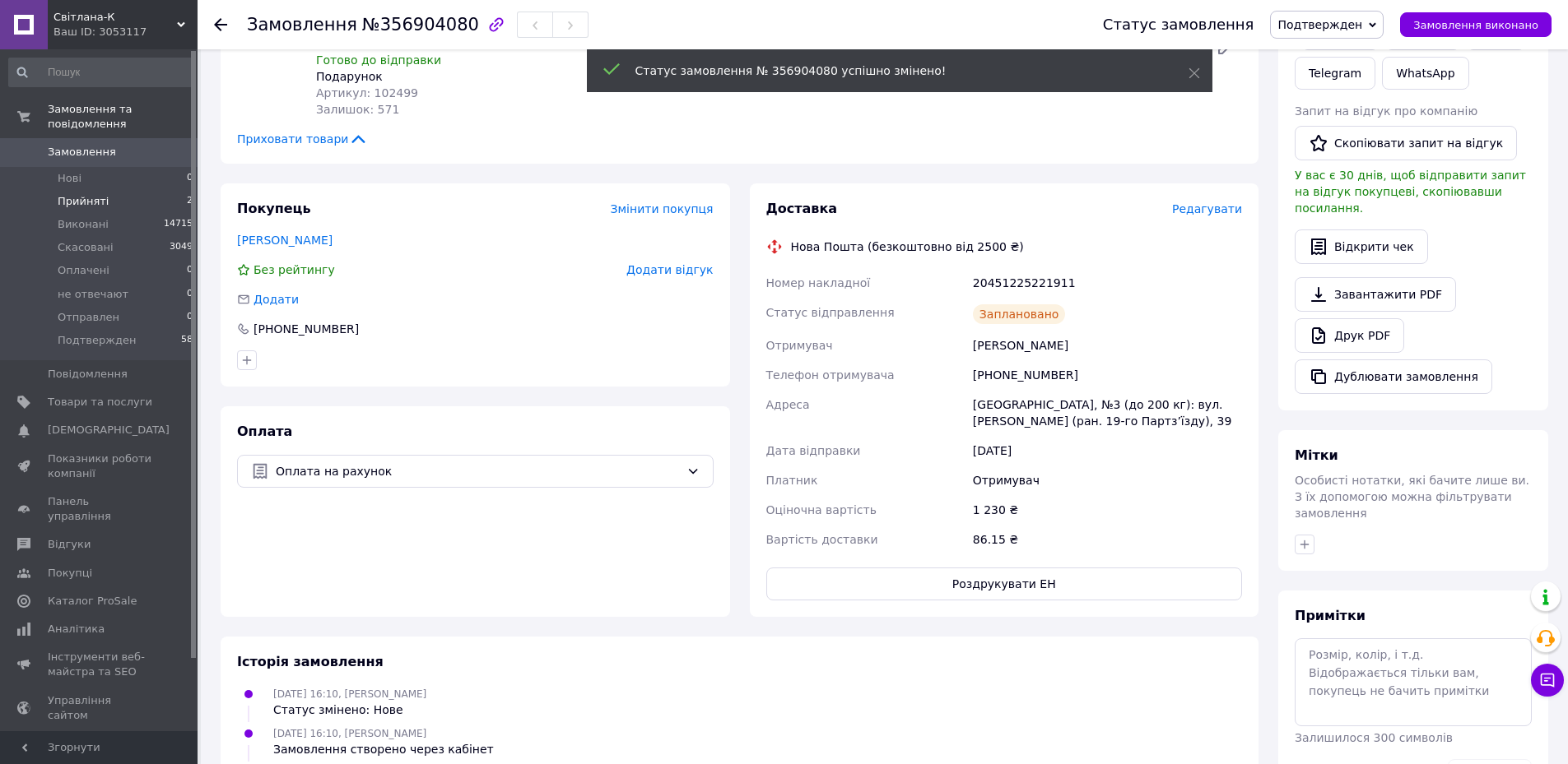
click at [96, 194] on span "Прийняті" at bounding box center [83, 202] width 51 height 15
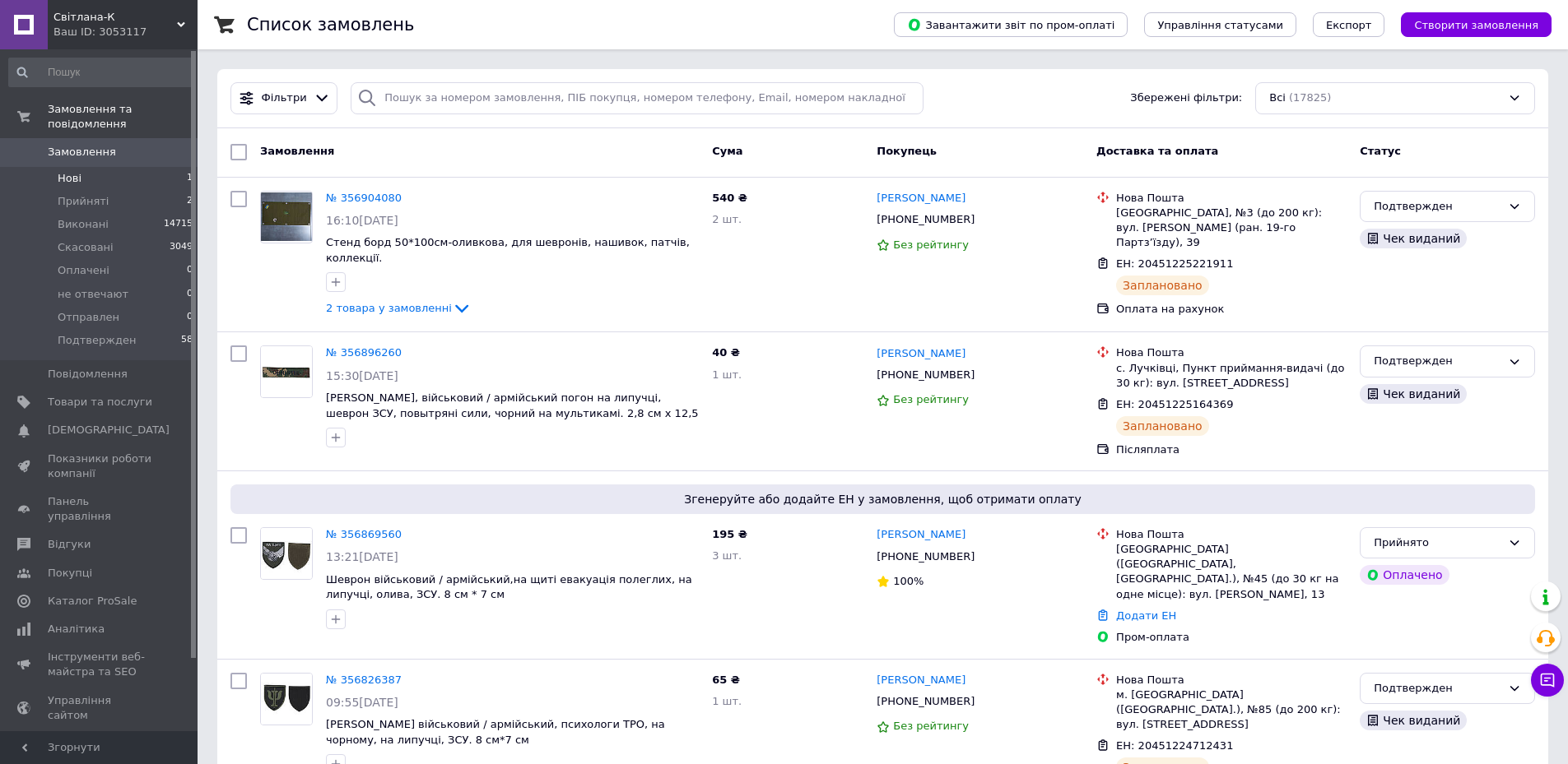
click at [104, 167] on li "Нові 1" at bounding box center [101, 178] width 203 height 23
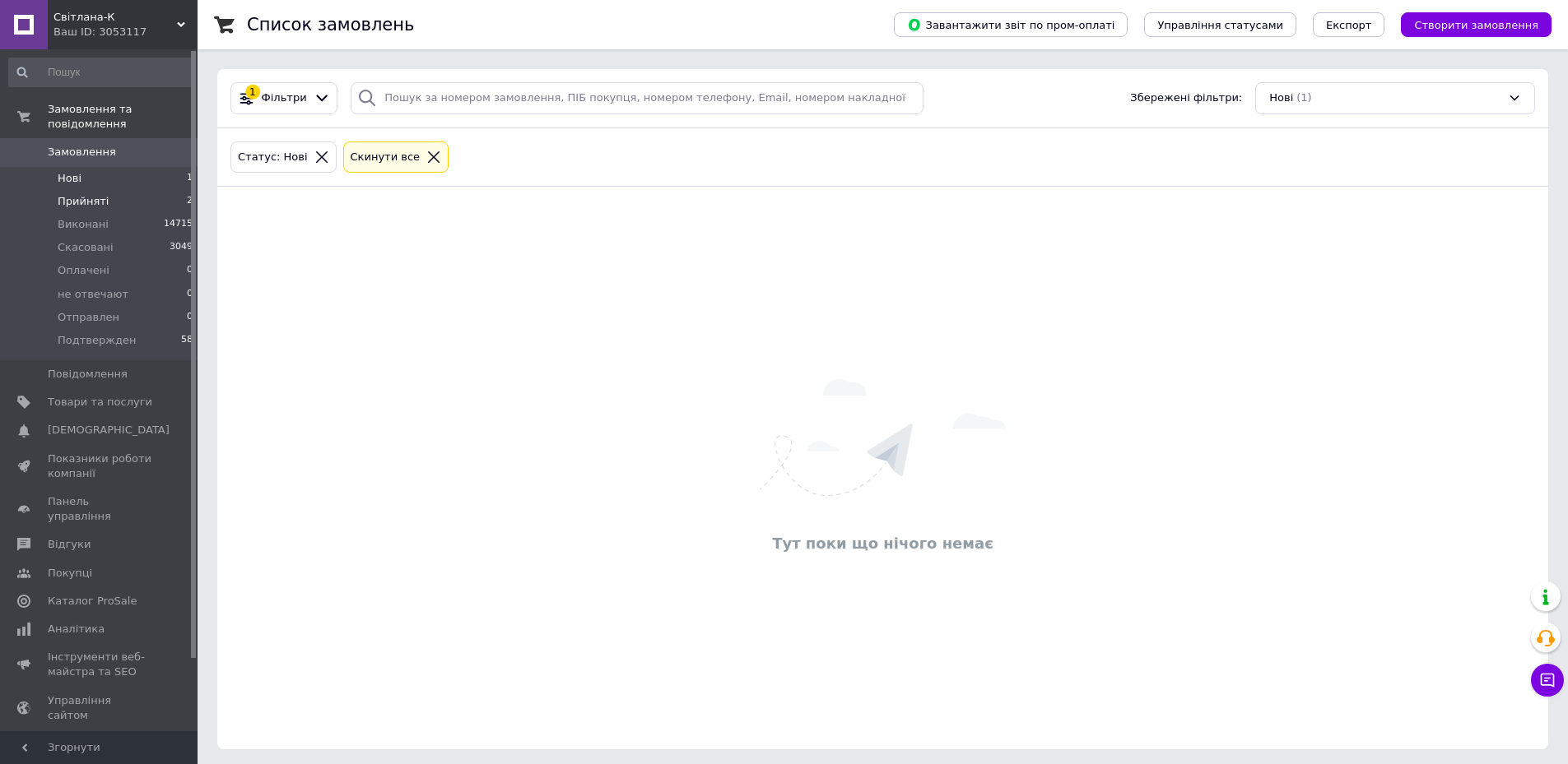
click at [118, 190] on li "Прийняті 2" at bounding box center [101, 201] width 203 height 23
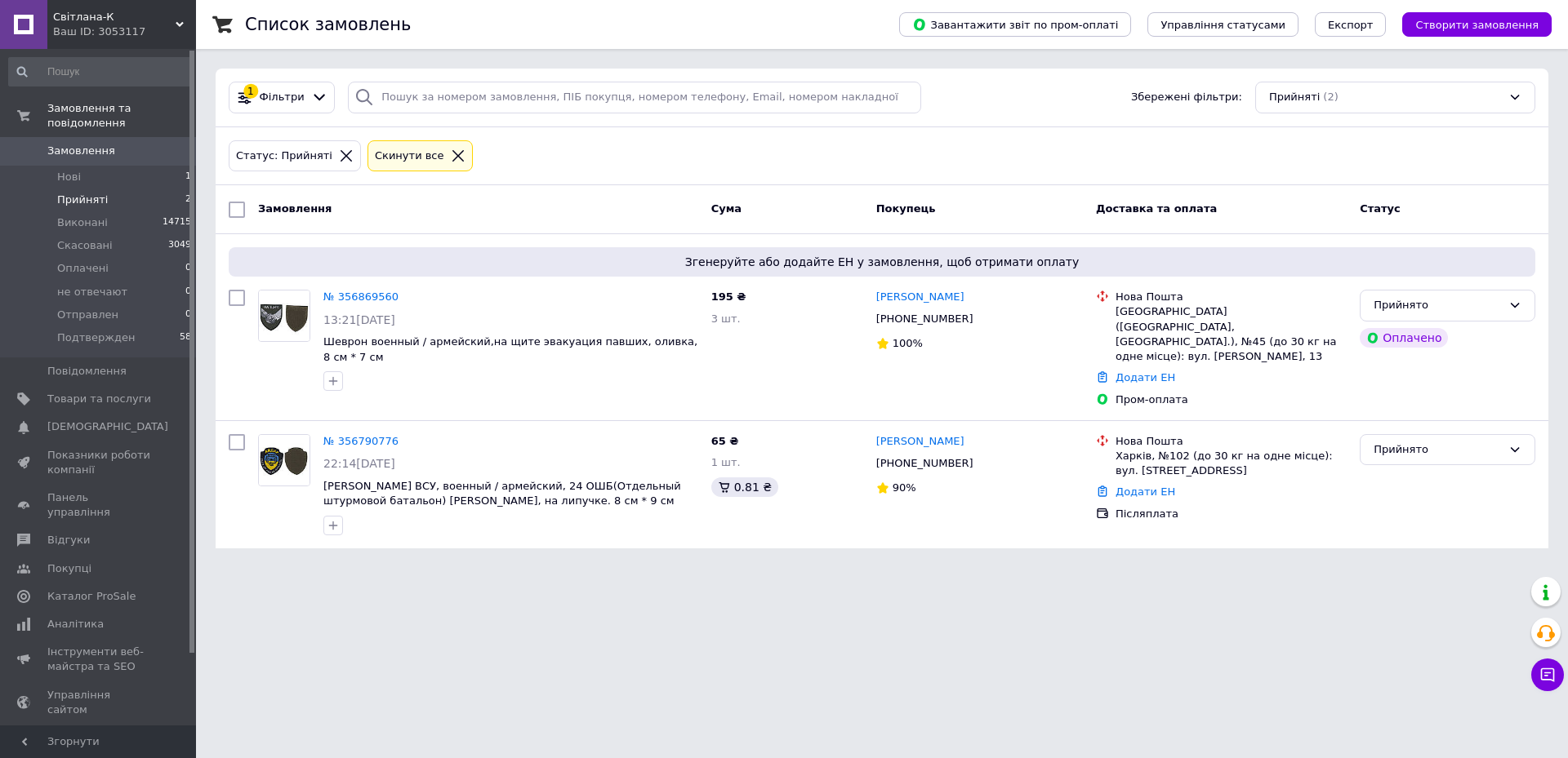
click at [451, 156] on icon at bounding box center [458, 155] width 15 height 15
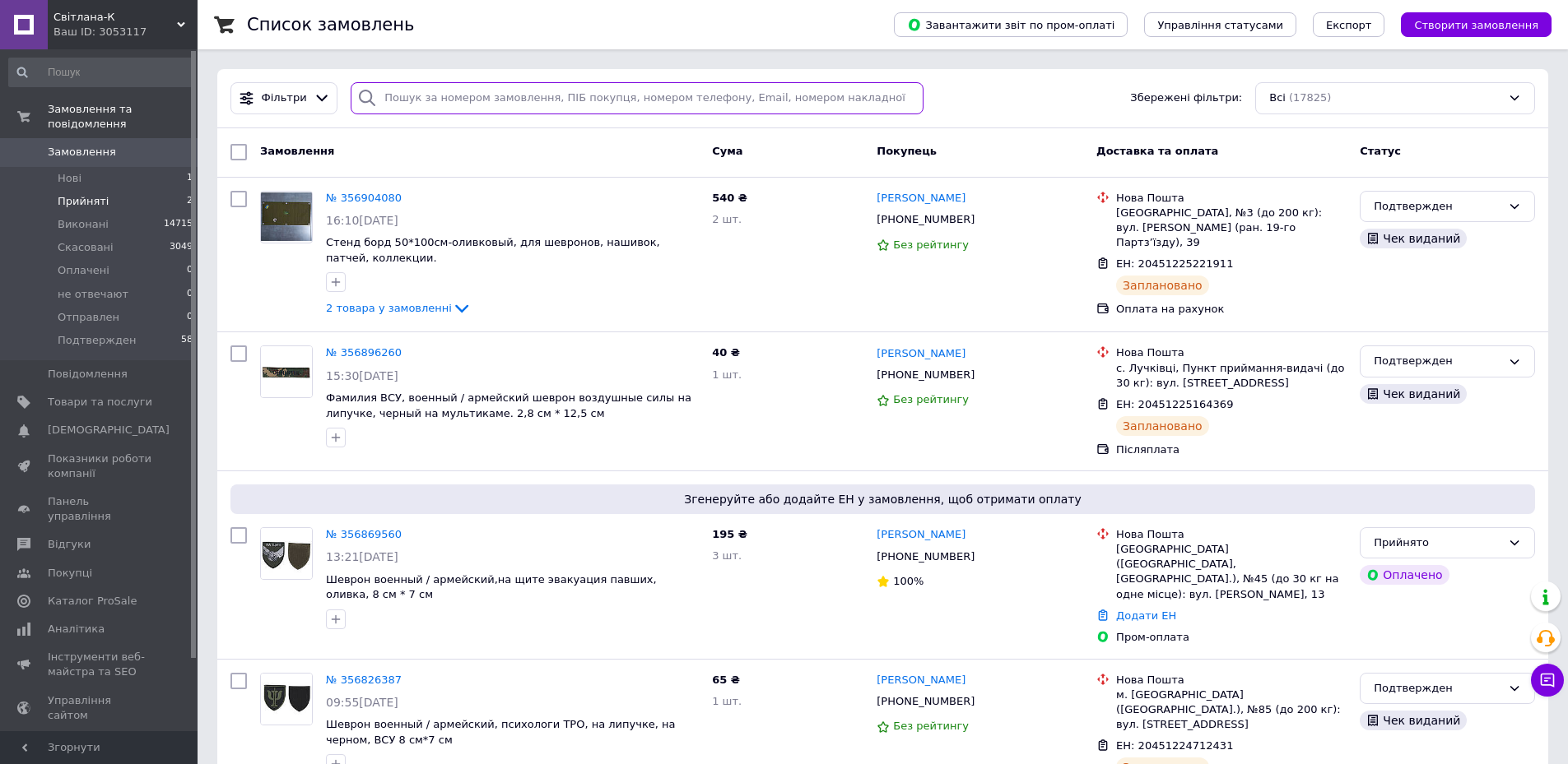
click at [455, 105] on input "search" at bounding box center [637, 98] width 573 height 32
paste input "356697517"
type input "356697517"
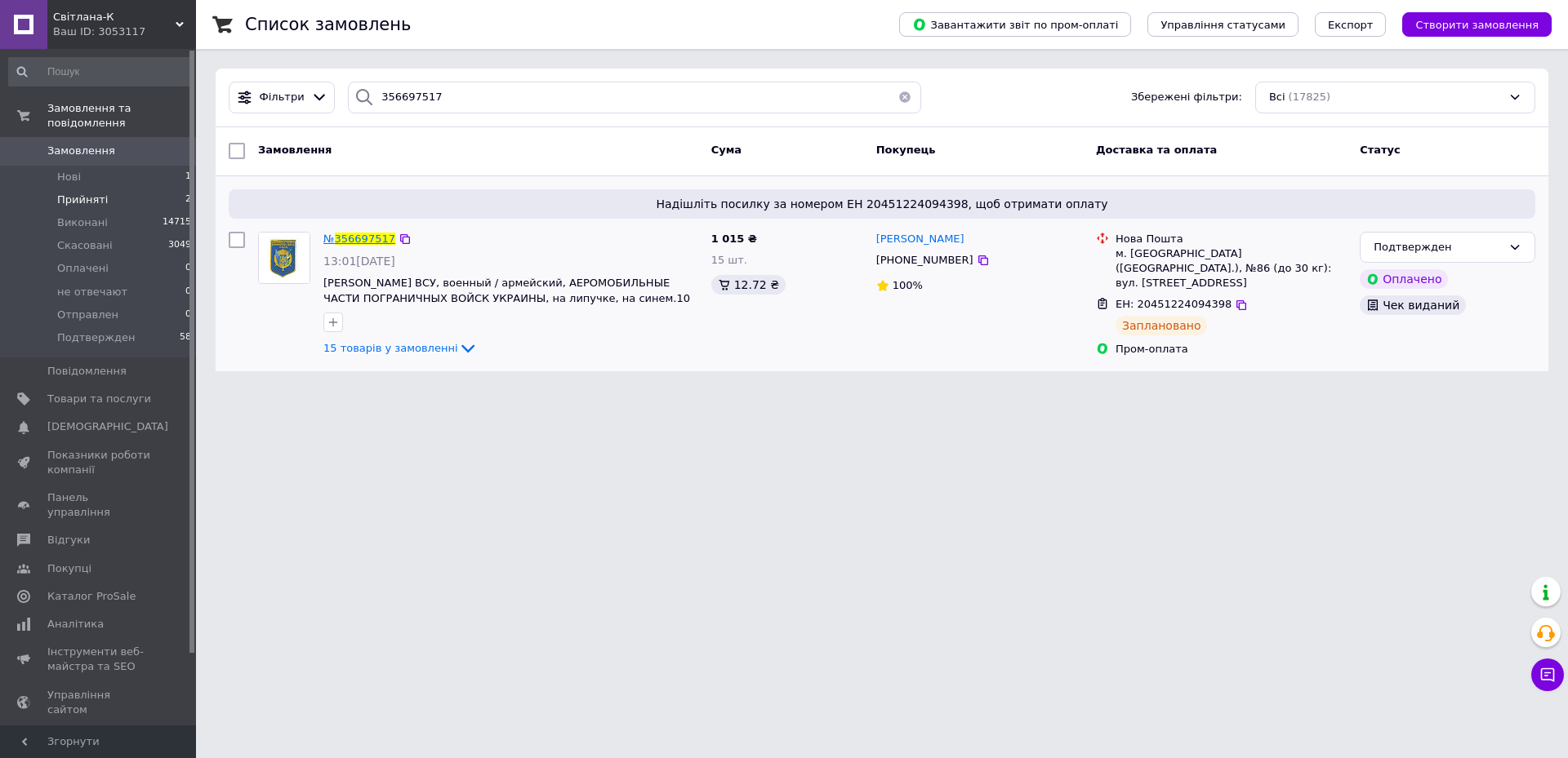
click at [369, 235] on span "356697517" at bounding box center [365, 238] width 60 height 12
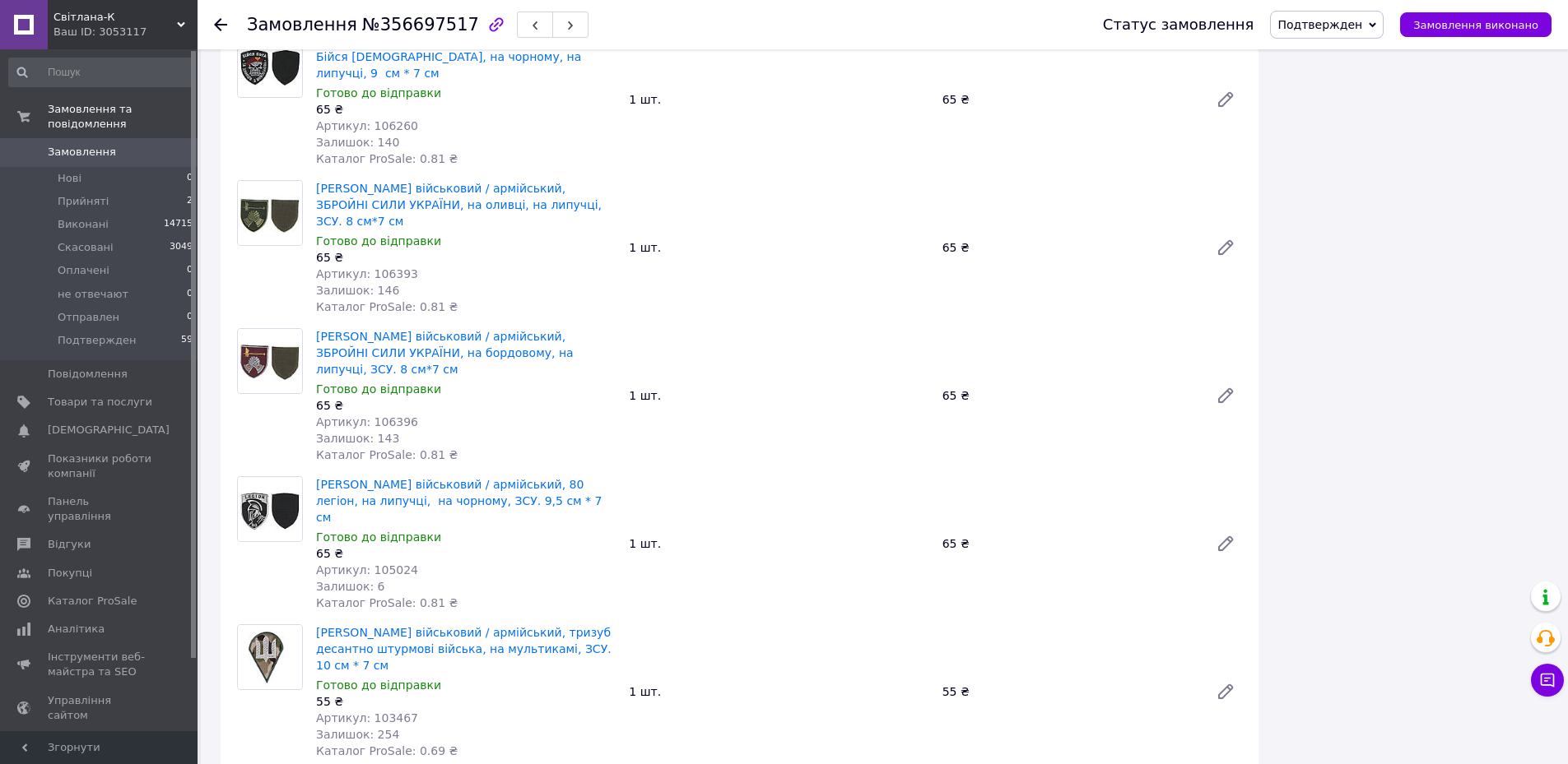
scroll to position [1728, 0]
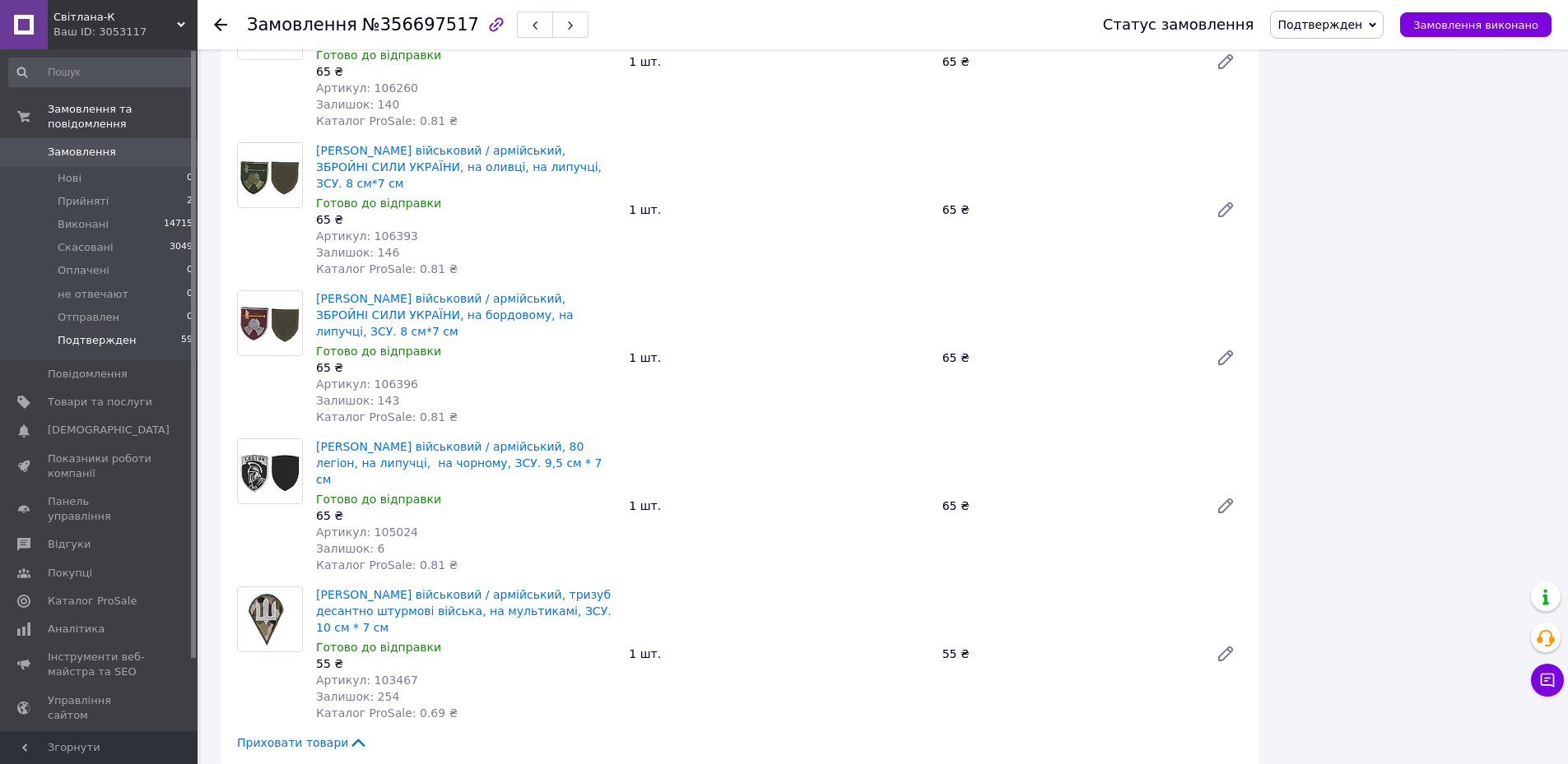
click at [103, 333] on span "Подтвержден" at bounding box center [96, 341] width 78 height 15
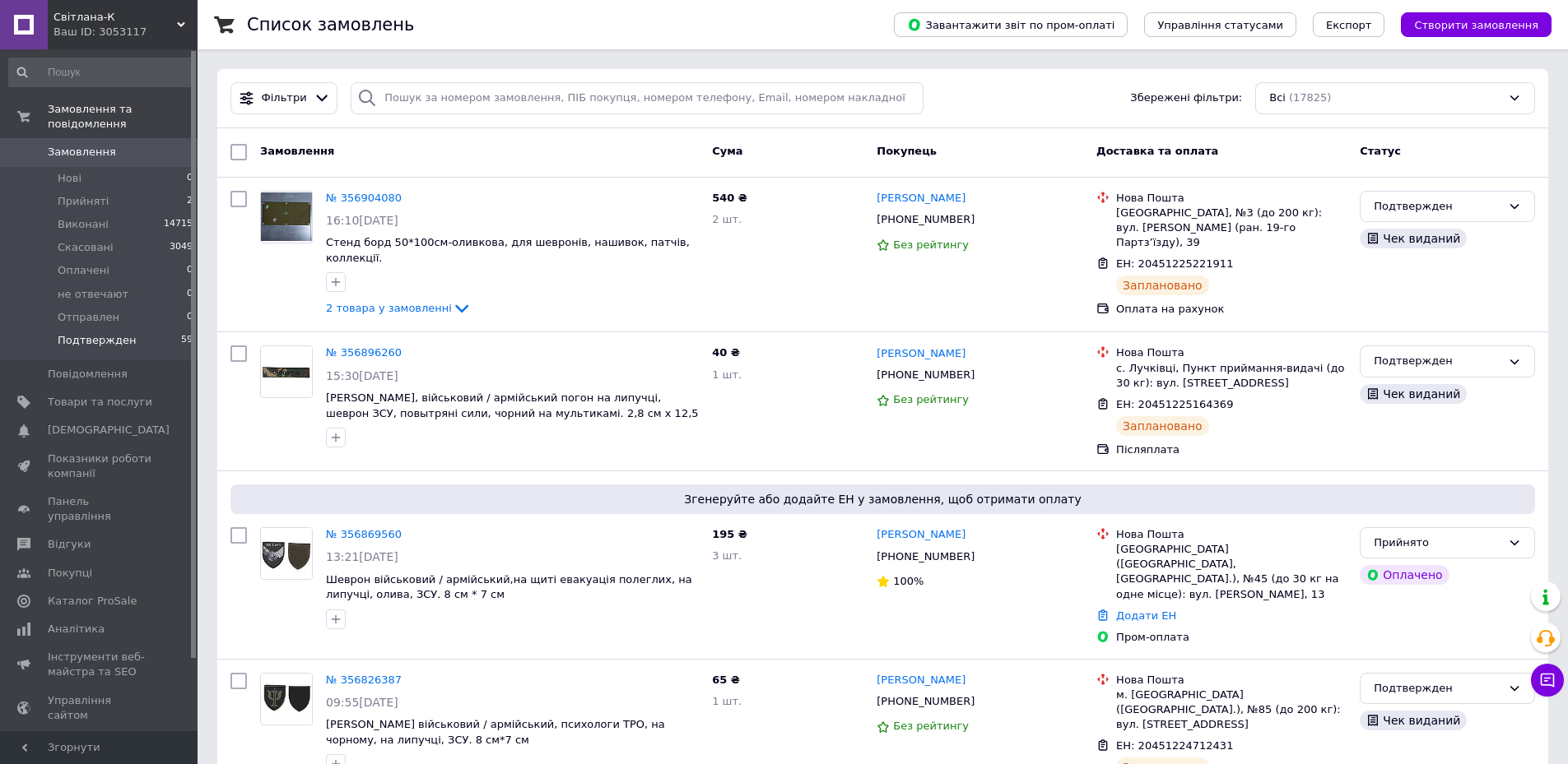
click at [128, 329] on li "Подтвержден 59" at bounding box center [101, 344] width 203 height 31
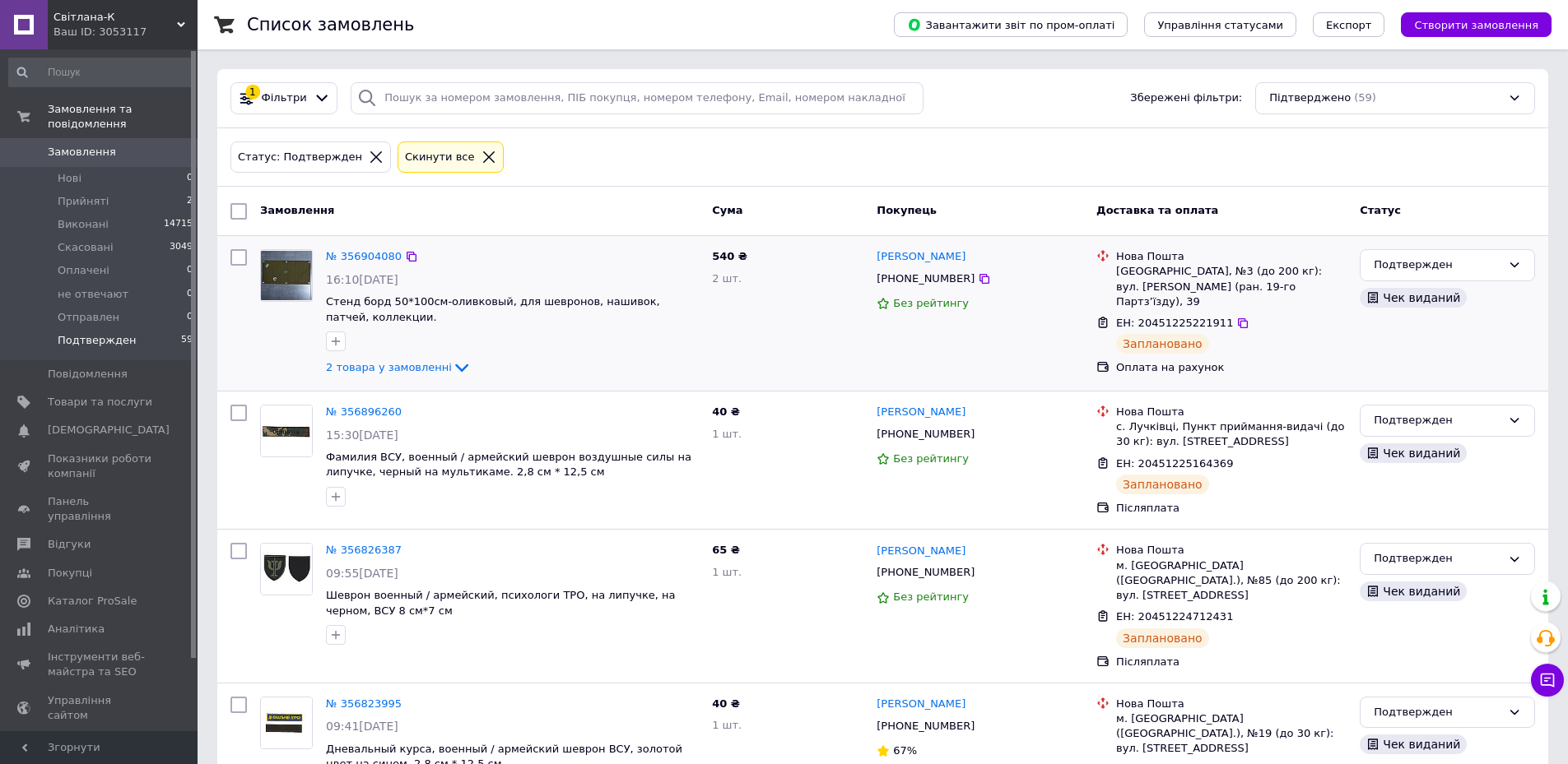
scroll to position [1225, 0]
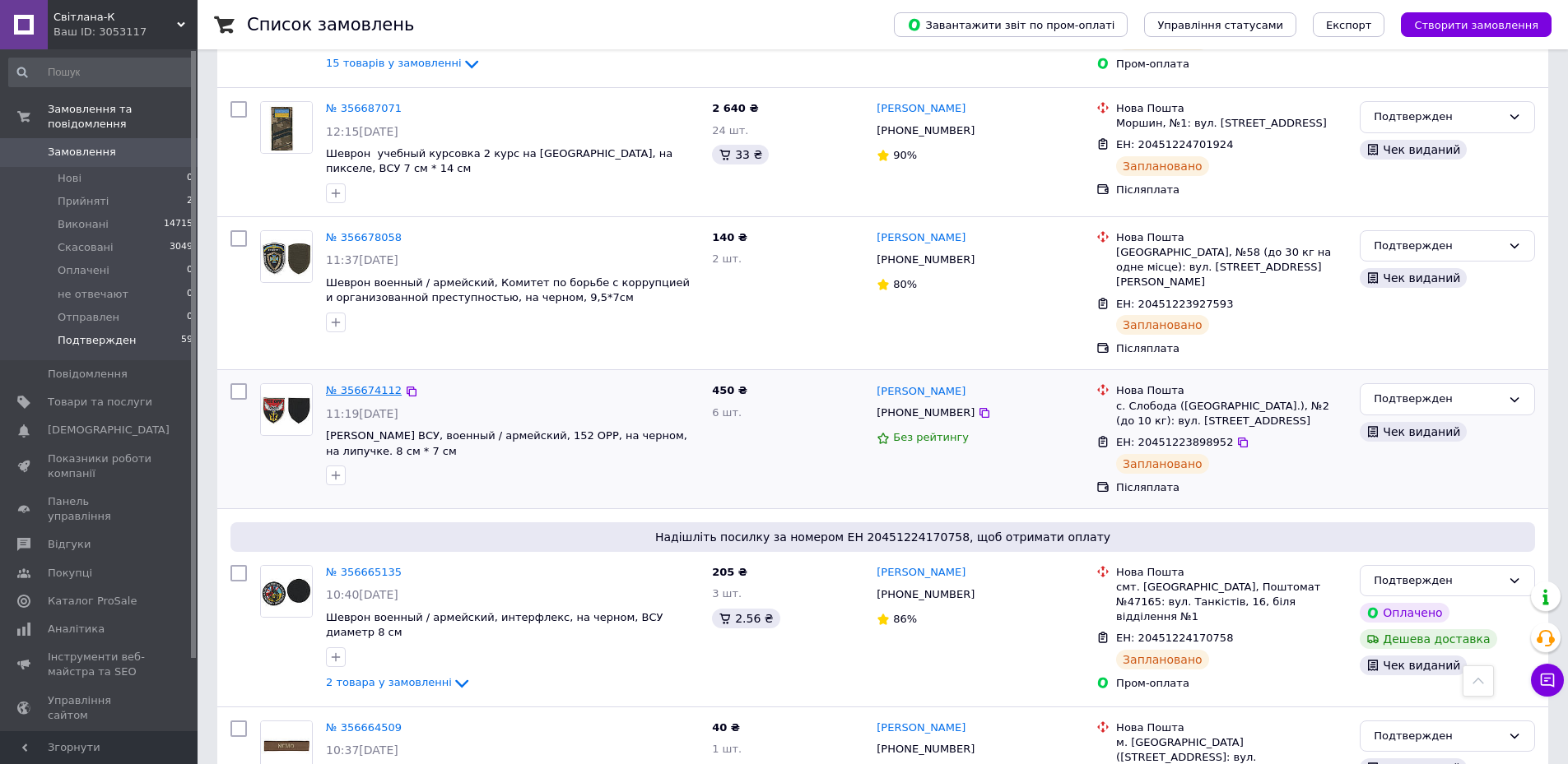
click at [354, 384] on link "№ 356674112" at bounding box center [364, 389] width 76 height 12
